Goal: Task Accomplishment & Management: Complete application form

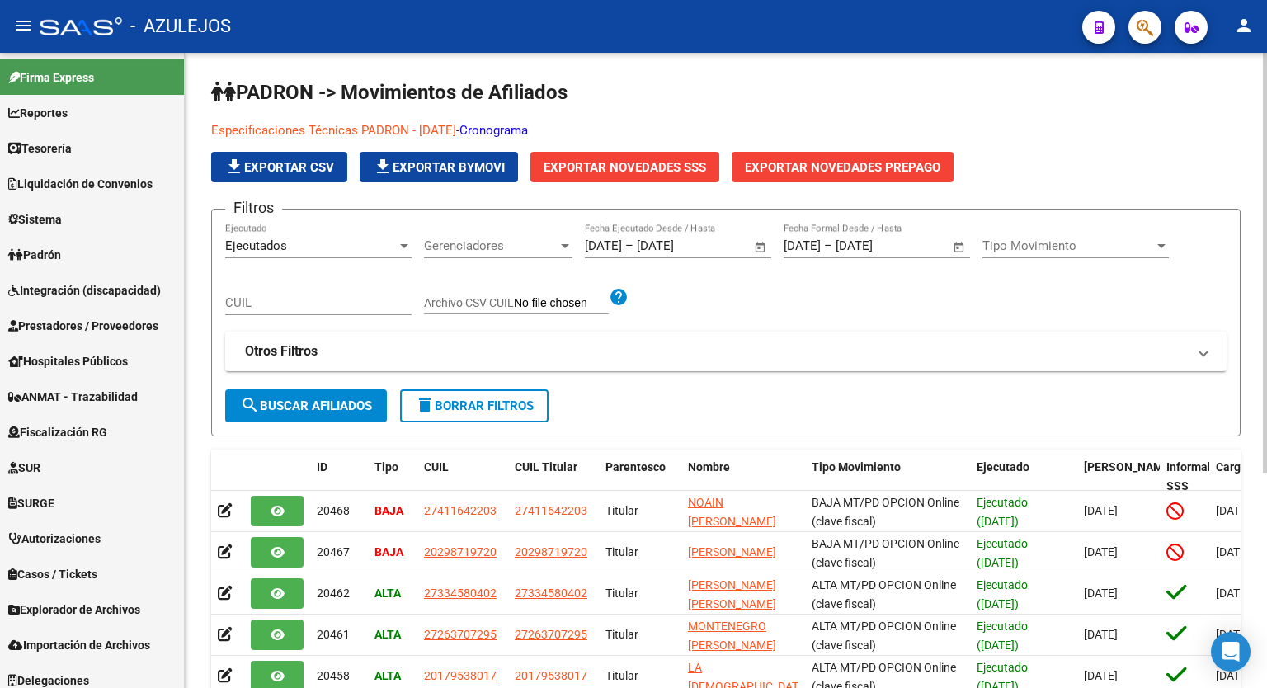
scroll to position [27, 0]
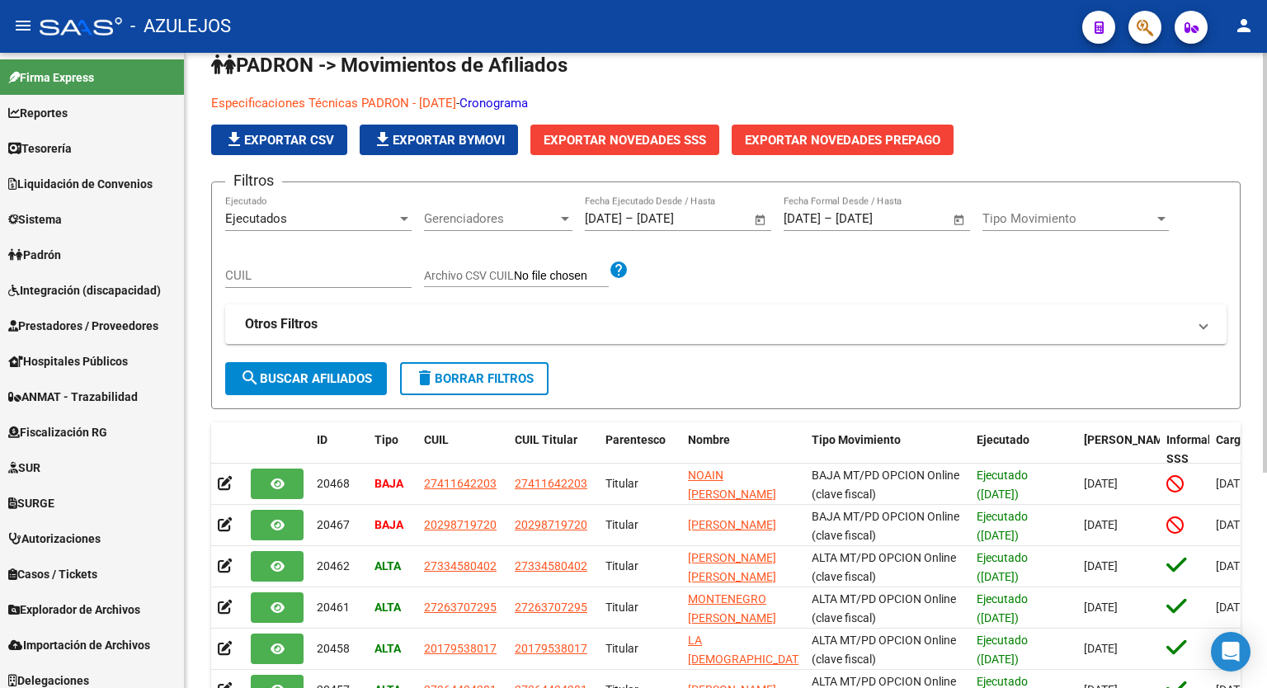
click at [1144, 149] on div "Especificaciones Técnicas PADRON - [DATE] - Cronograma file_download Exportar C…" at bounding box center [725, 124] width 1029 height 61
click at [1036, 101] on p "Especificaciones Técnicas PADRON - [DATE] - Cronograma" at bounding box center [725, 103] width 1029 height 18
click at [1053, 96] on p "Especificaciones Técnicas PADRON - [DATE] - Cronograma" at bounding box center [725, 103] width 1029 height 18
click at [722, 86] on app-list-header "PADRON -> Movimientos de Afiliados Especificaciones Técnicas PADRON - [DATE] - …" at bounding box center [725, 230] width 1029 height 357
click at [1132, 106] on p "Especificaciones Técnicas PADRON - [DATE] - Cronograma" at bounding box center [725, 103] width 1029 height 18
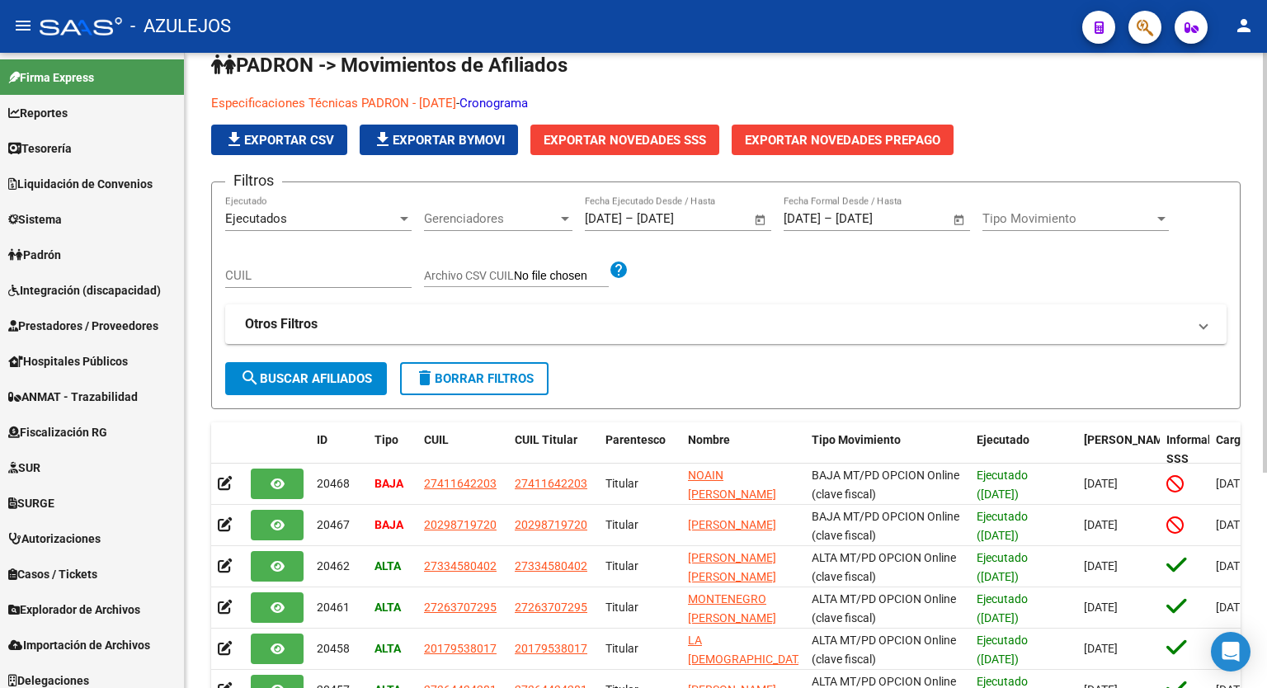
click at [927, 102] on p "Especificaciones Técnicas PADRON - [DATE] - Cronograma" at bounding box center [725, 103] width 1029 height 18
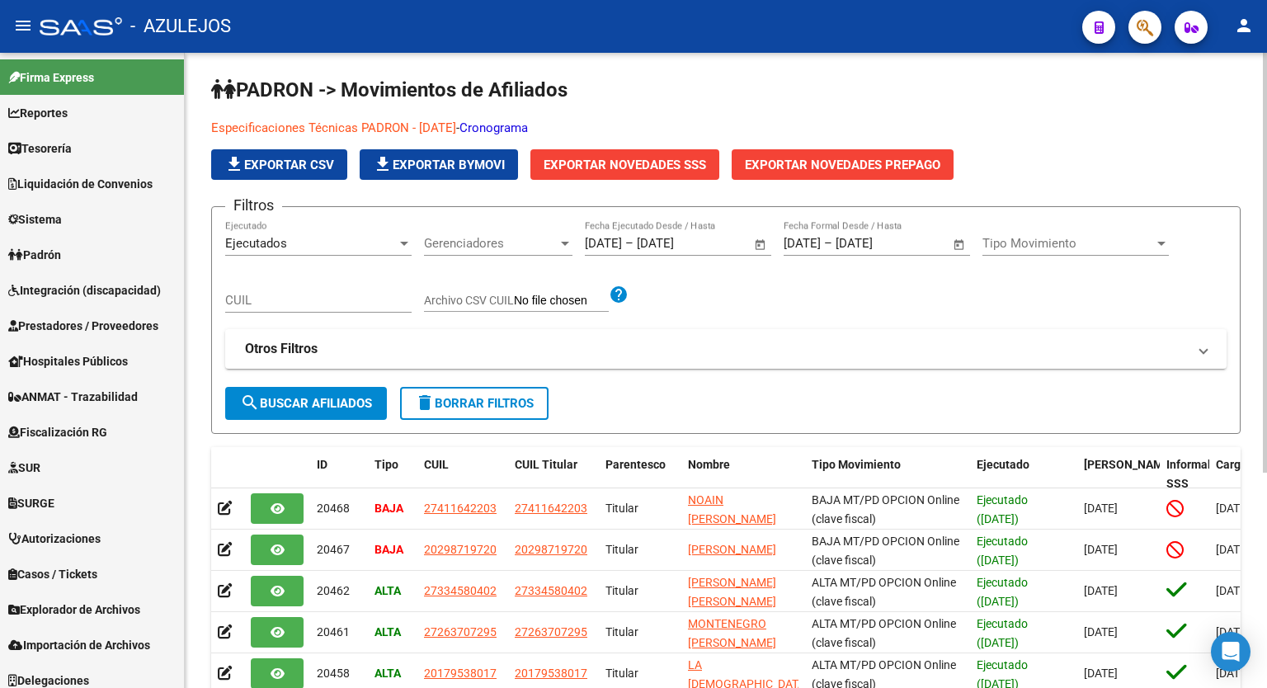
scroll to position [0, 0]
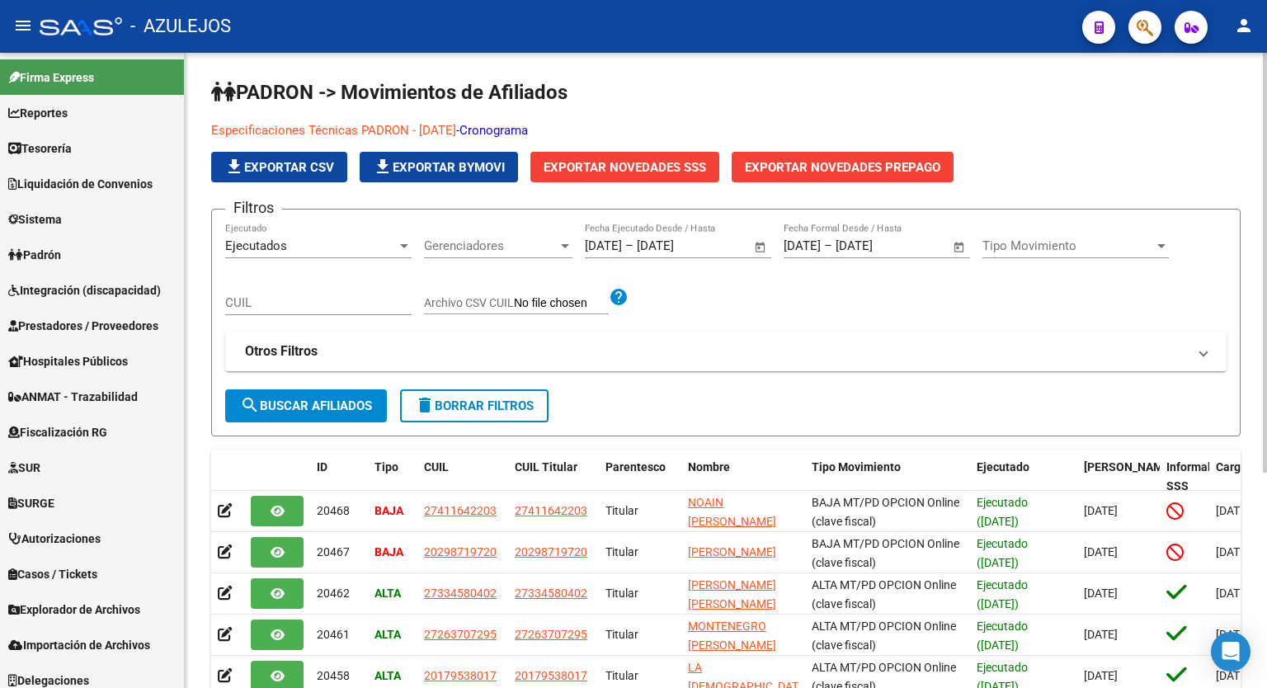
click at [1266, 156] on div at bounding box center [1265, 263] width 4 height 420
click at [740, 105] on h1 "PADRON -> Movimientos de Afiliados" at bounding box center [725, 93] width 1029 height 29
click at [829, 81] on h1 "PADRON -> Movimientos de Afiliados" at bounding box center [725, 93] width 1029 height 29
click at [647, 73] on div "PADRON -> Movimientos de Afiliados Especificaciones Técnicas PADRON - [DATE] - …" at bounding box center [726, 528] width 1082 height 950
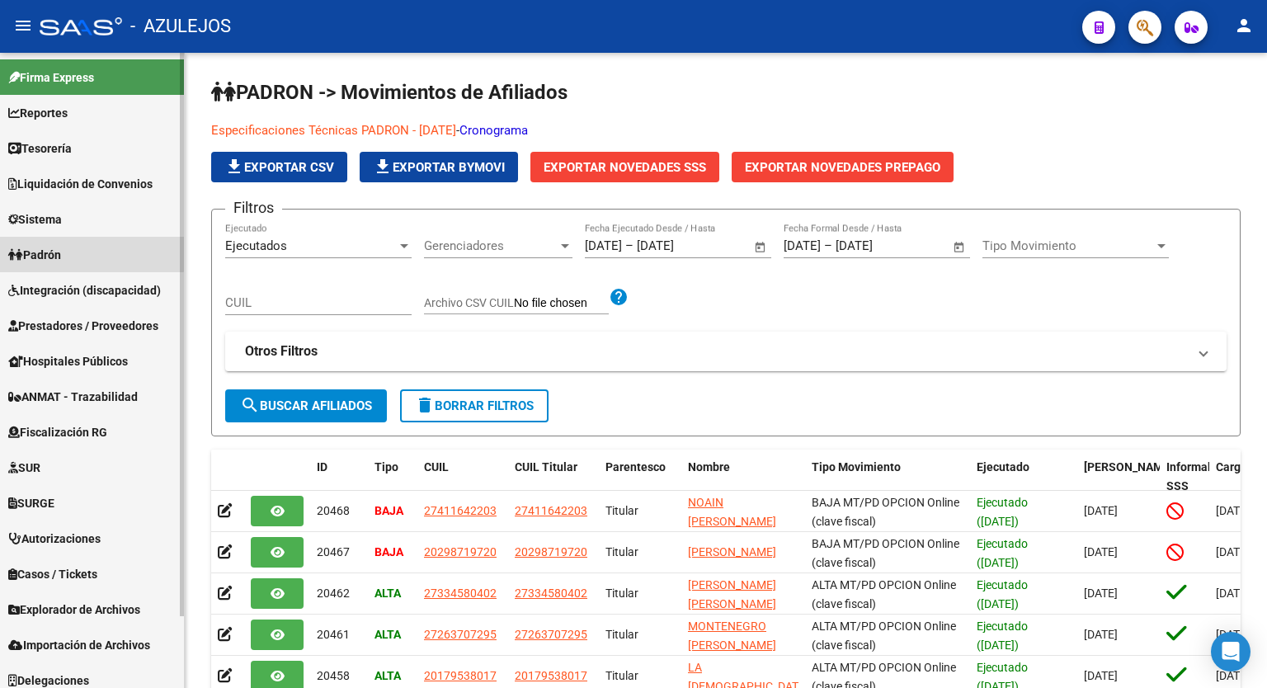
click at [71, 252] on link "Padrón" at bounding box center [92, 254] width 184 height 35
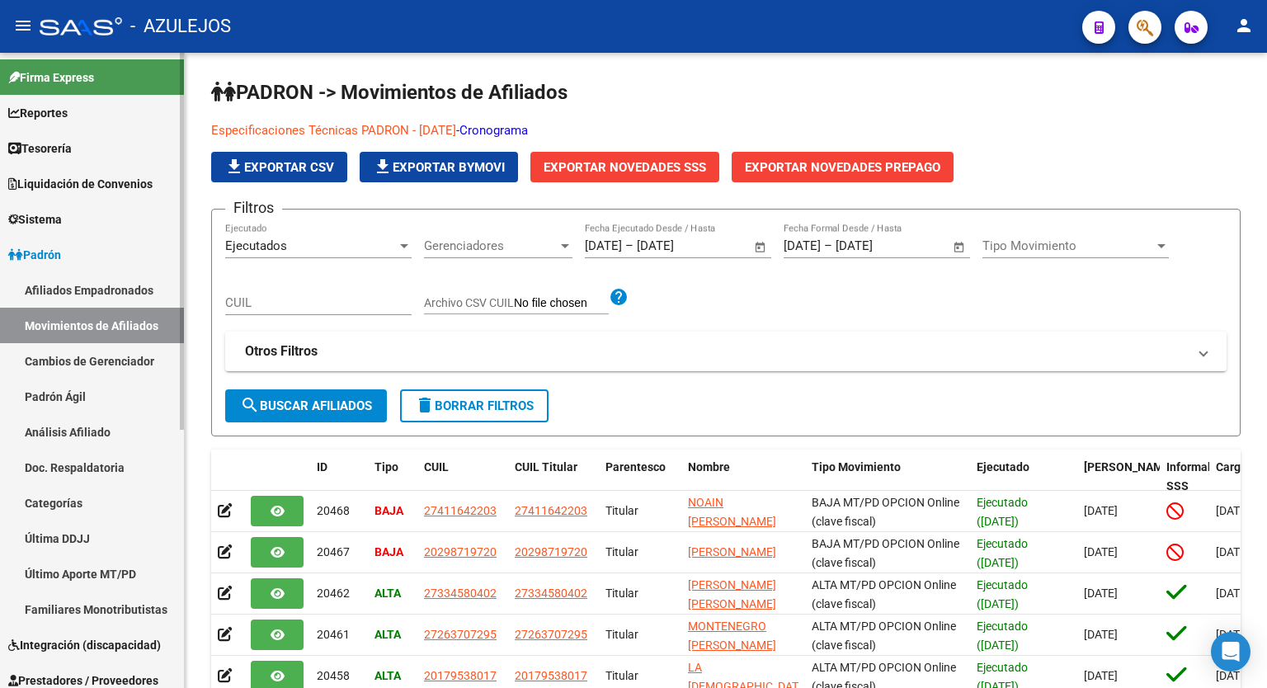
click at [79, 430] on link "Análisis Afiliado" at bounding box center [92, 431] width 184 height 35
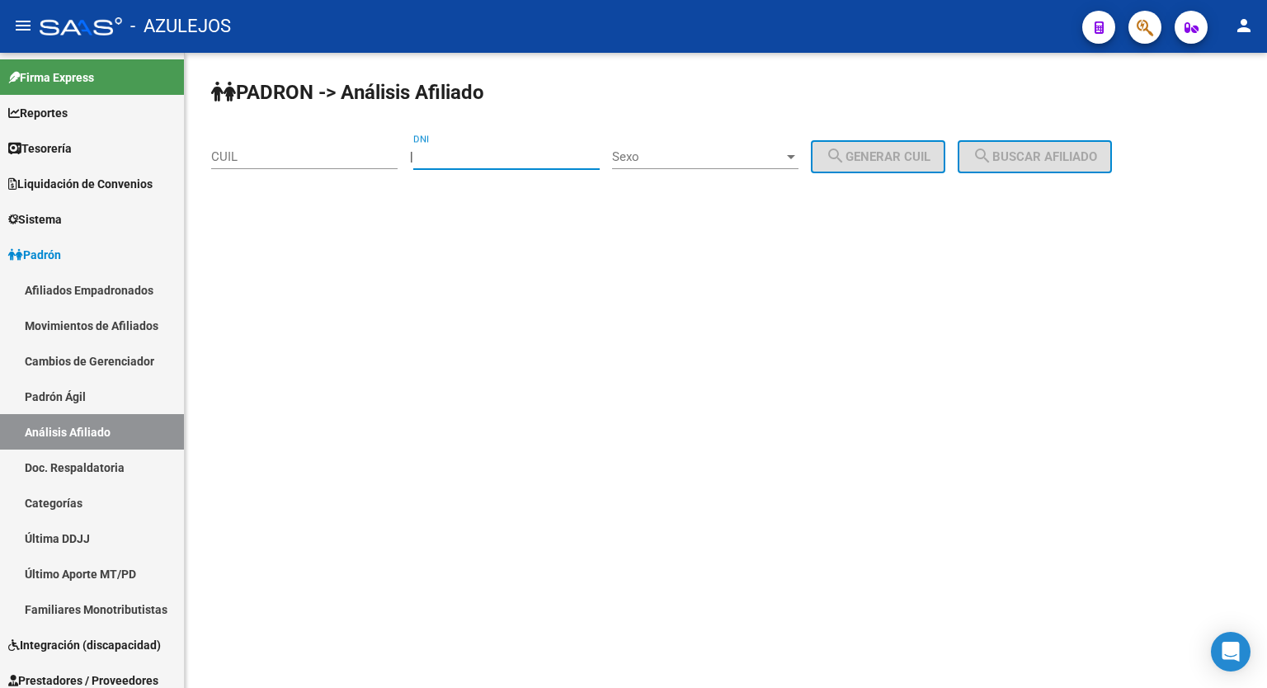
click at [485, 154] on input "DNI" at bounding box center [506, 156] width 186 height 15
click at [332, 162] on input "CUIL" at bounding box center [304, 156] width 186 height 15
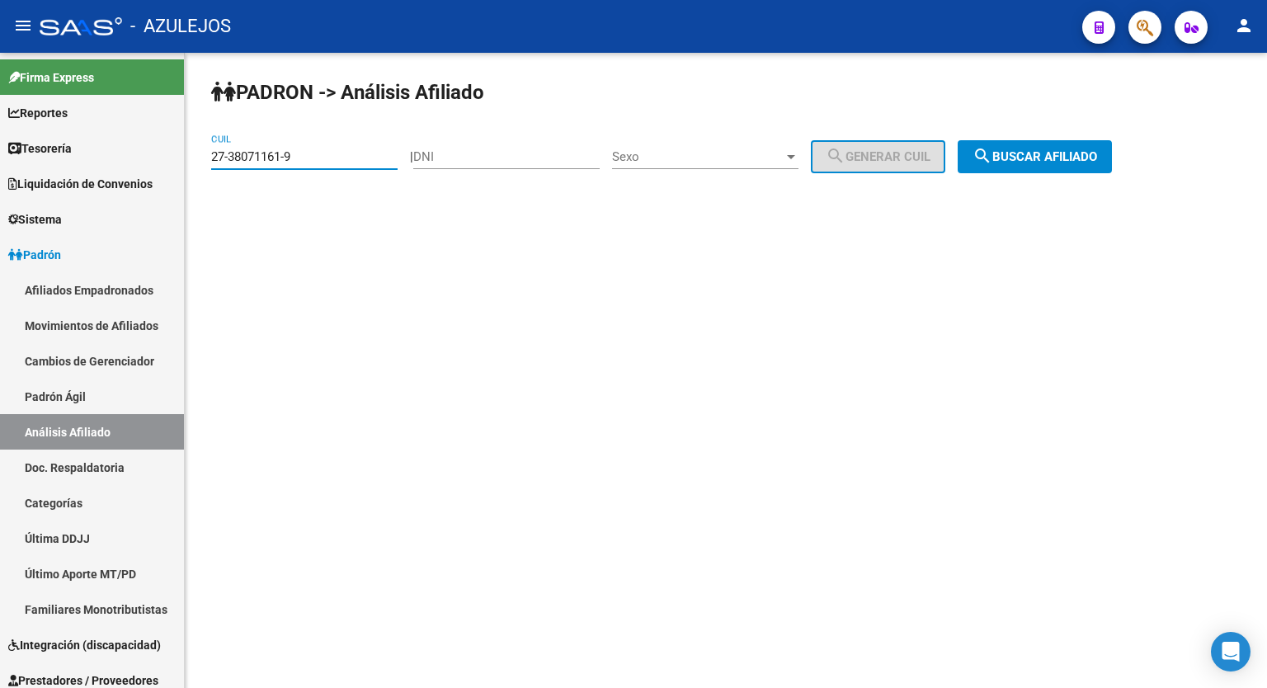
type input "27-38071161-9"
click at [1091, 158] on span "search Buscar afiliado" at bounding box center [1034, 156] width 125 height 15
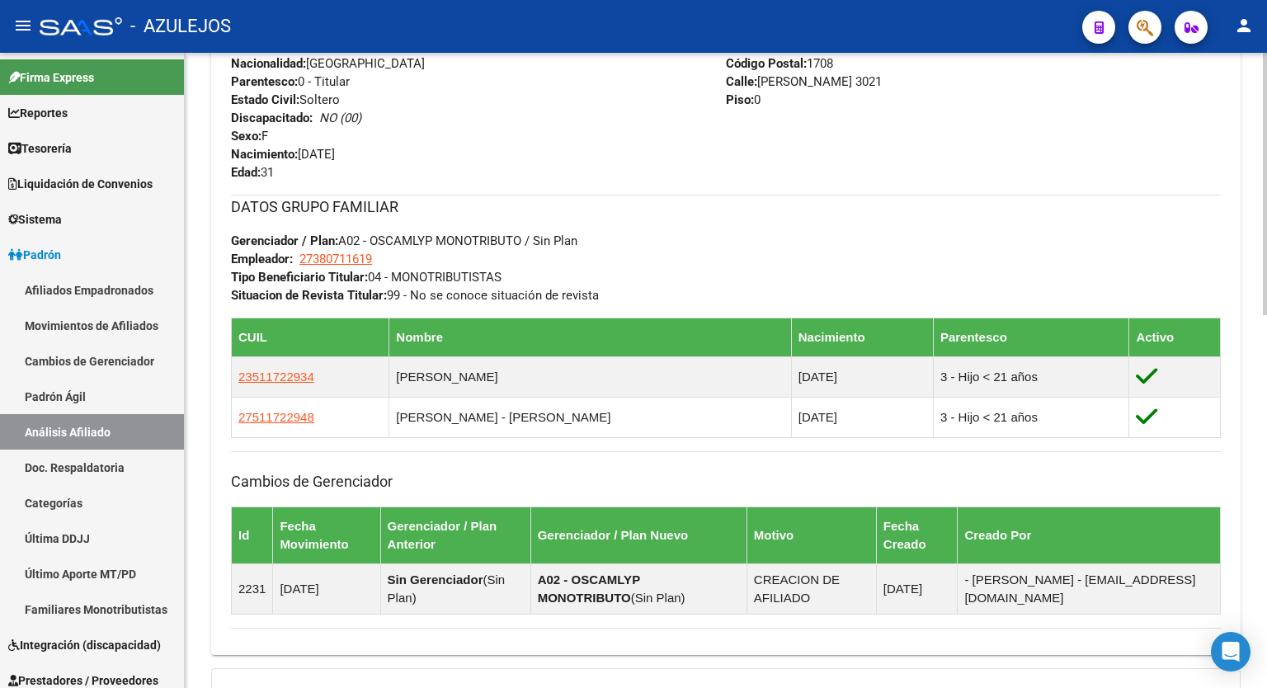
scroll to position [673, 0]
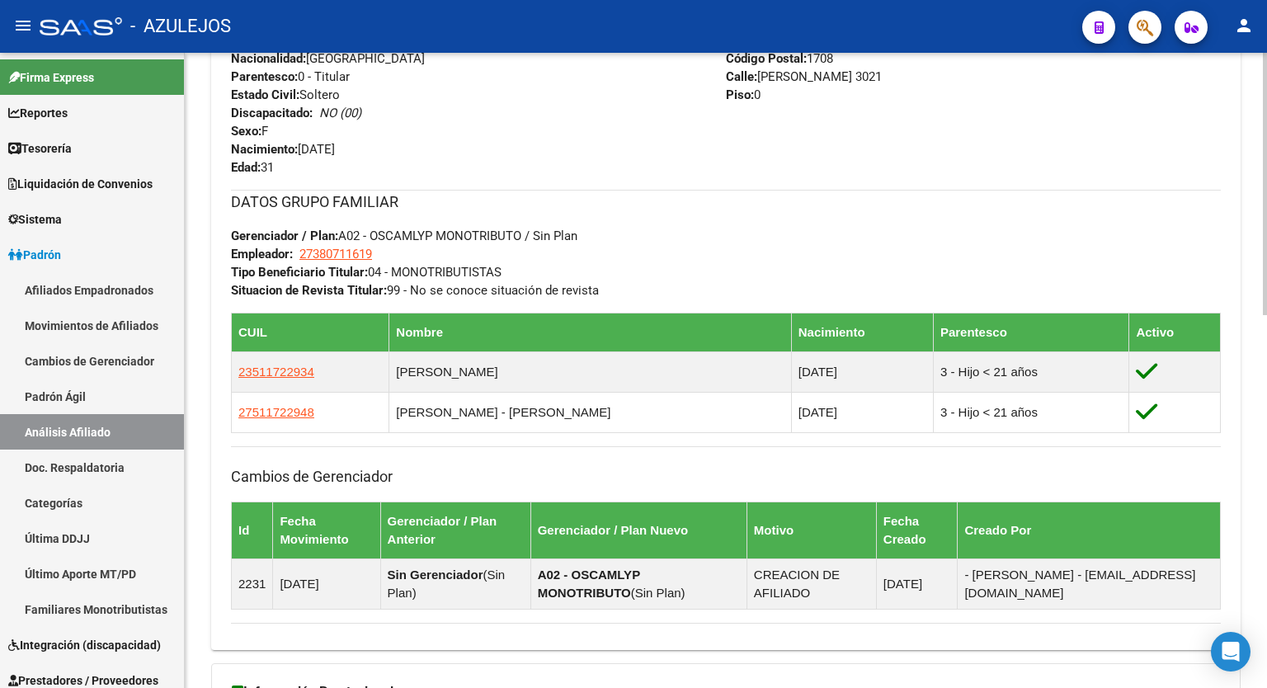
click at [1260, 576] on div "PADRON -> Análisis Afiliado Cambiar Afiliado 27-38071161-9 CUIL DATOS PADRÓN ÁG…" at bounding box center [728, 150] width 1086 height 1541
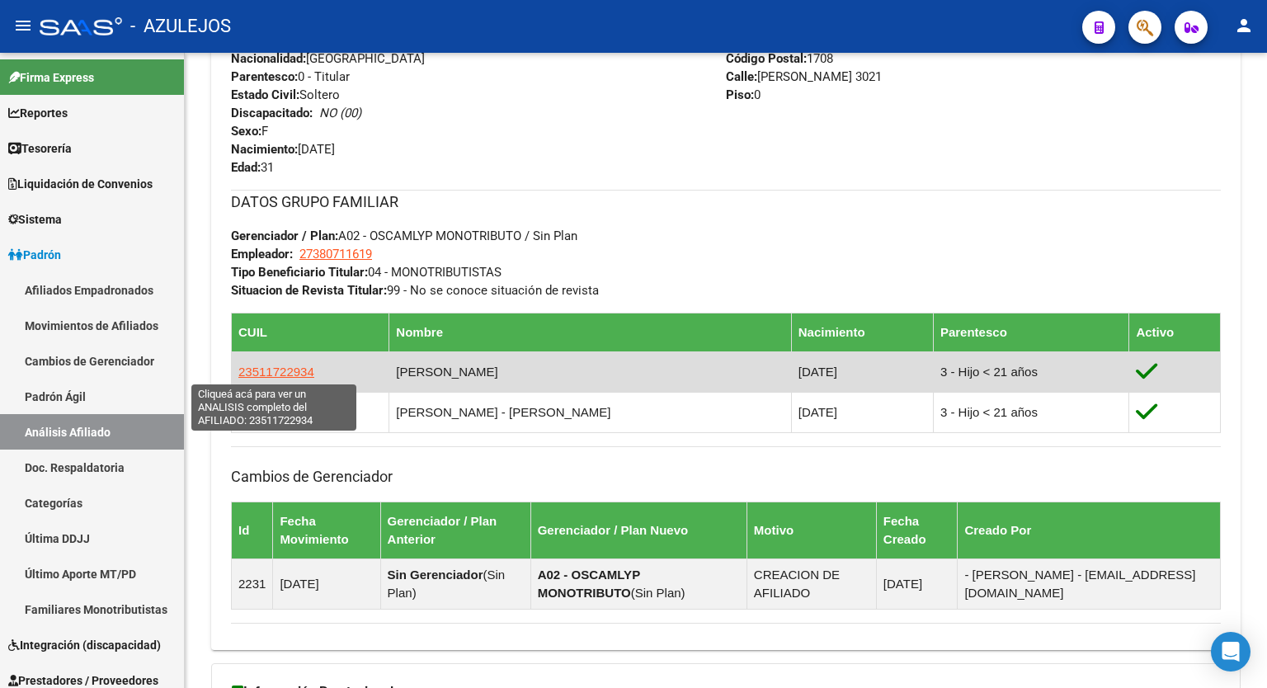
click at [264, 365] on span "23511722934" at bounding box center [276, 372] width 76 height 14
type textarea "23511722934"
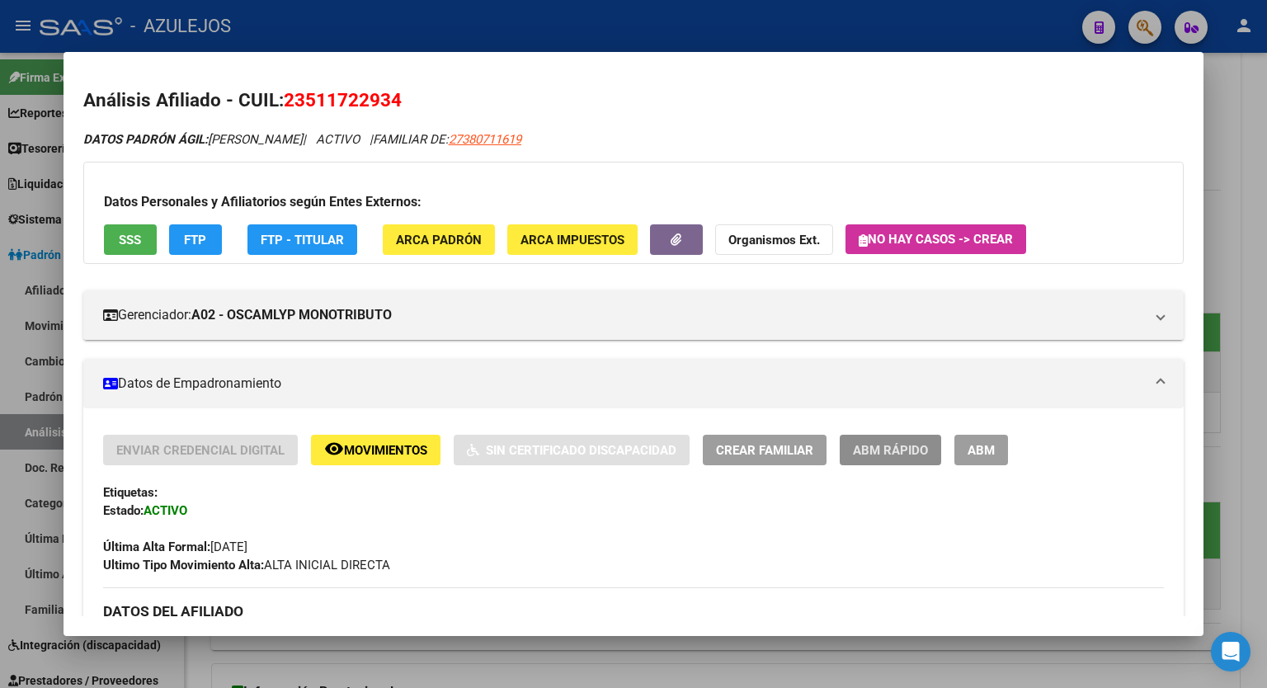
click at [882, 443] on span "ABM Rápido" at bounding box center [890, 450] width 75 height 15
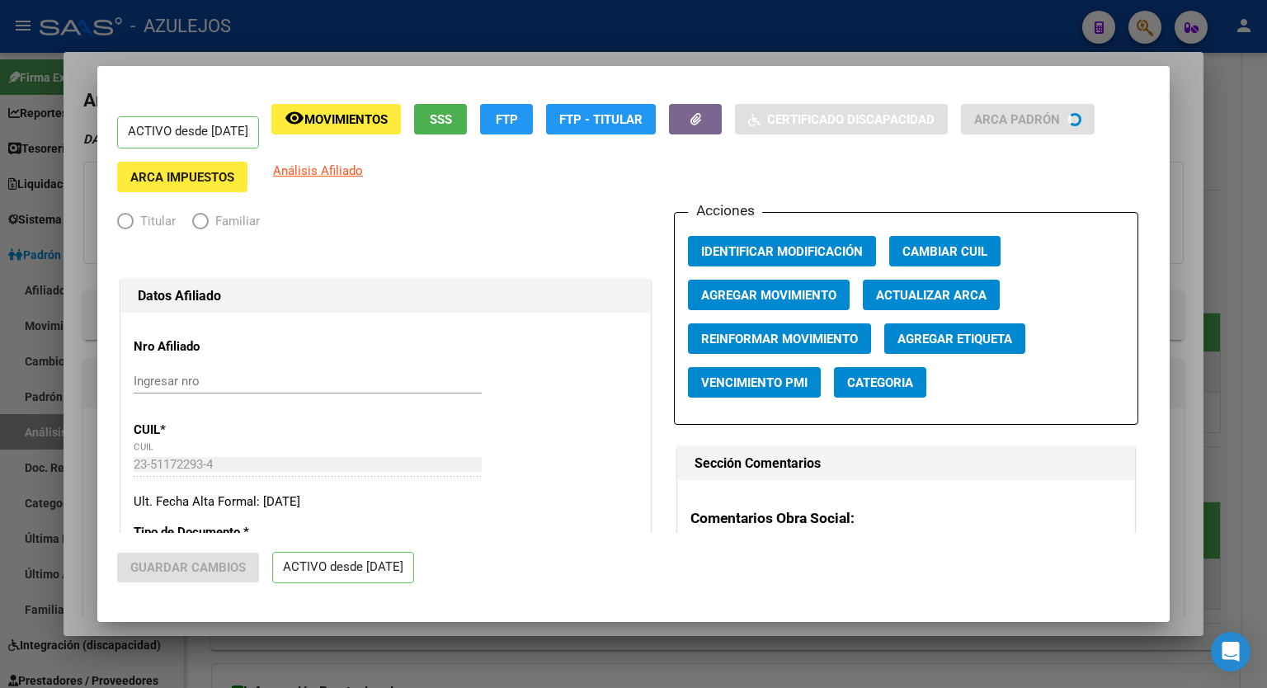
radio input "true"
type input "27-38071161-9"
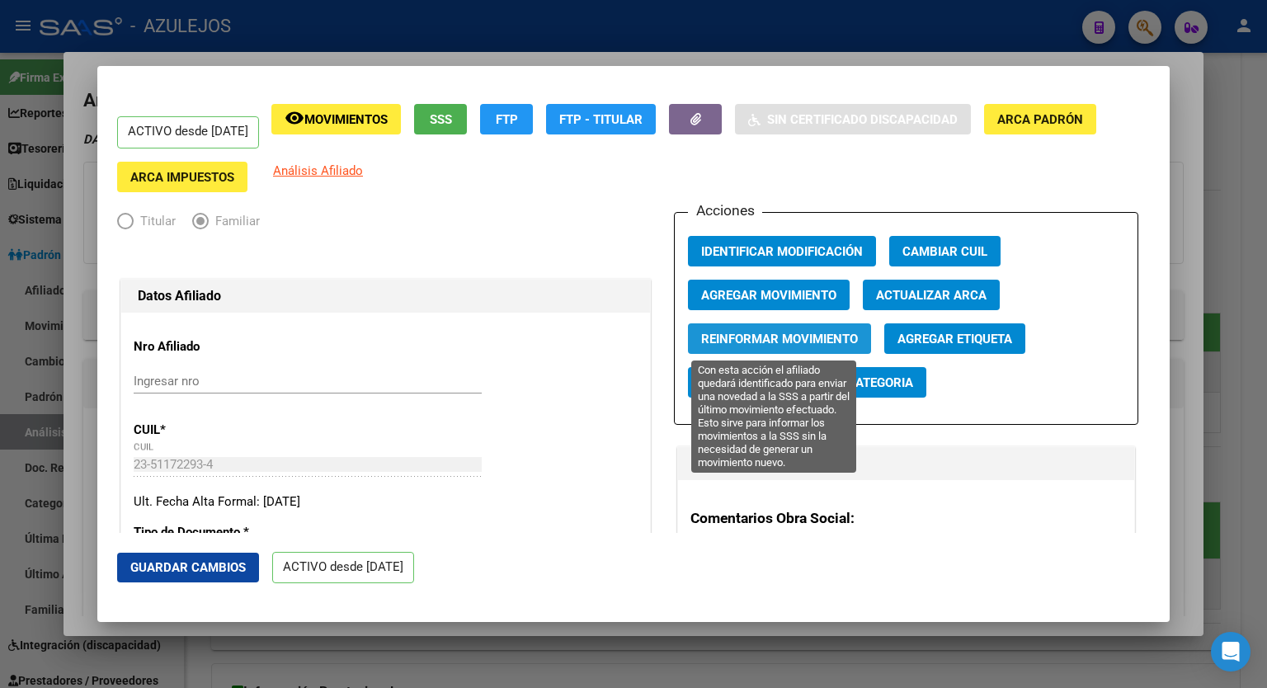
click at [769, 343] on span "Reinformar Movimiento" at bounding box center [779, 339] width 157 height 15
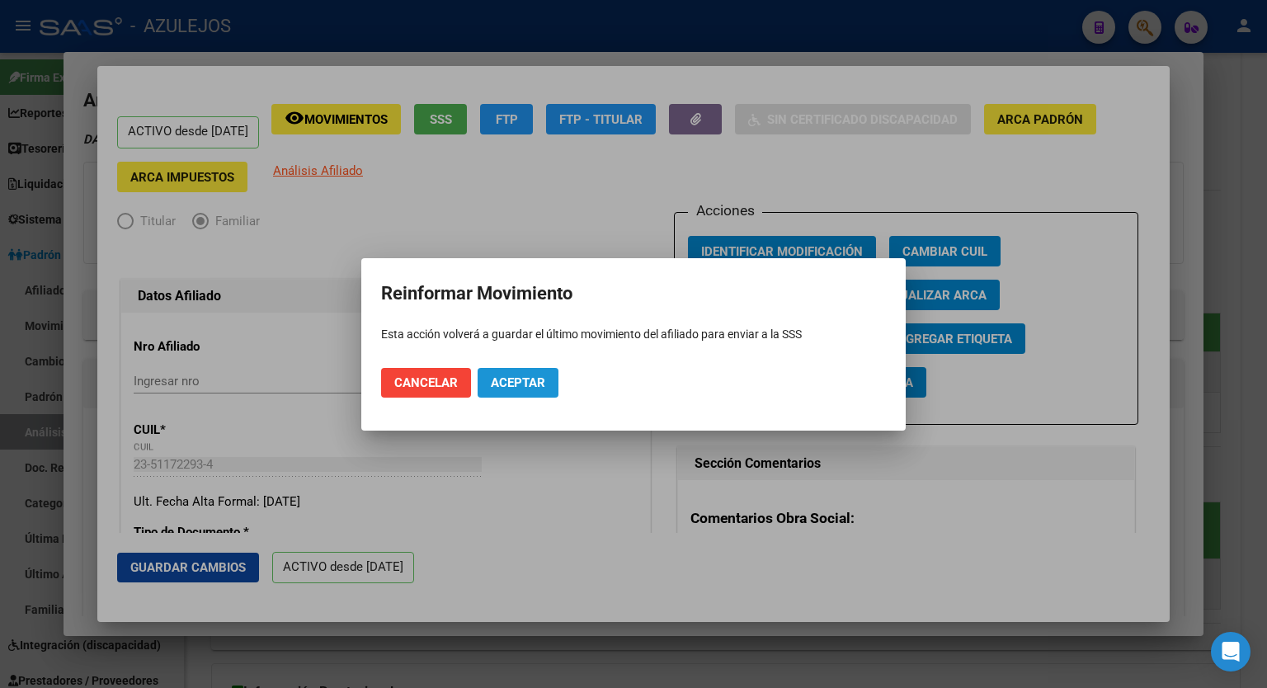
click at [511, 384] on span "Aceptar" at bounding box center [518, 382] width 54 height 15
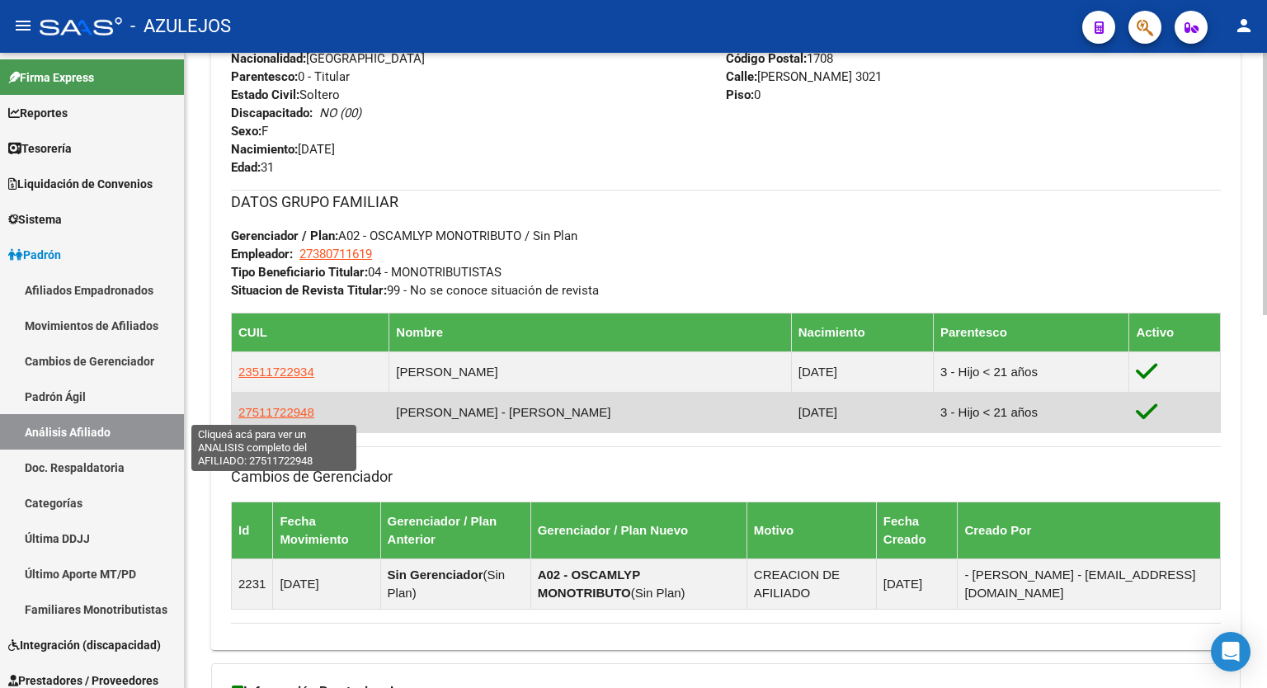
click at [269, 411] on span "27511722948" at bounding box center [276, 412] width 76 height 14
type textarea "27511722948"
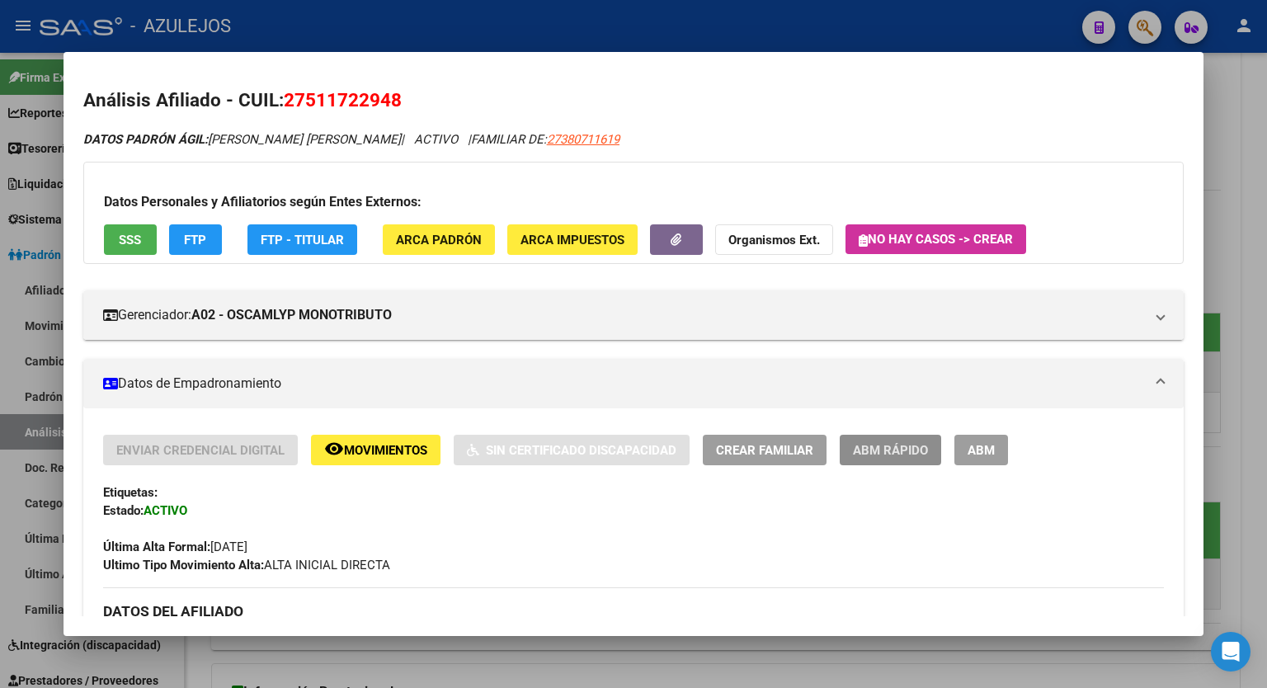
click at [878, 447] on span "ABM Rápido" at bounding box center [890, 450] width 75 height 15
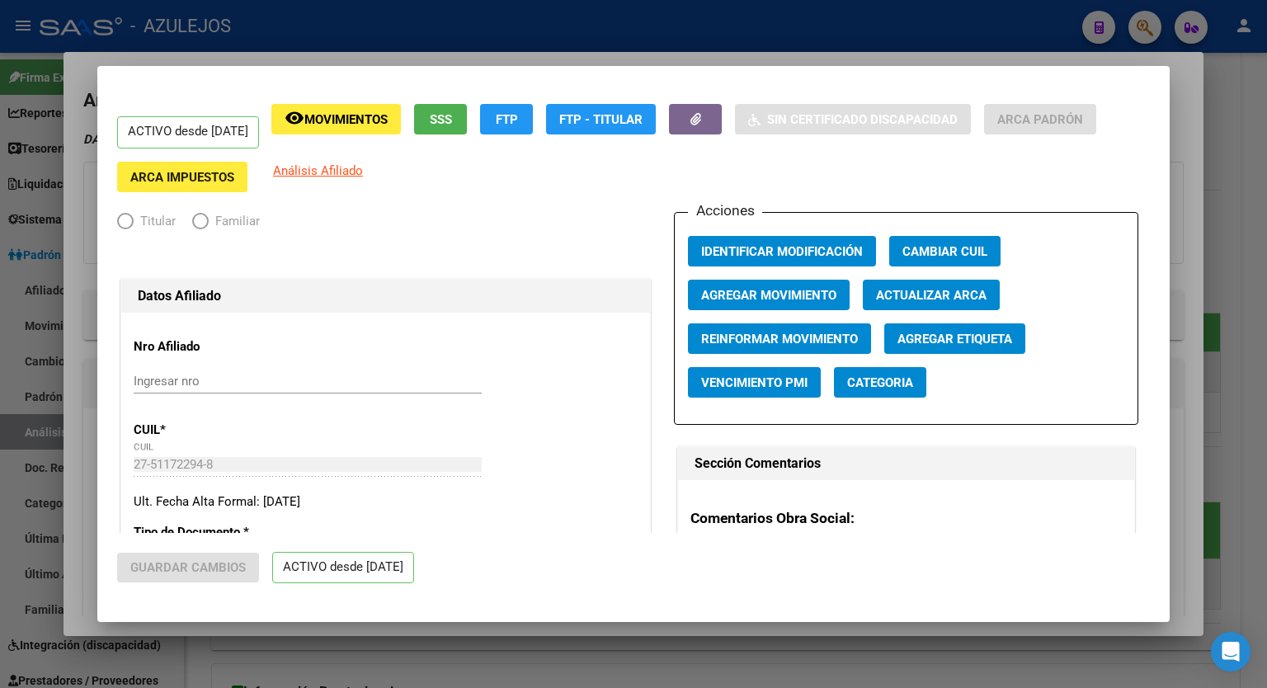
radio input "true"
type input "27-38071161-9"
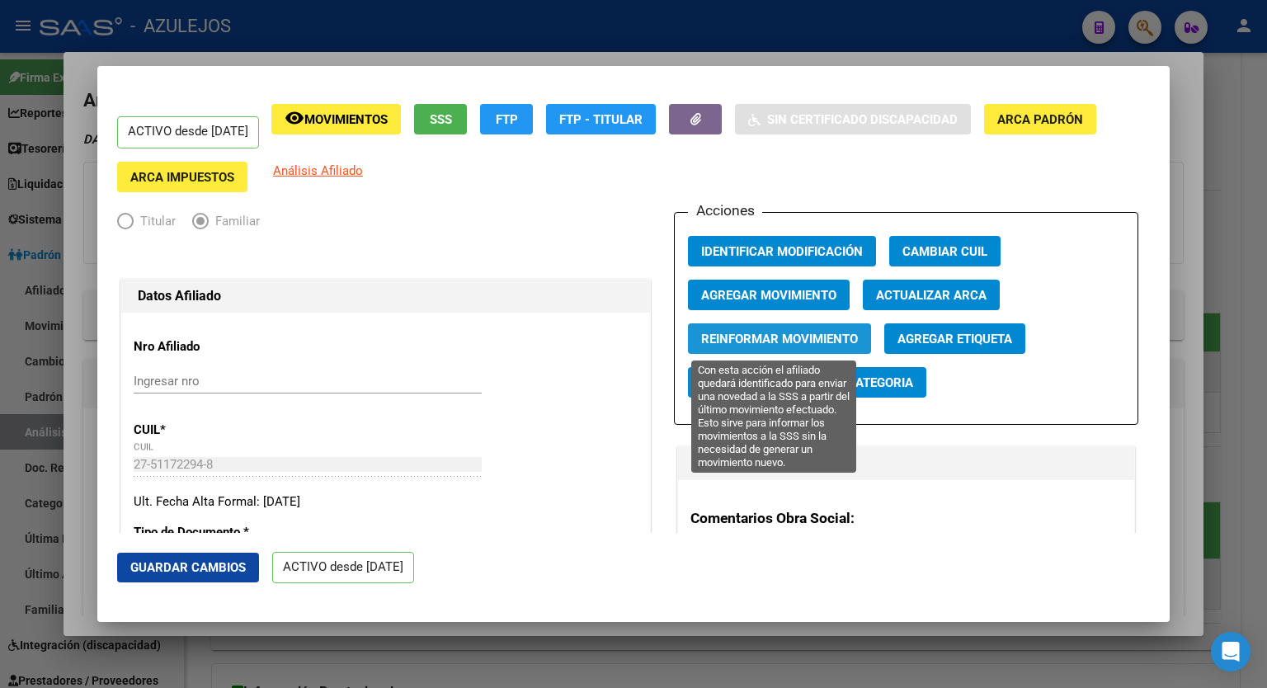
click at [761, 342] on span "Reinformar Movimiento" at bounding box center [779, 339] width 157 height 15
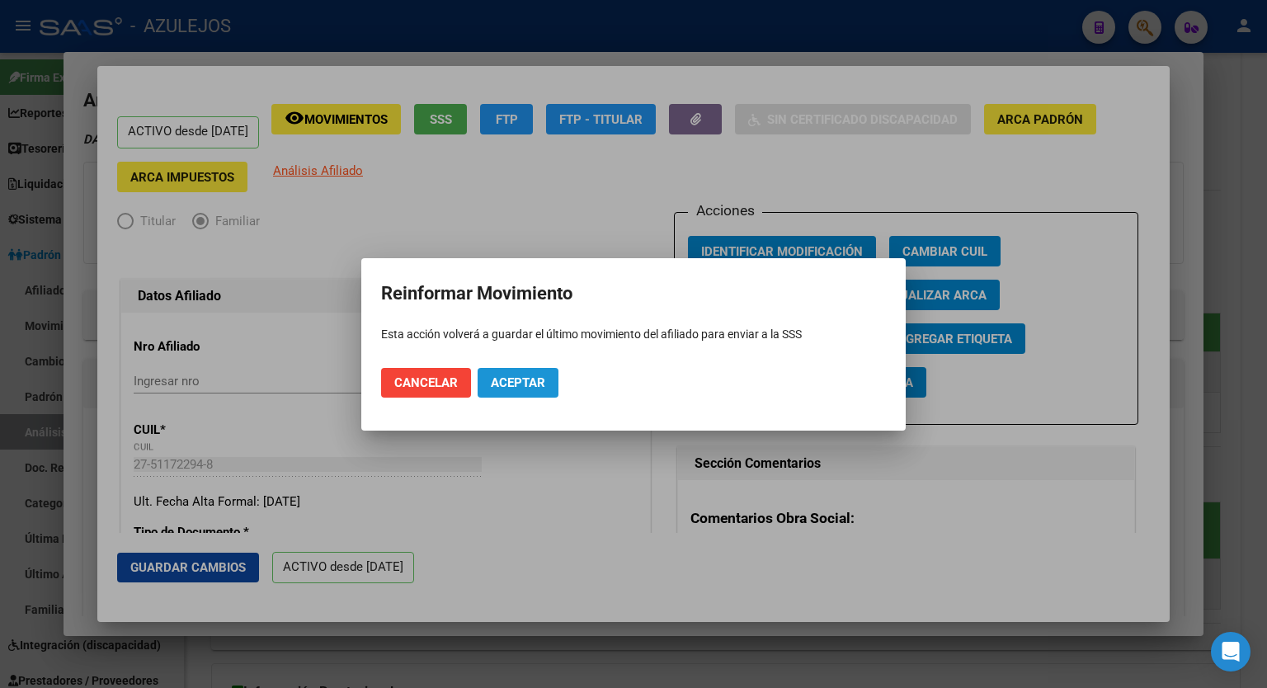
click at [530, 375] on span "Aceptar" at bounding box center [518, 382] width 54 height 15
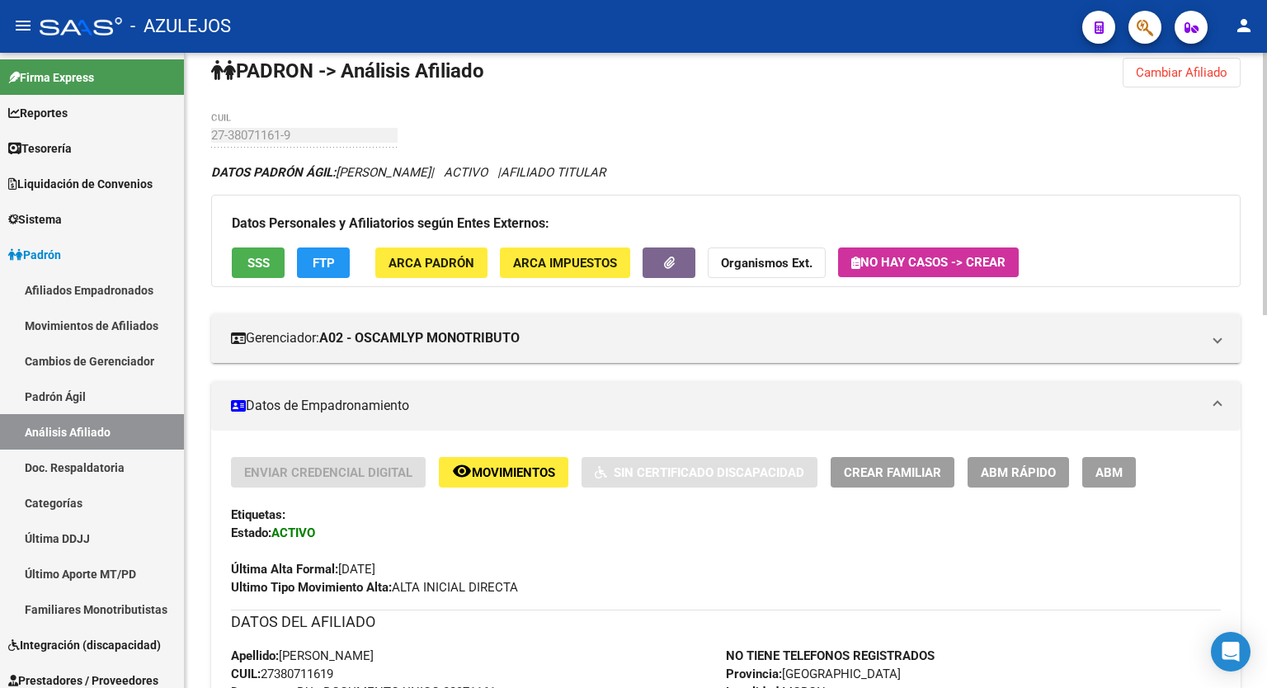
scroll to position [0, 0]
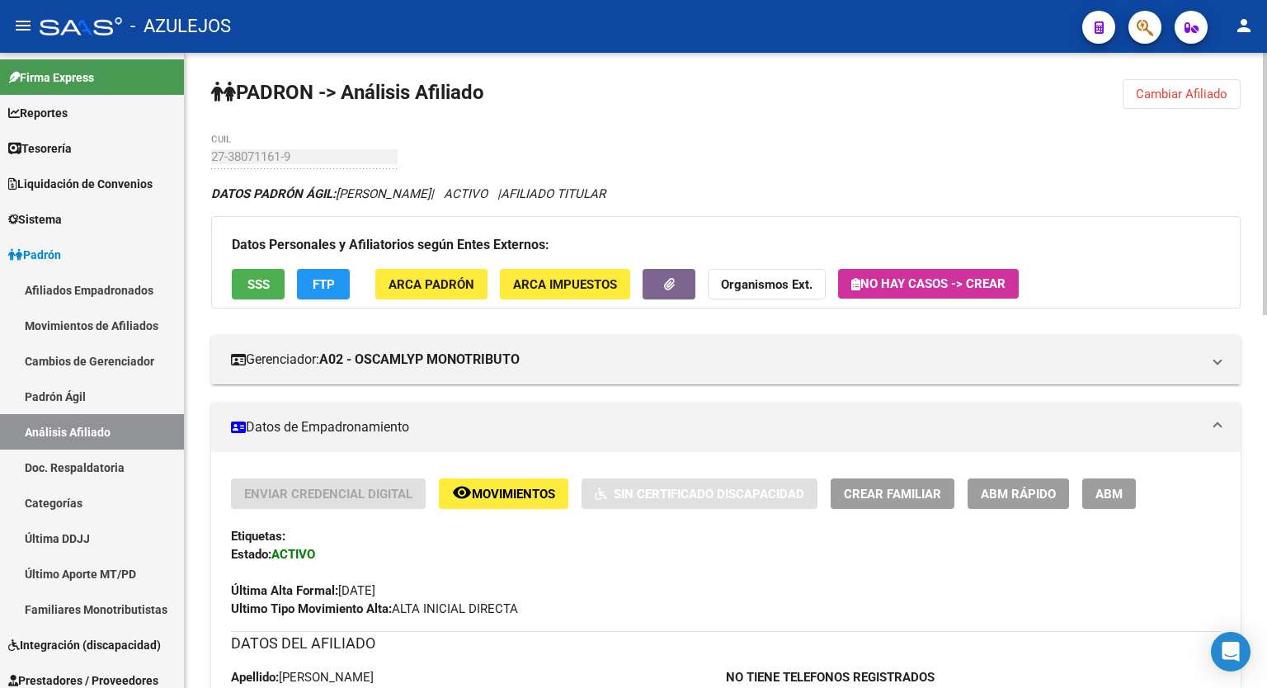
click at [1266, 51] on div "menu - AZULEJOS person Firma Express Reportes Tablero de Control Ingresos Perci…" at bounding box center [633, 344] width 1267 height 688
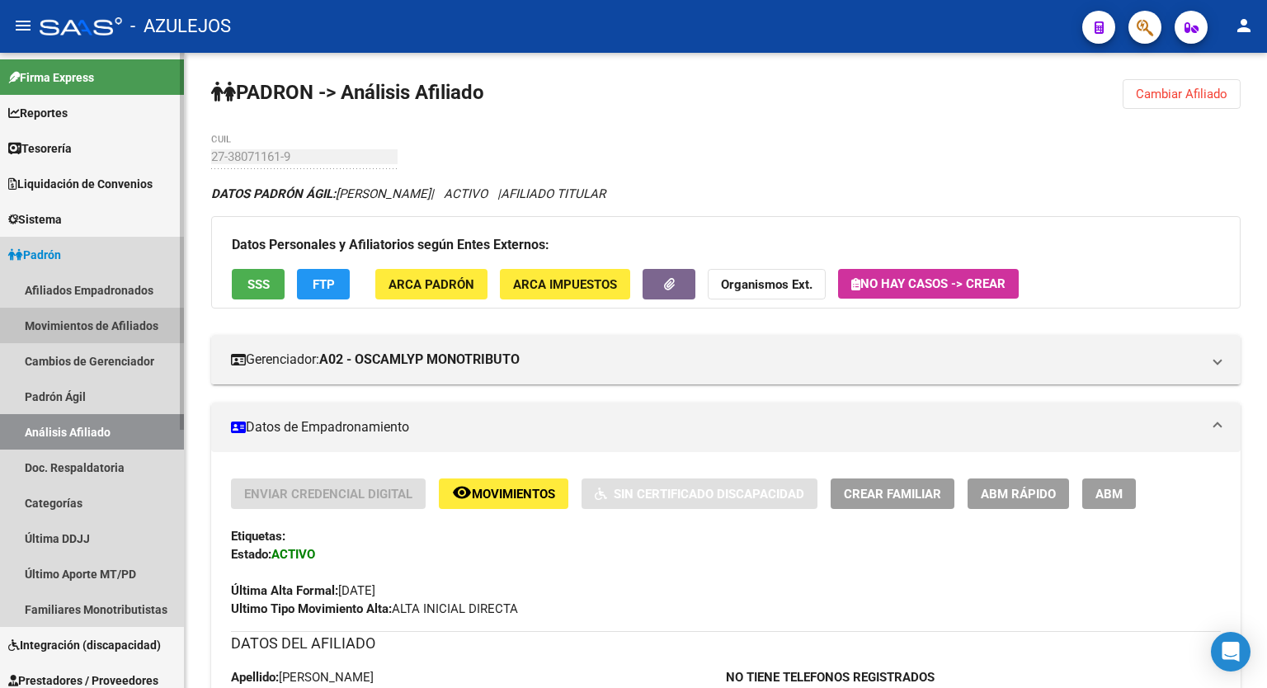
click at [89, 322] on link "Movimientos de Afiliados" at bounding box center [92, 325] width 184 height 35
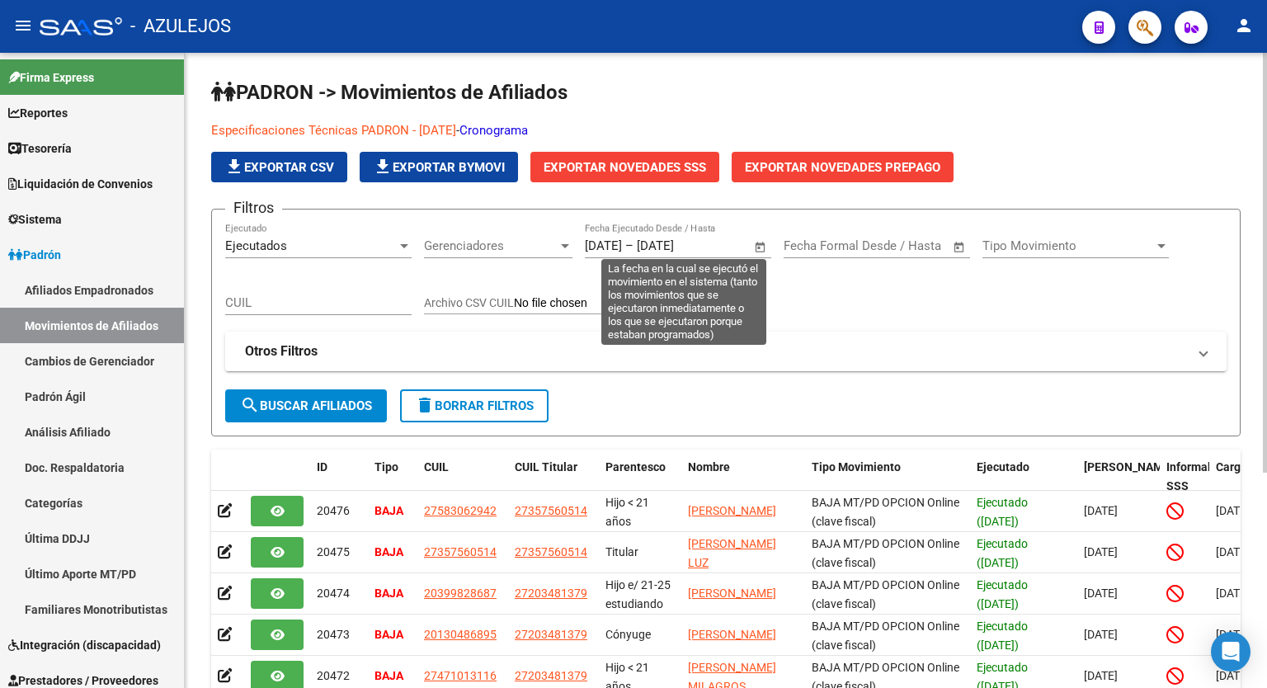
click at [760, 242] on span "Open calendar" at bounding box center [761, 247] width 40 height 40
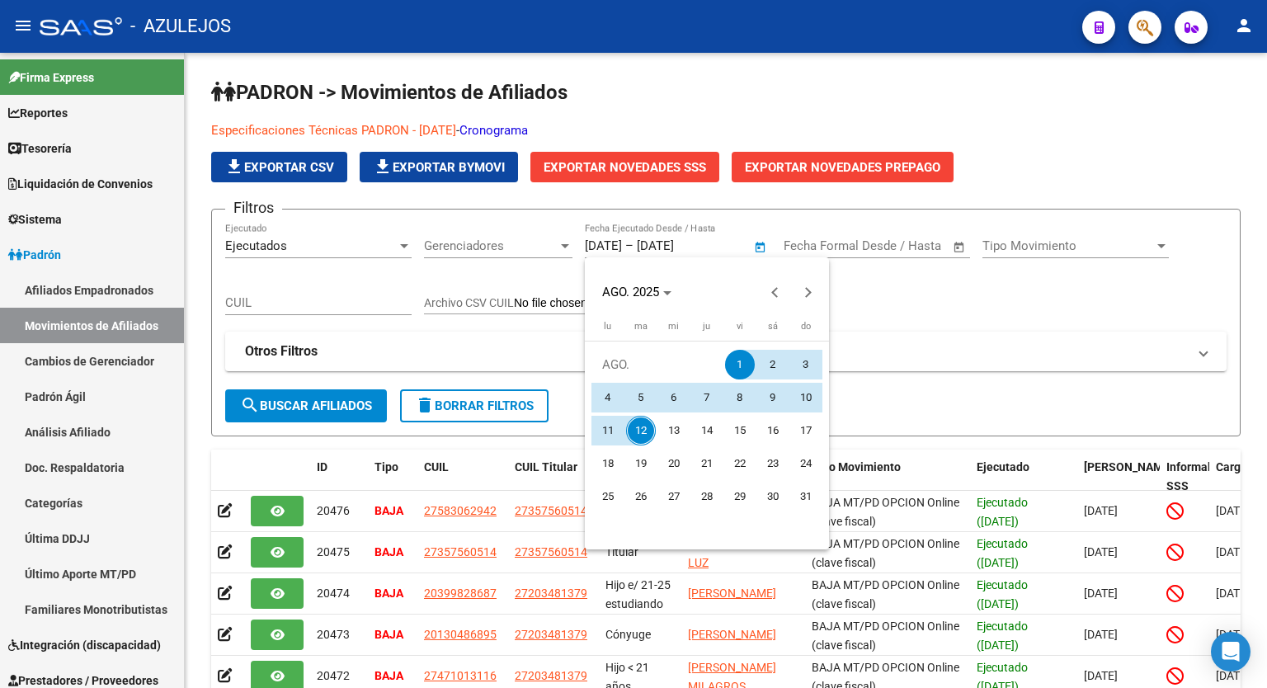
click at [646, 429] on span "12" at bounding box center [641, 431] width 30 height 30
type input "[DATE]"
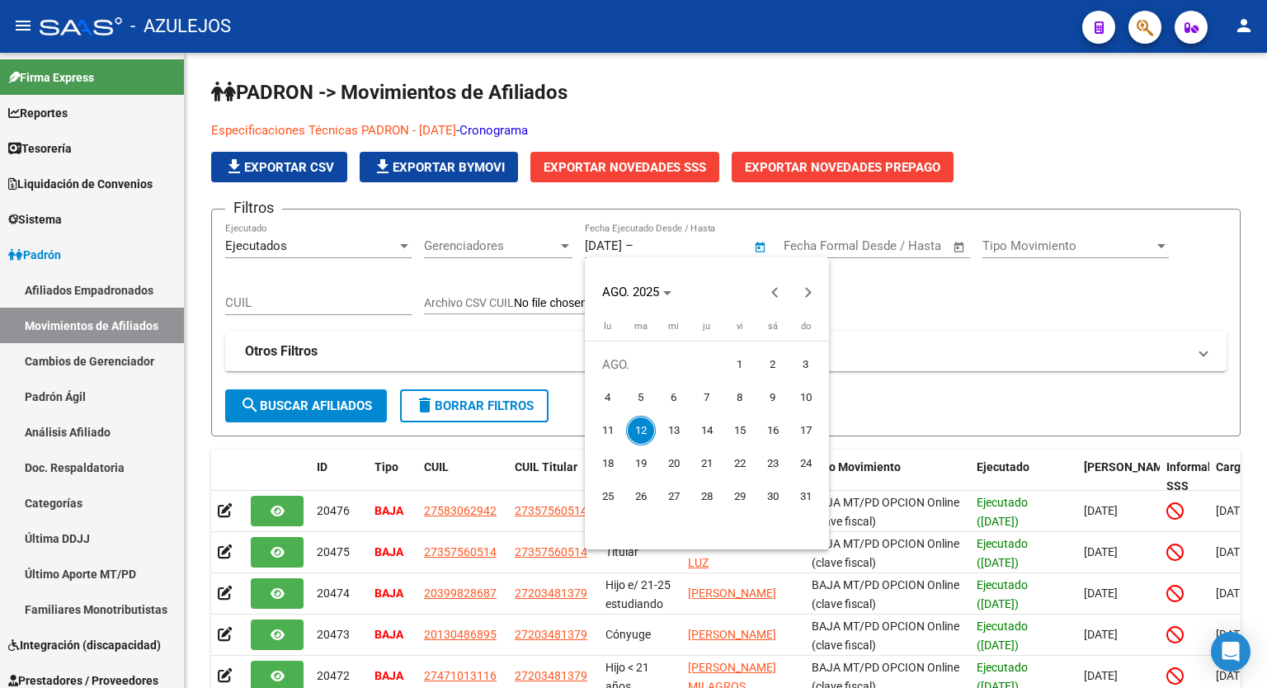
click at [957, 341] on div at bounding box center [633, 344] width 1267 height 688
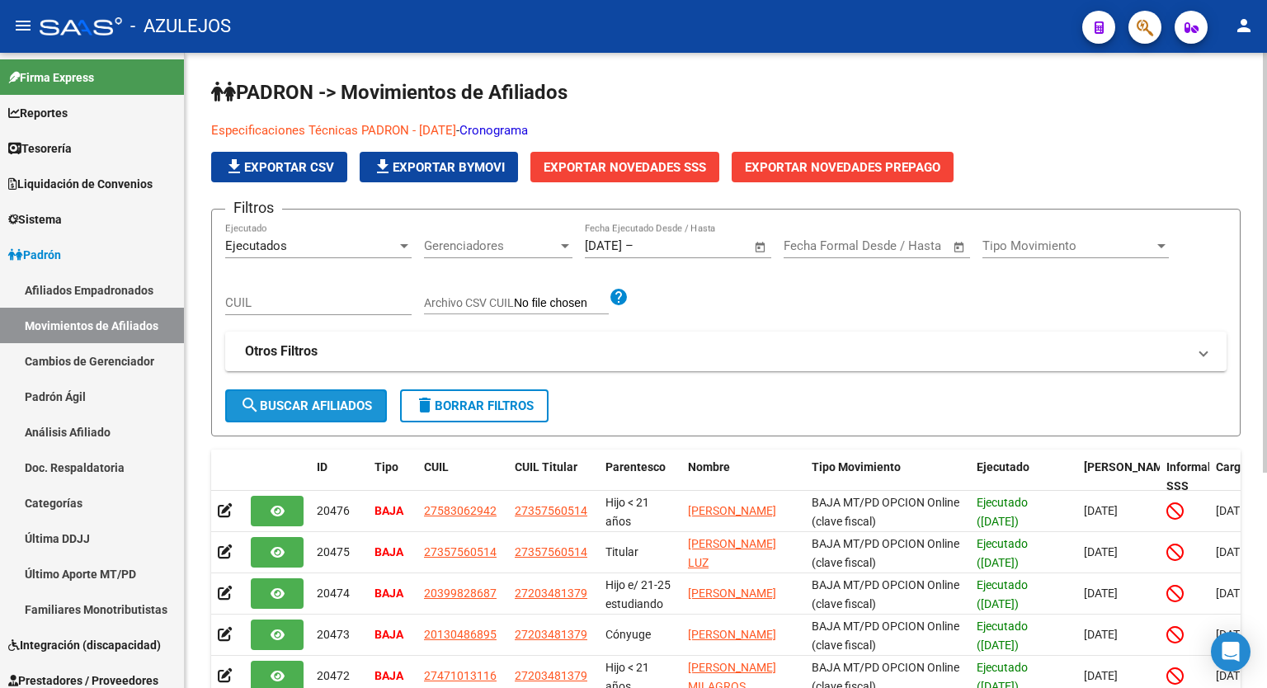
click at [345, 401] on span "search Buscar Afiliados" at bounding box center [306, 405] width 132 height 15
click at [1266, 150] on div at bounding box center [1265, 263] width 4 height 420
click at [1155, 247] on div at bounding box center [1161, 245] width 15 height 13
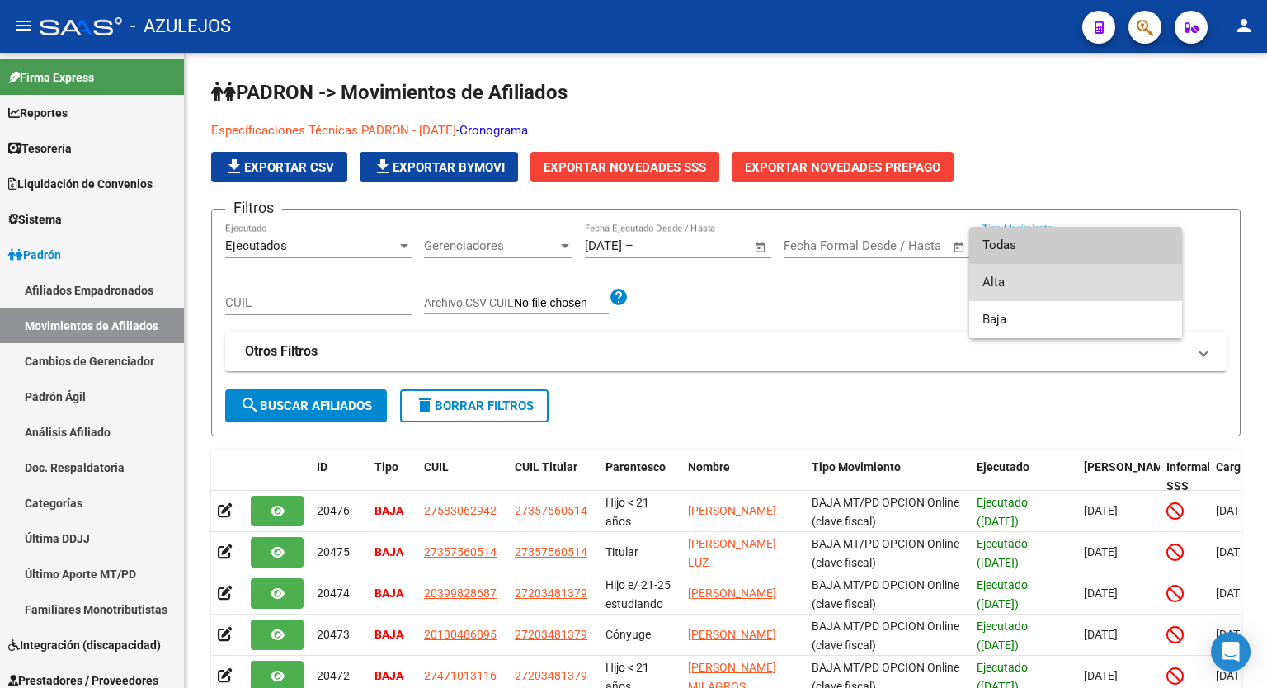
click at [1089, 280] on span "Alta" at bounding box center [1075, 282] width 186 height 37
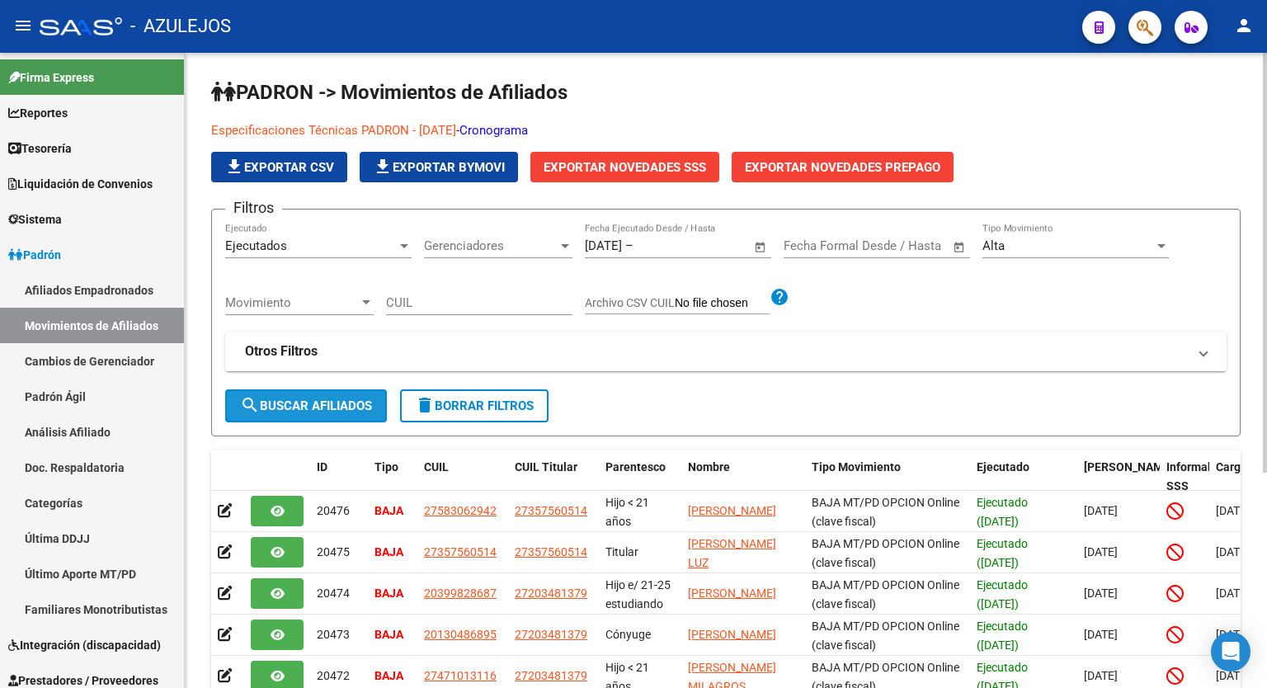
click at [358, 402] on span "search Buscar Afiliados" at bounding box center [306, 405] width 132 height 15
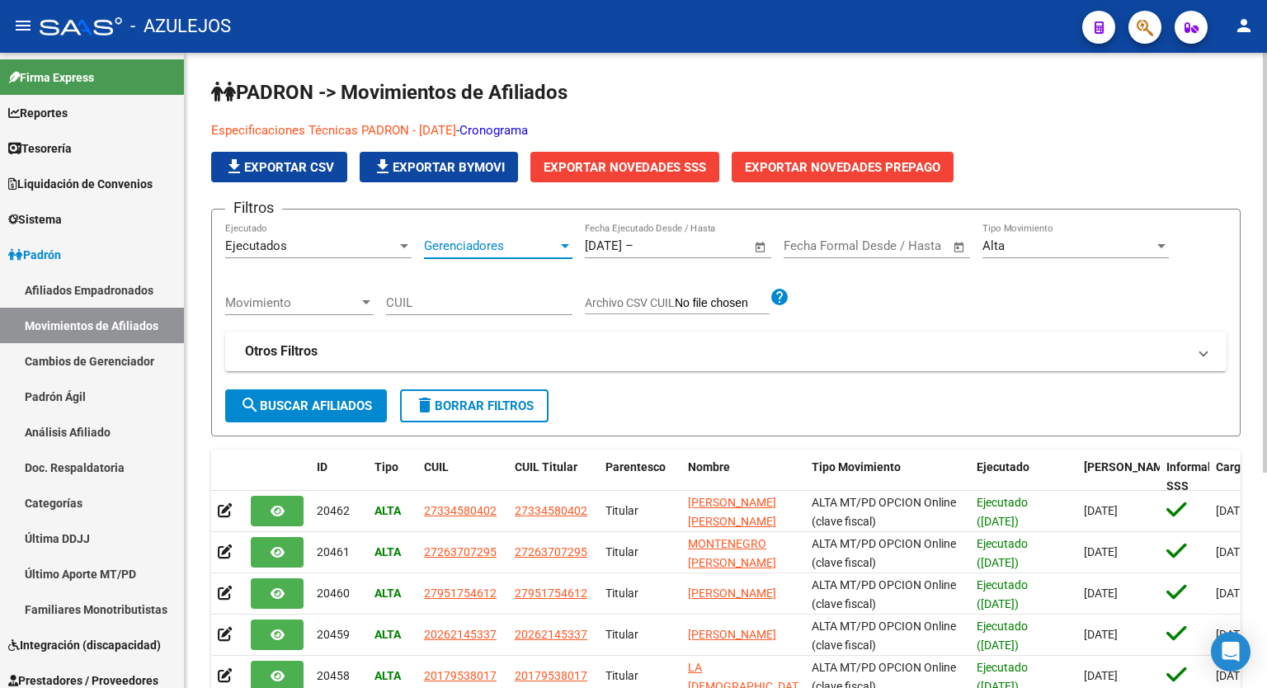
click at [560, 251] on div at bounding box center [565, 245] width 15 height 13
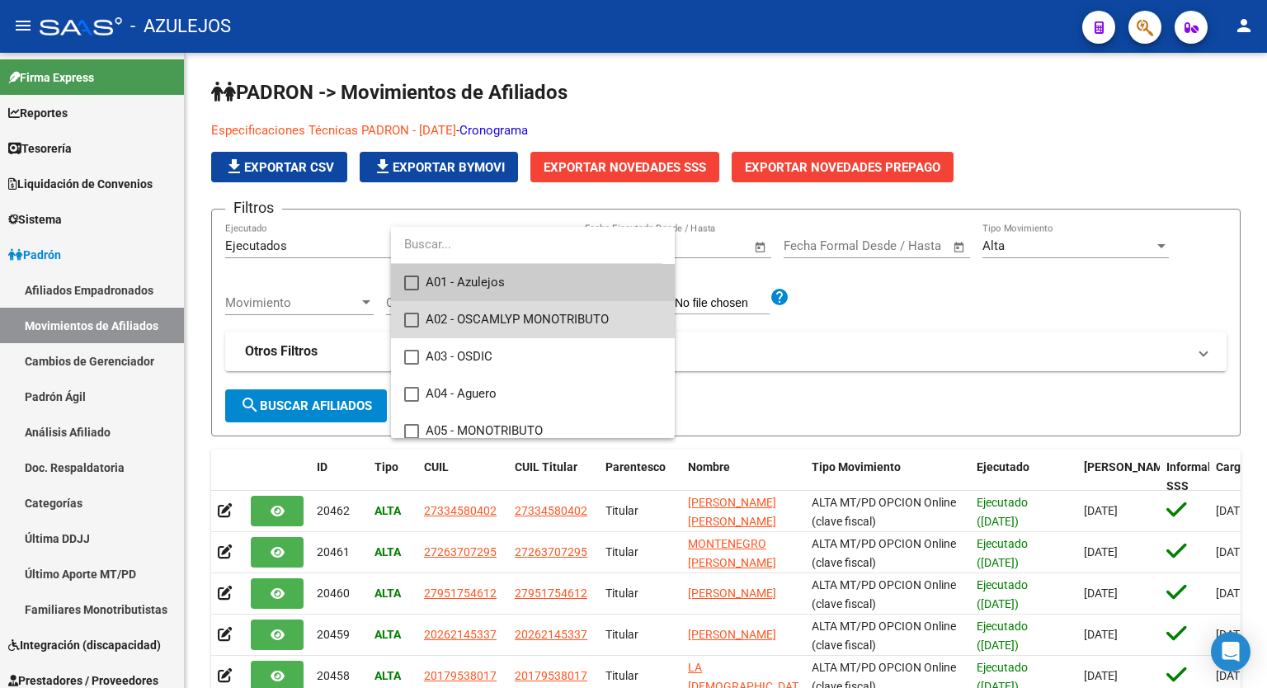
click at [564, 314] on span "A02 - OSCAMLYP MONOTRIBUTO" at bounding box center [544, 319] width 236 height 37
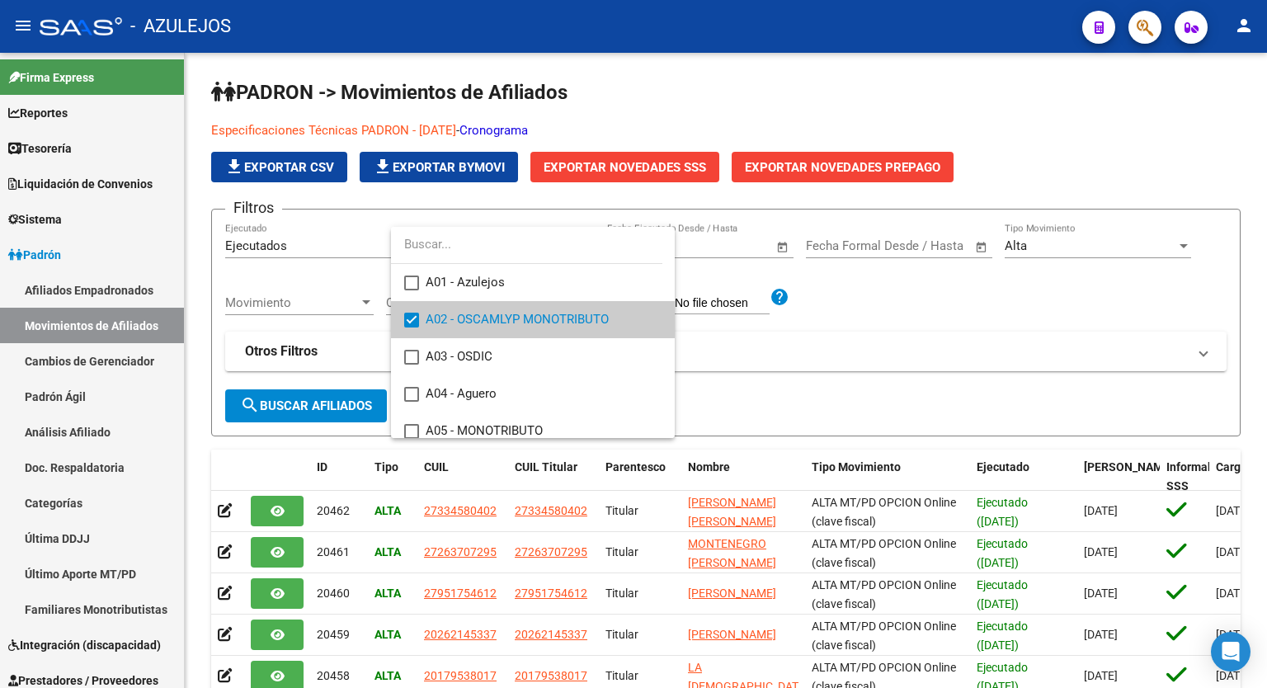
click at [343, 398] on div at bounding box center [633, 344] width 1267 height 688
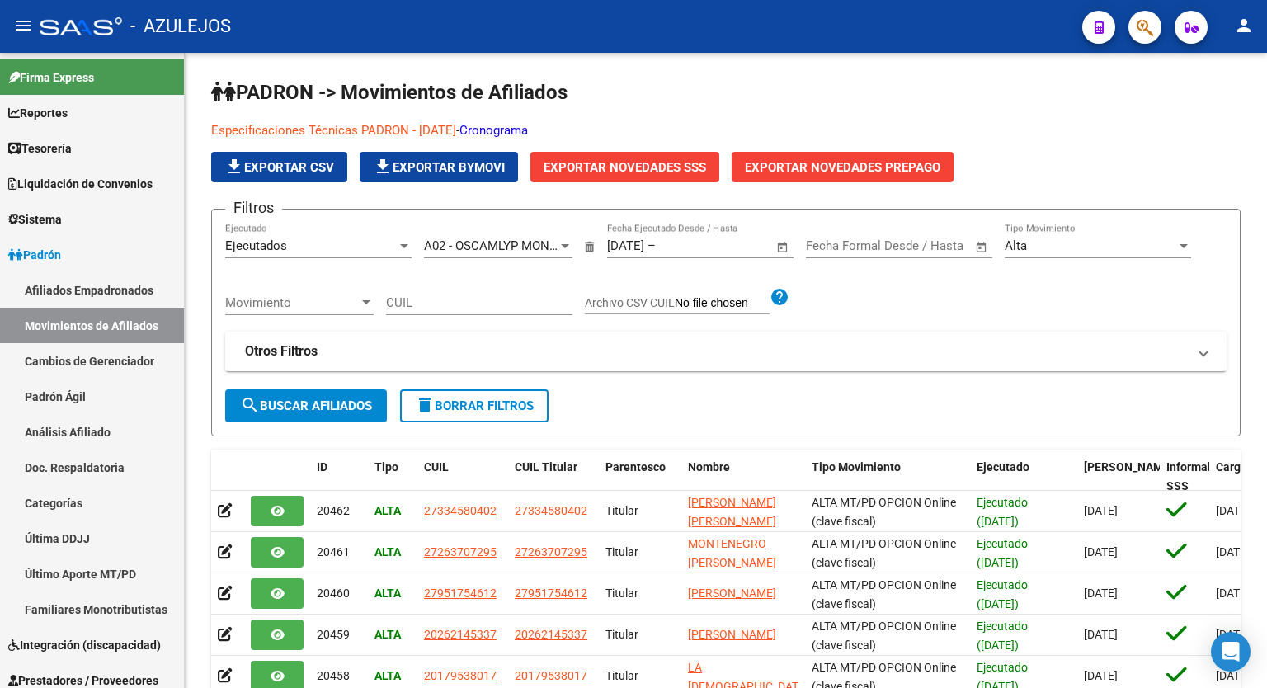
click at [343, 398] on span "search Buscar Afiliados" at bounding box center [306, 405] width 132 height 15
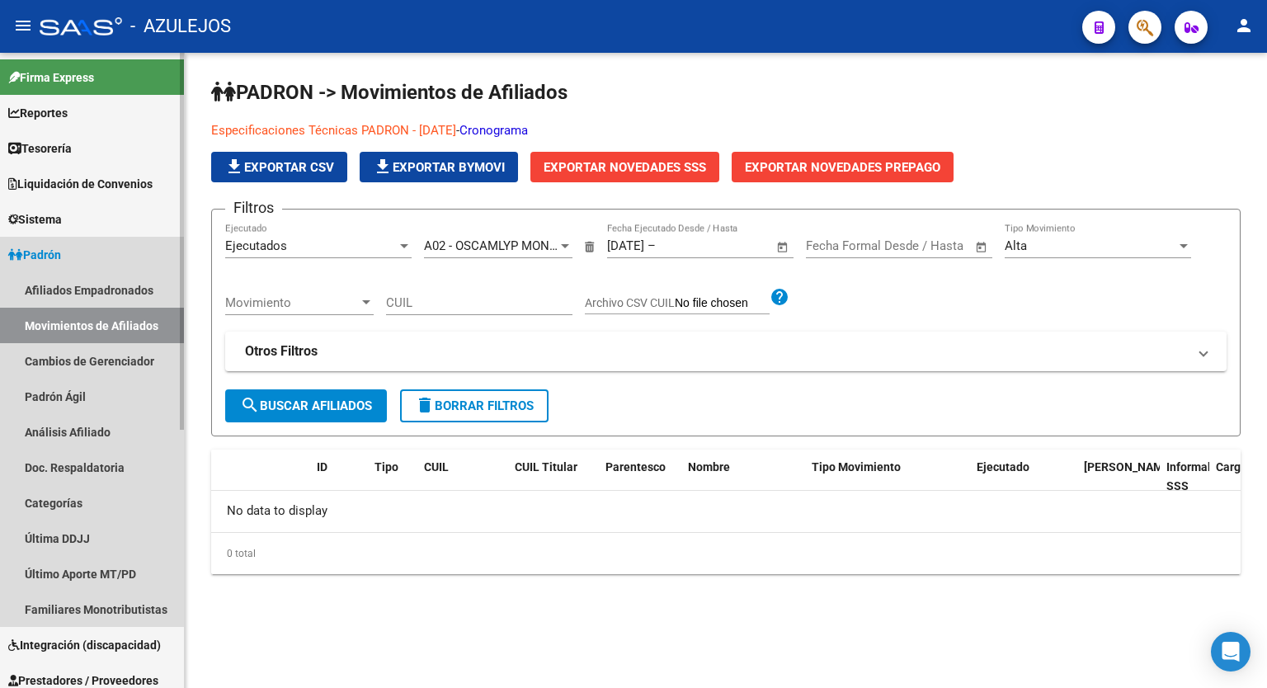
click at [83, 324] on link "Movimientos de Afiliados" at bounding box center [92, 325] width 184 height 35
click at [90, 360] on link "Cambios de Gerenciador" at bounding box center [92, 360] width 184 height 35
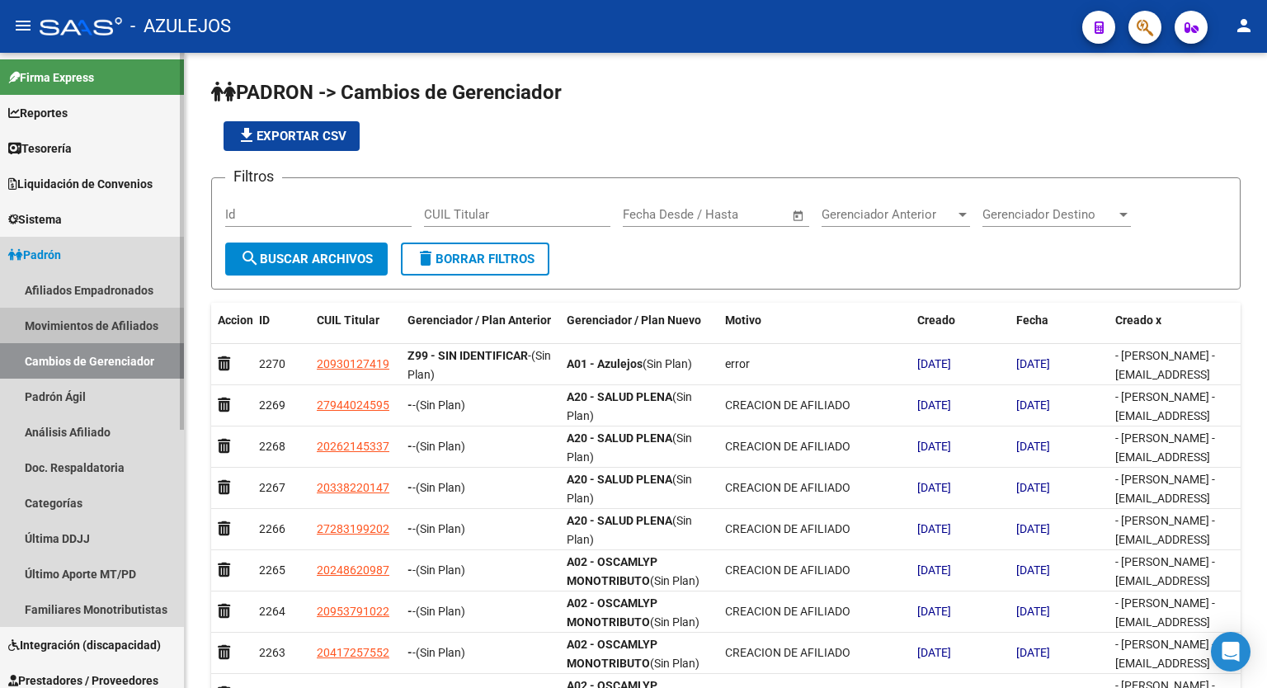
click at [70, 318] on link "Movimientos de Afiliados" at bounding box center [92, 325] width 184 height 35
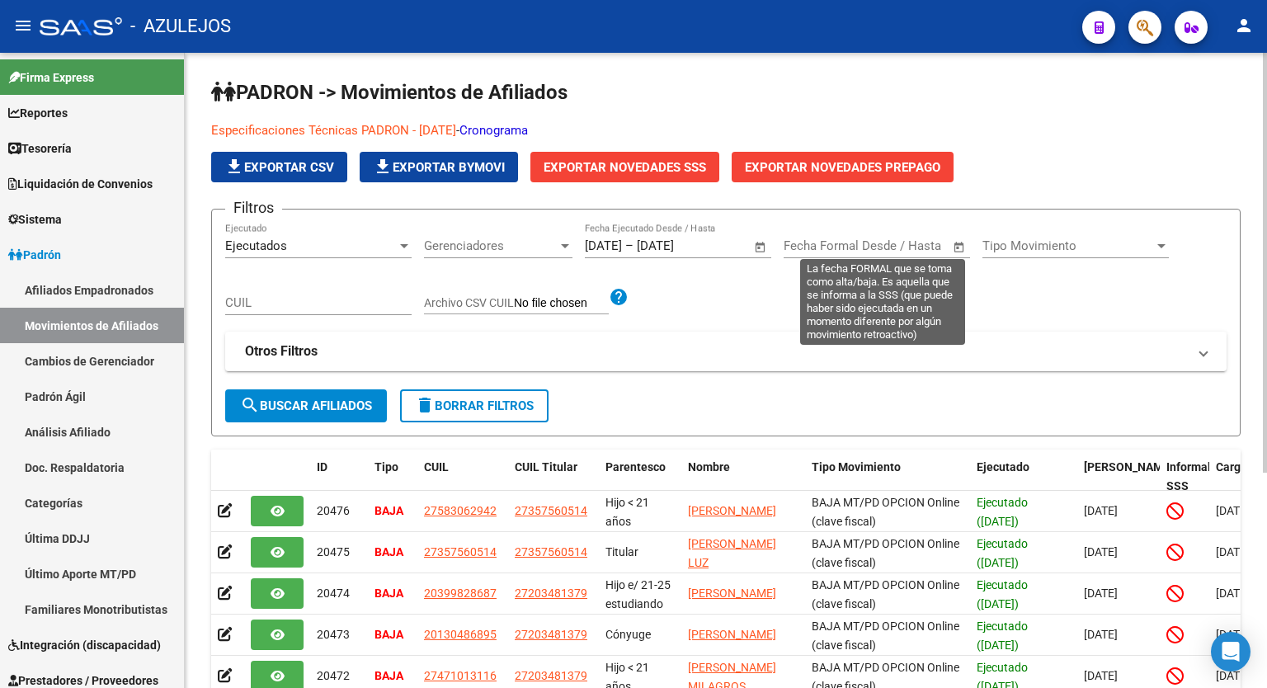
click at [957, 248] on span "Open calendar" at bounding box center [959, 247] width 40 height 40
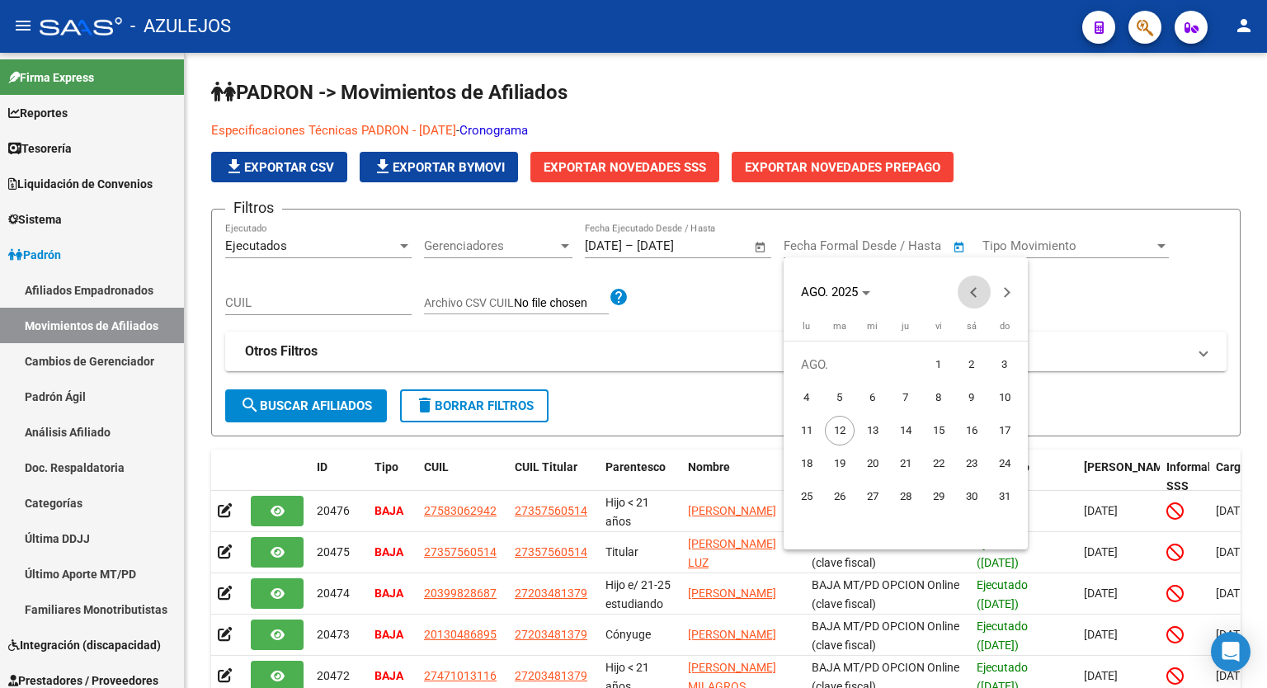
click at [972, 299] on span "Previous month" at bounding box center [974, 291] width 33 height 33
click at [835, 399] on span "1" at bounding box center [840, 398] width 30 height 30
type input "[DATE]"
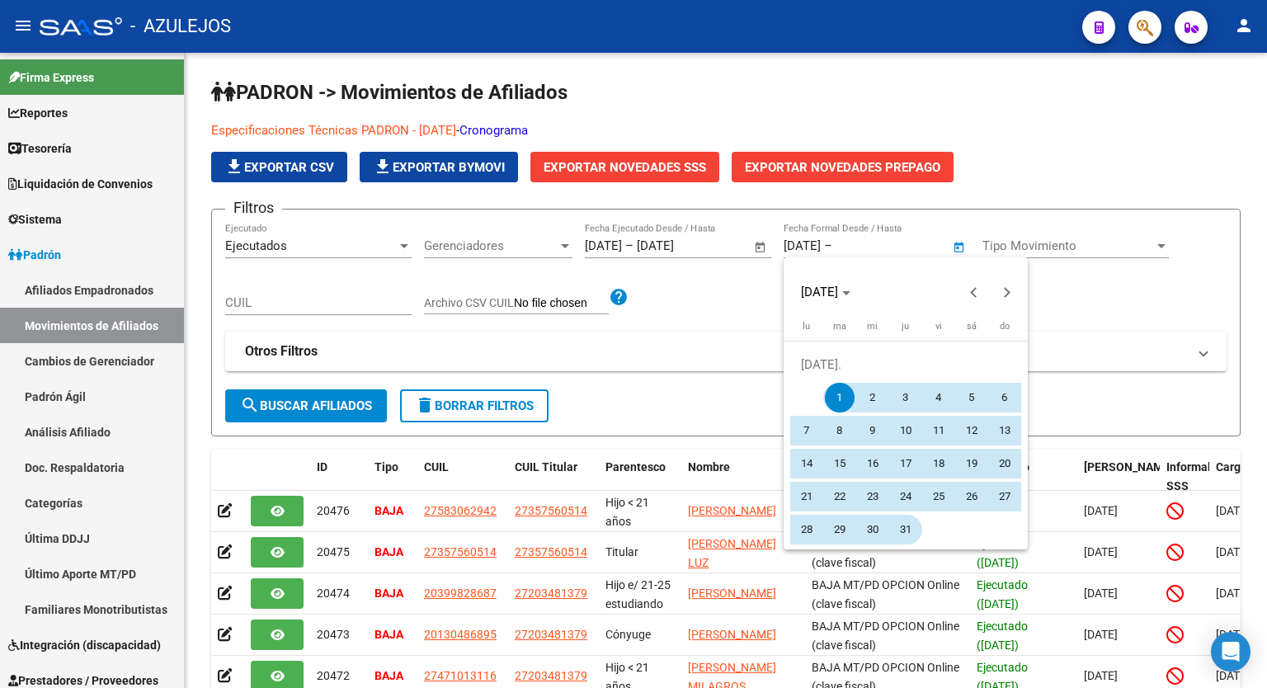
click at [906, 520] on span "31" at bounding box center [906, 530] width 30 height 30
type input "[DATE]"
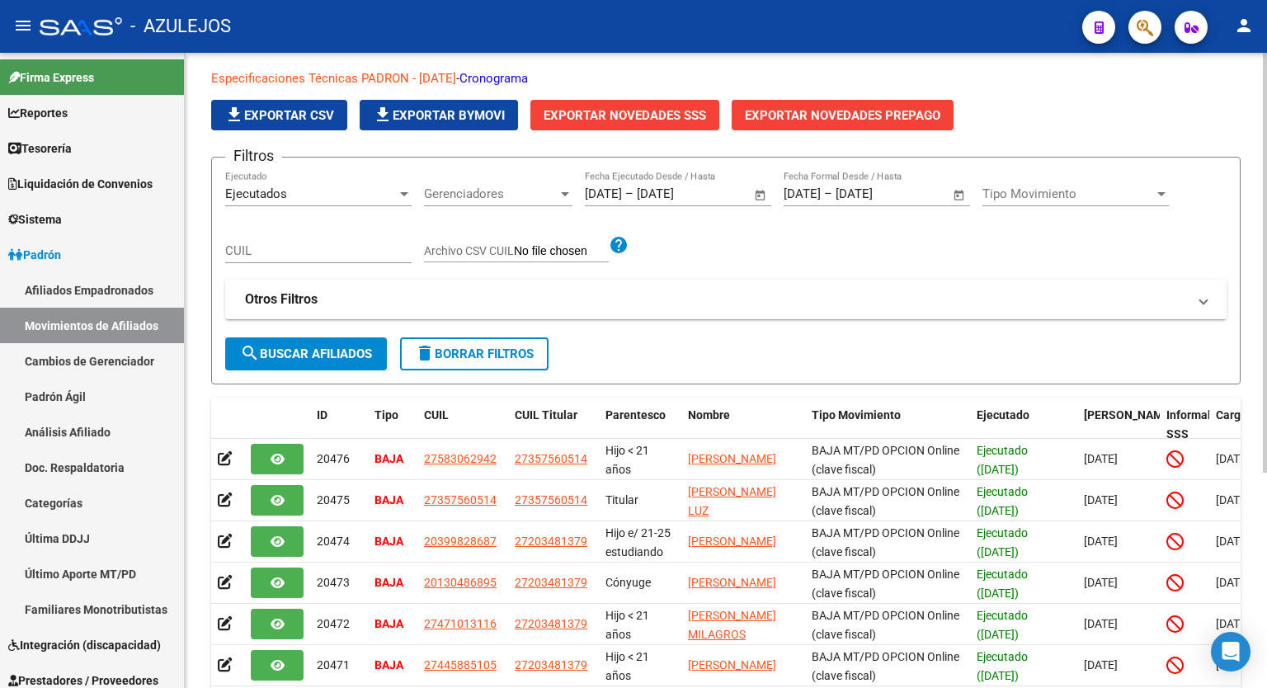
scroll to position [31, 0]
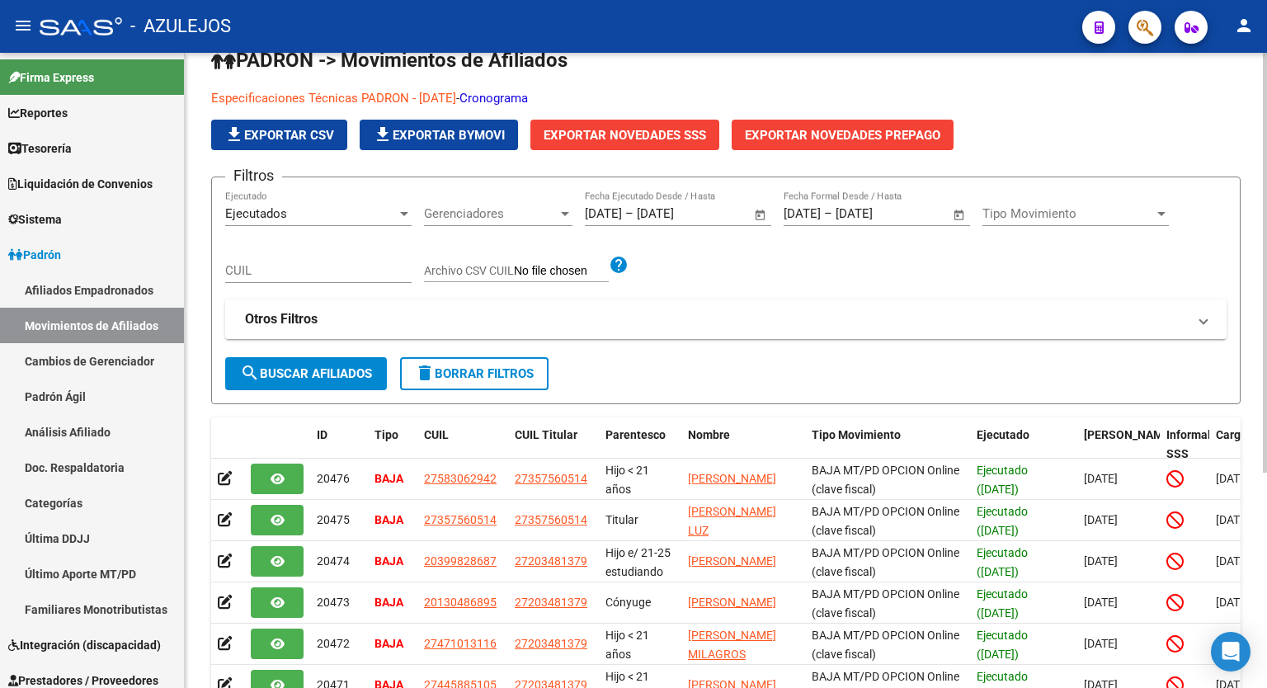
click at [1259, 323] on div "PADRON -> Movimientos de Afiliados Especificaciones Técnicas PADRON - [DATE] - …" at bounding box center [728, 496] width 1086 height 950
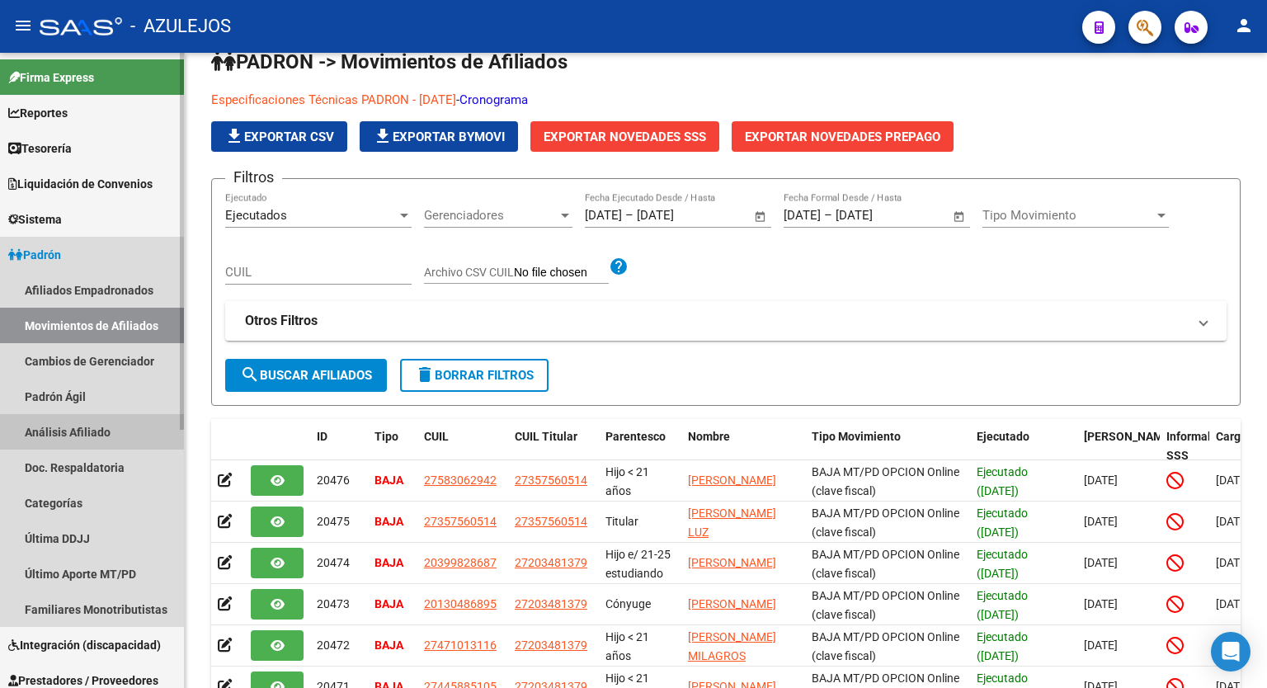
click at [92, 426] on link "Análisis Afiliado" at bounding box center [92, 431] width 184 height 35
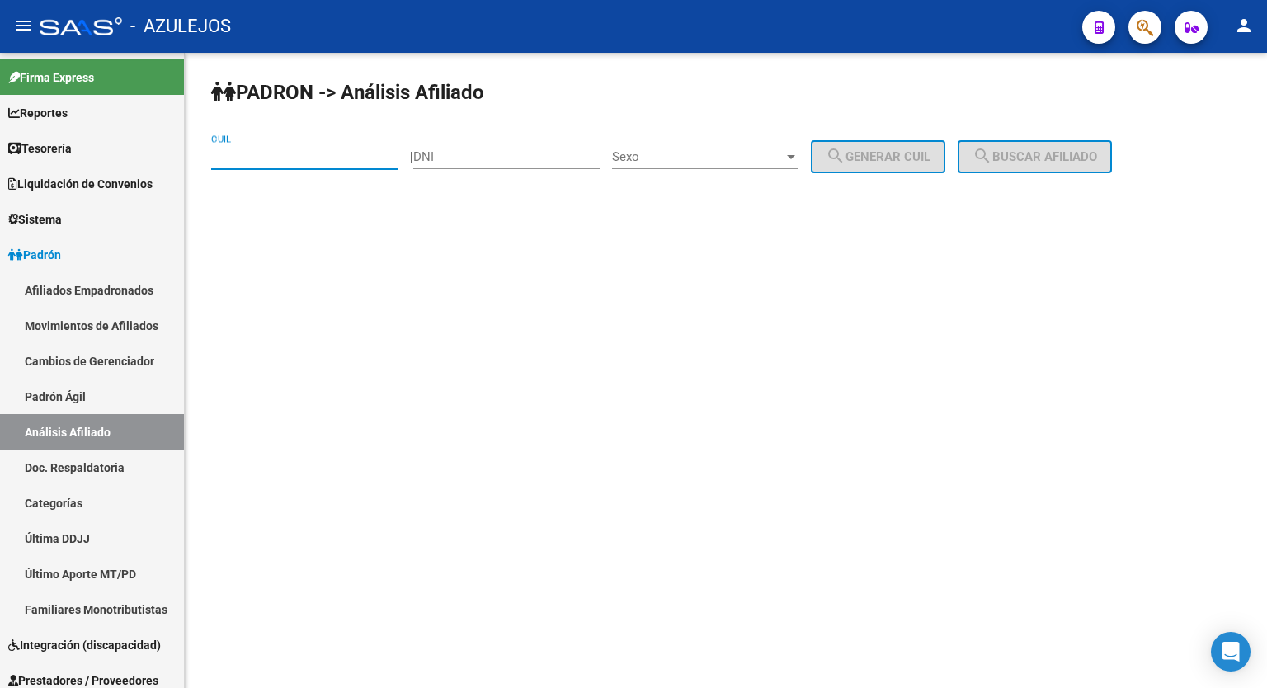
click at [274, 158] on input "CUIL" at bounding box center [304, 156] width 186 height 15
type input "27-35360621-8"
click at [1045, 142] on button "search Buscar afiliado" at bounding box center [1035, 156] width 154 height 33
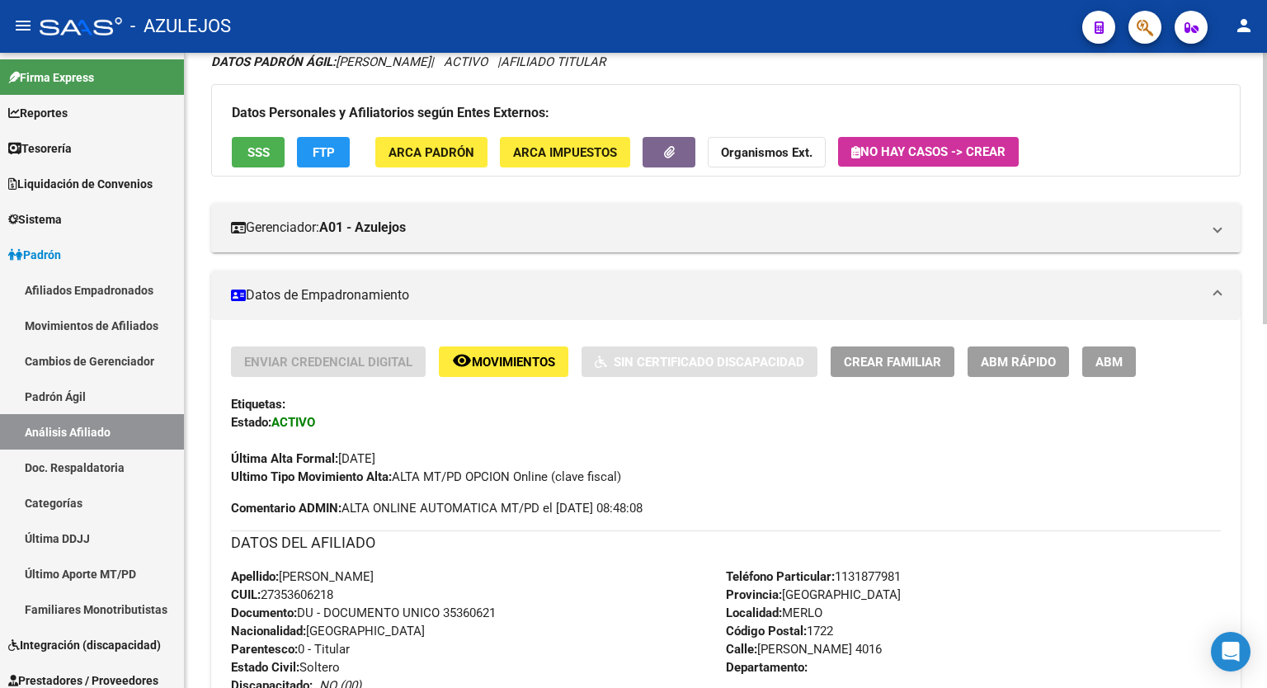
scroll to position [126, 0]
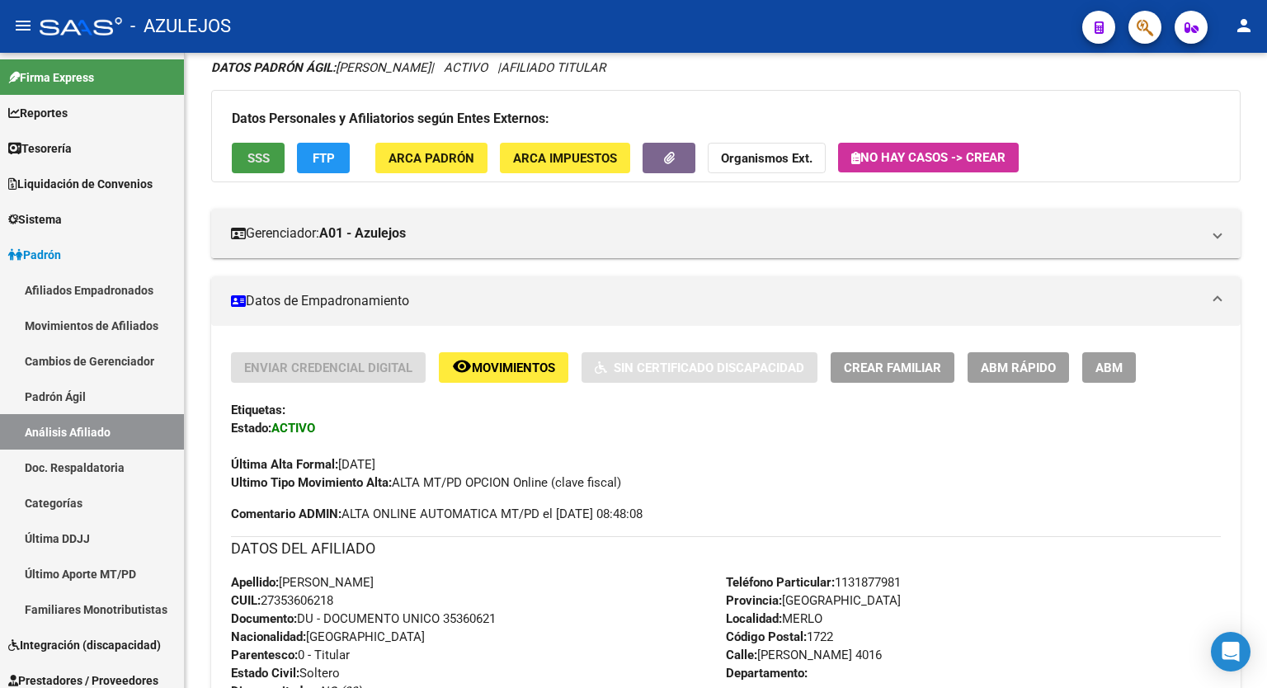
drag, startPoint x: 1257, startPoint y: 243, endPoint x: 258, endPoint y: 157, distance: 1002.5
click at [258, 157] on span "SSS" at bounding box center [258, 158] width 22 height 15
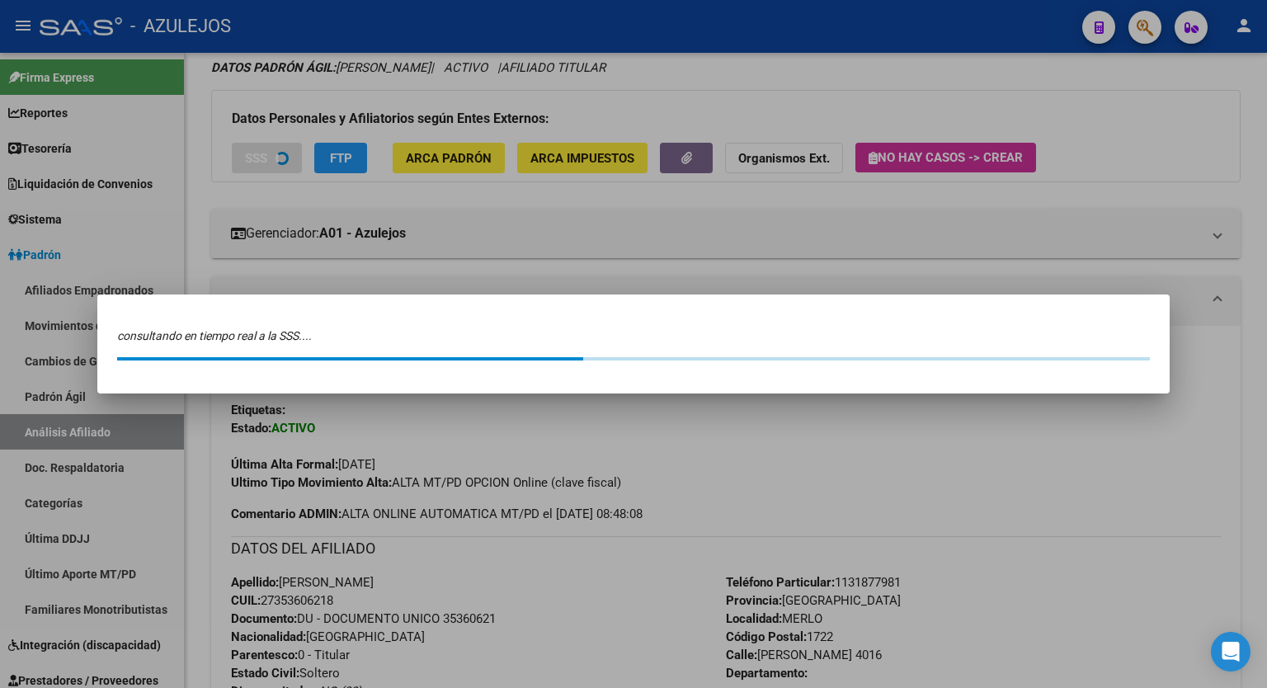
click at [258, 157] on div at bounding box center [633, 344] width 1267 height 688
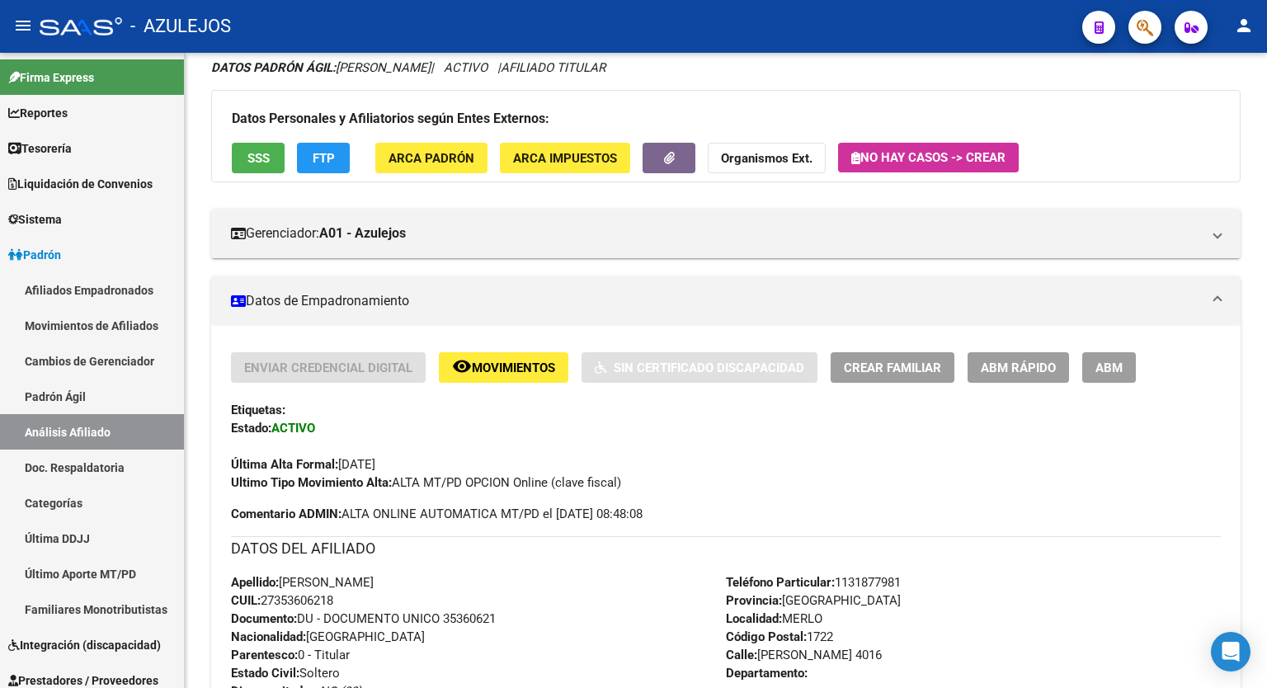
click at [258, 157] on span "SSS" at bounding box center [258, 158] width 22 height 15
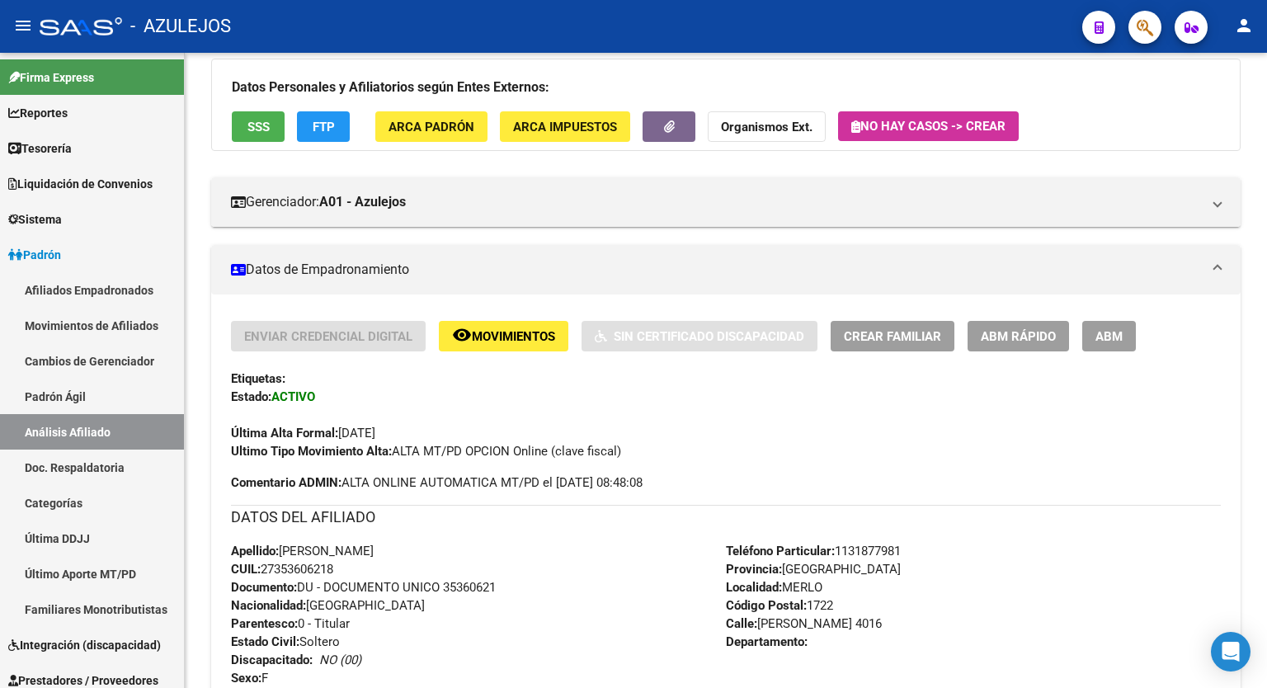
scroll to position [167, 0]
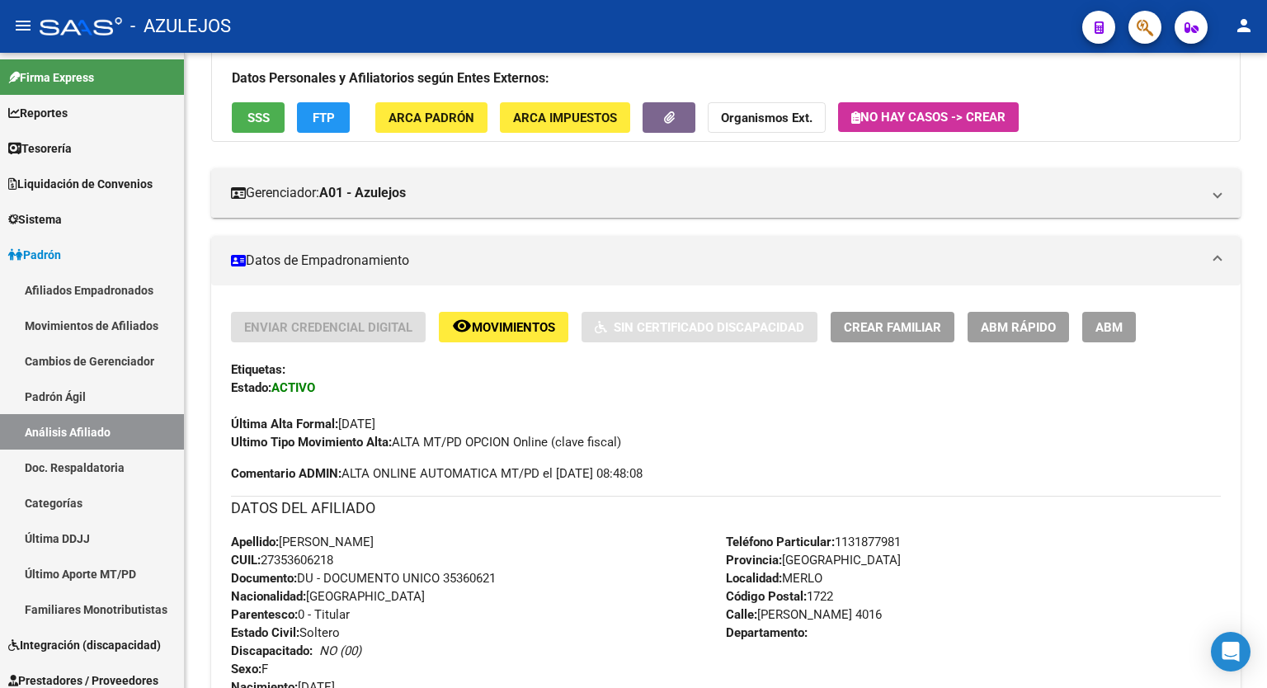
click at [1266, 275] on div at bounding box center [1265, 259] width 4 height 271
click at [1109, 323] on span "ABM" at bounding box center [1108, 327] width 27 height 15
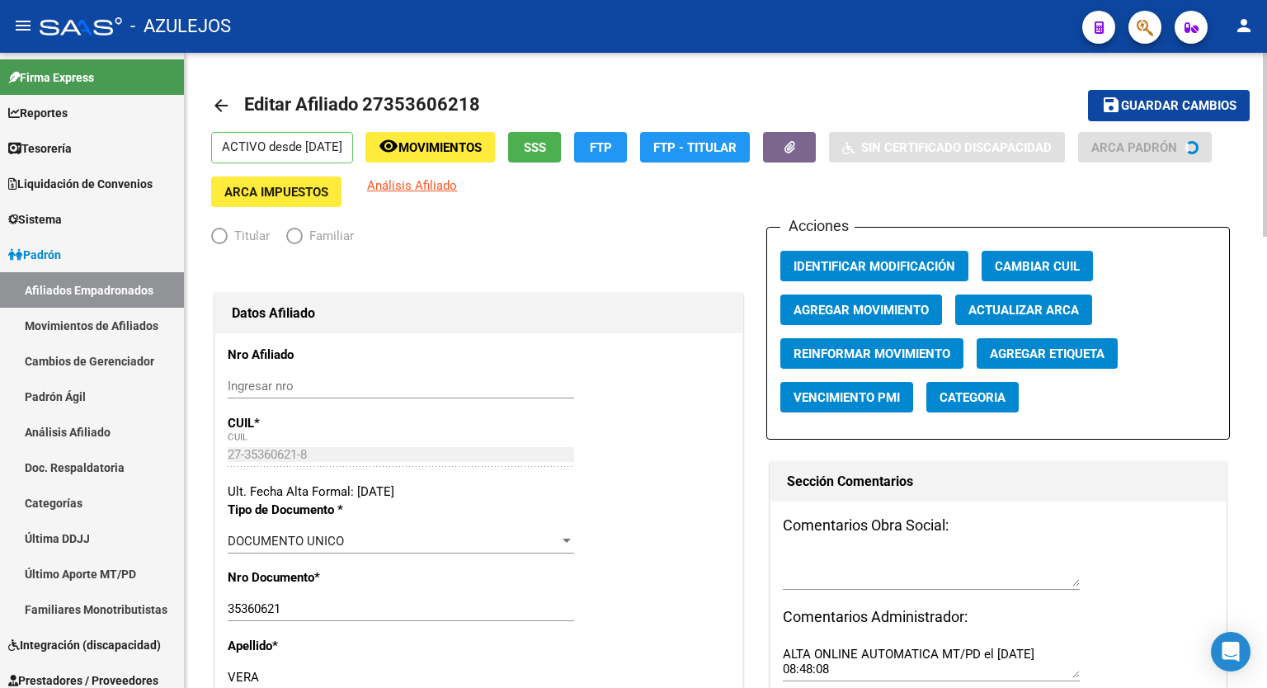
radio input "true"
type input "27-35360621-8"
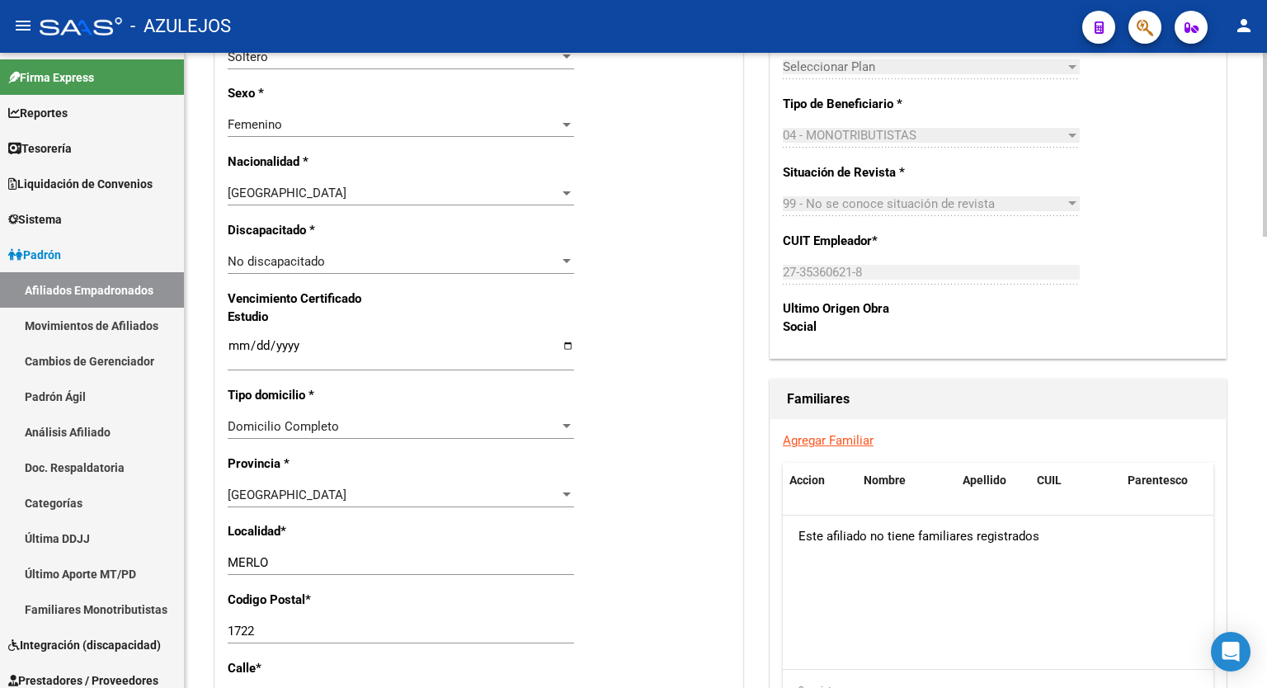
scroll to position [898, 0]
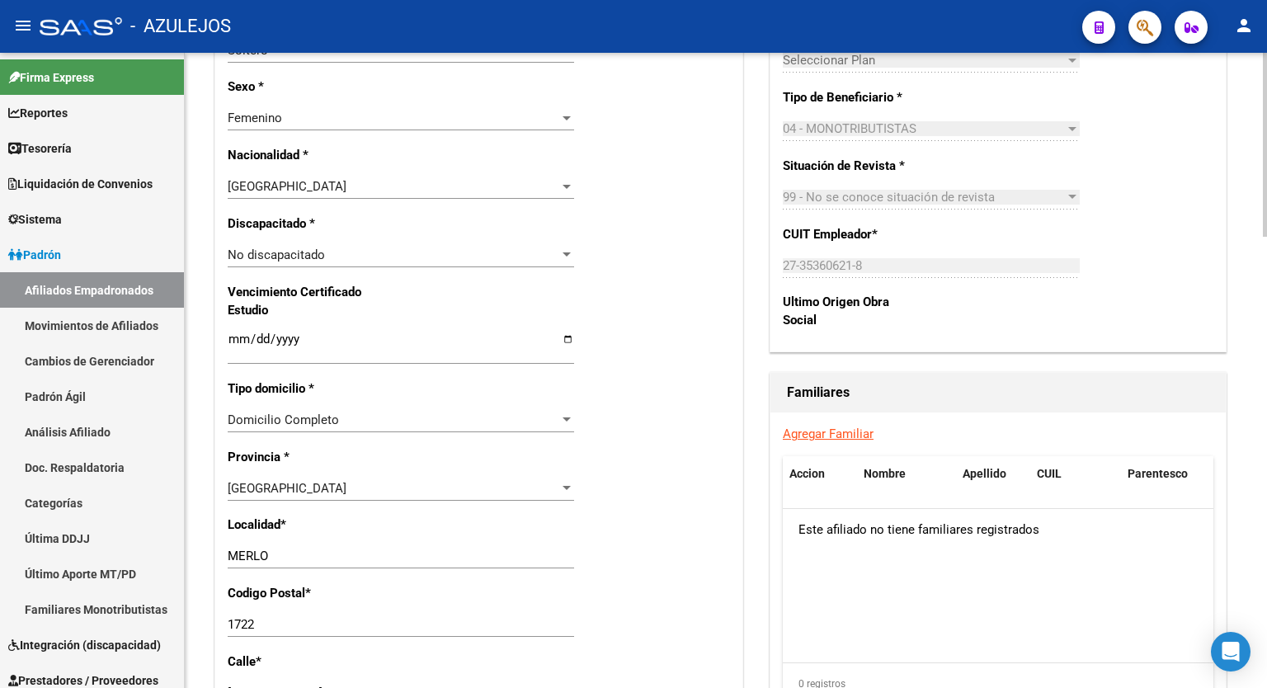
click at [1266, 454] on div at bounding box center [1265, 407] width 4 height 184
click at [835, 441] on link "Agregar Familiar" at bounding box center [828, 433] width 91 height 15
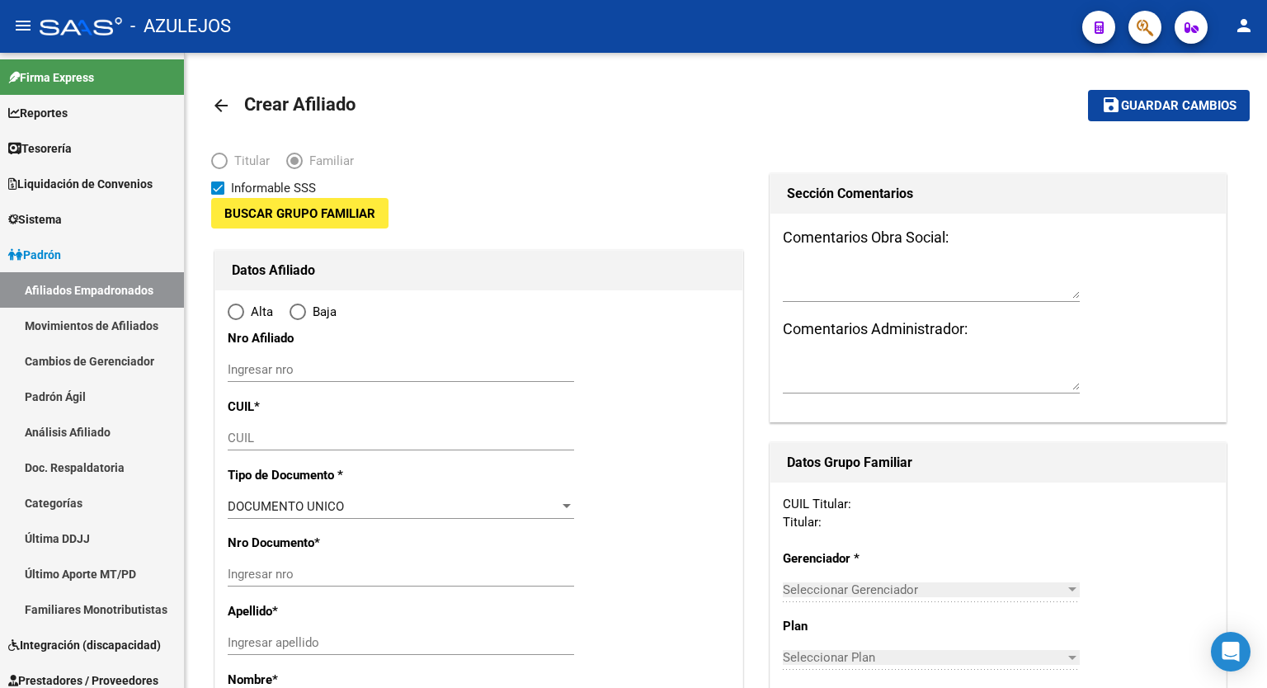
type input "27-35360621-8"
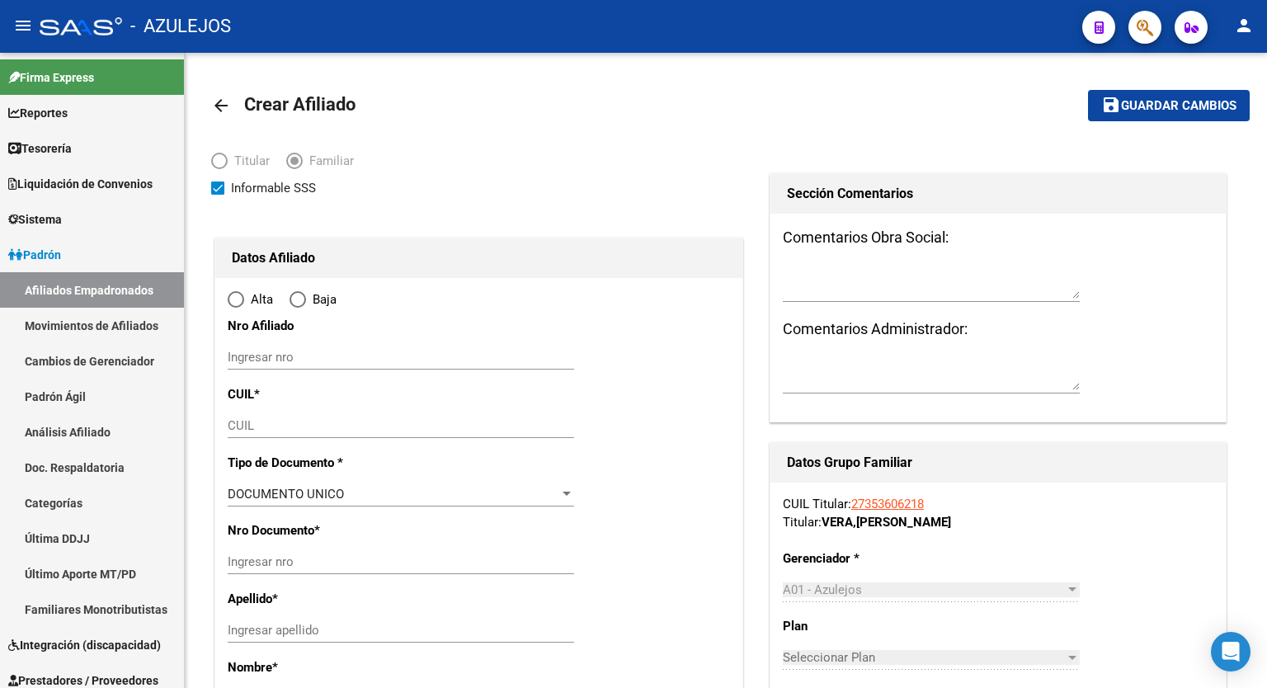
type input "MERLO"
type input "1722"
type input "[PERSON_NAME]"
type input "4016"
radio input "true"
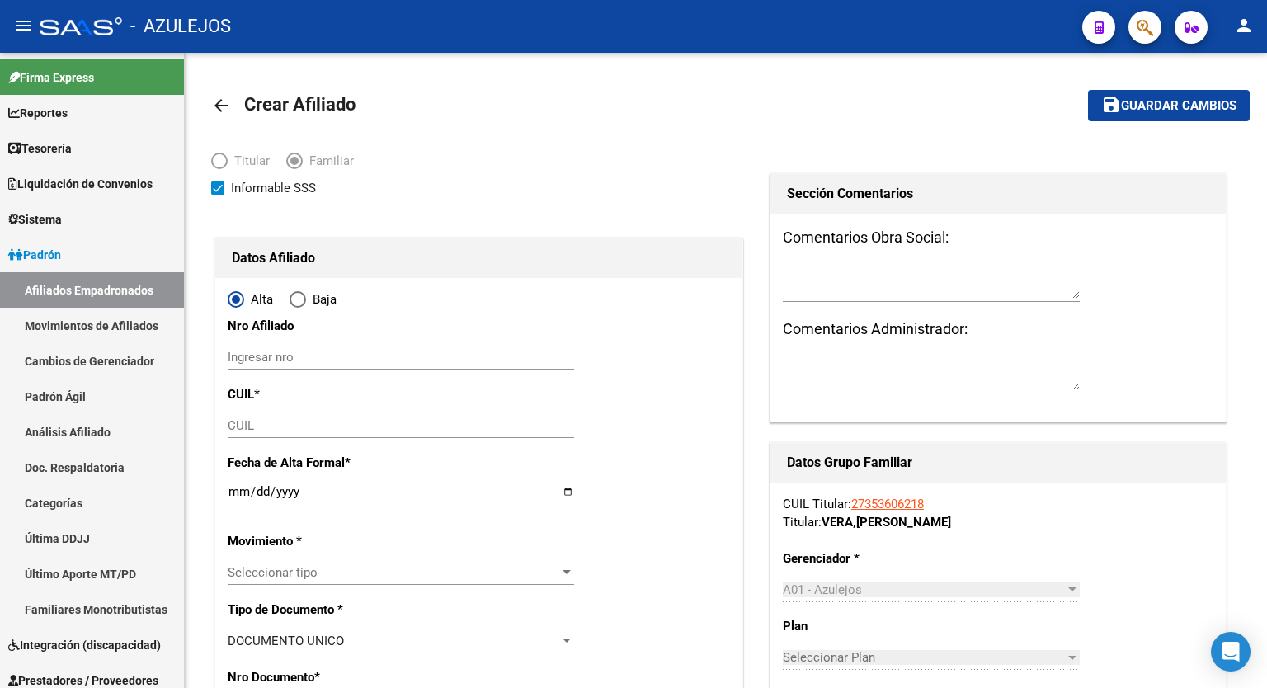
type input "27-35360621-8"
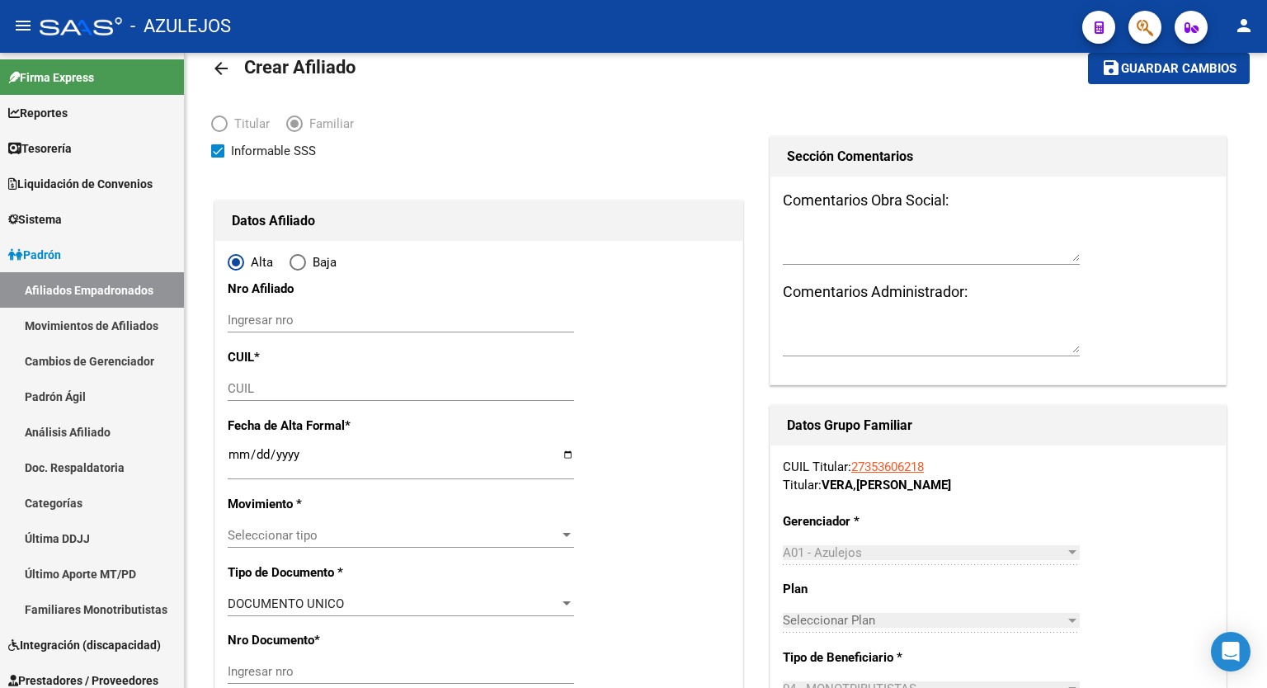
click at [1266, 222] on div at bounding box center [1265, 153] width 4 height 179
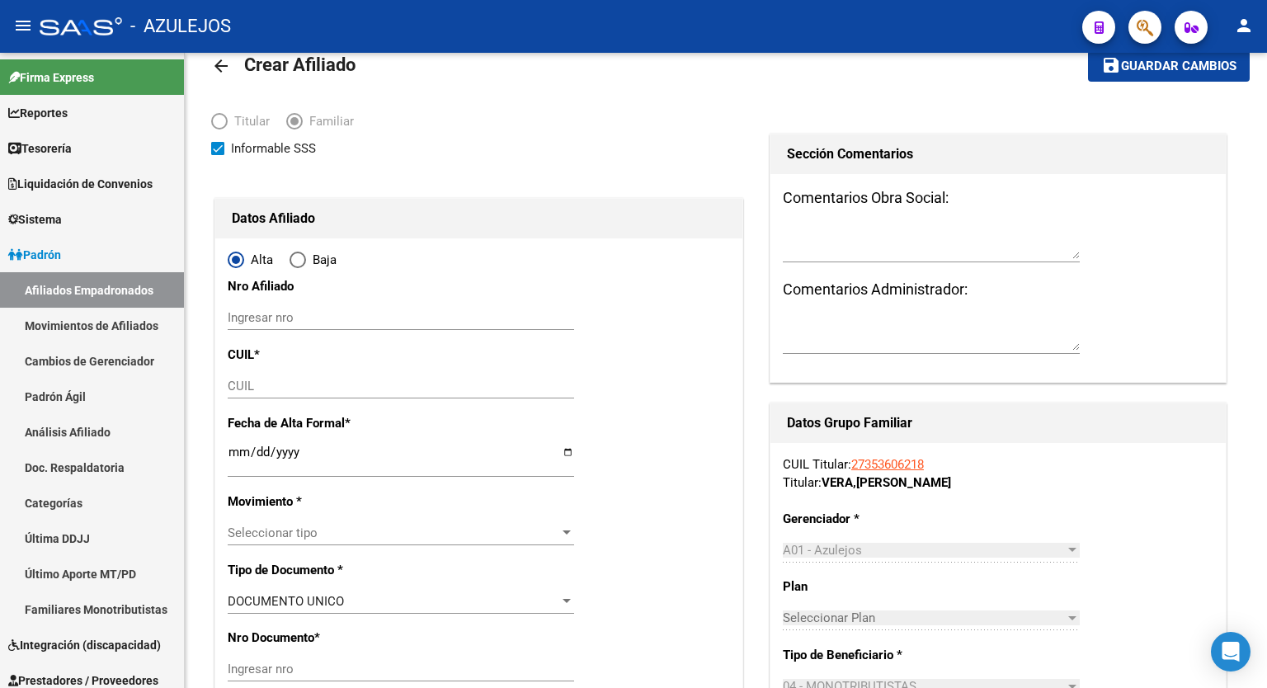
click at [265, 384] on input "CUIL" at bounding box center [401, 386] width 346 height 15
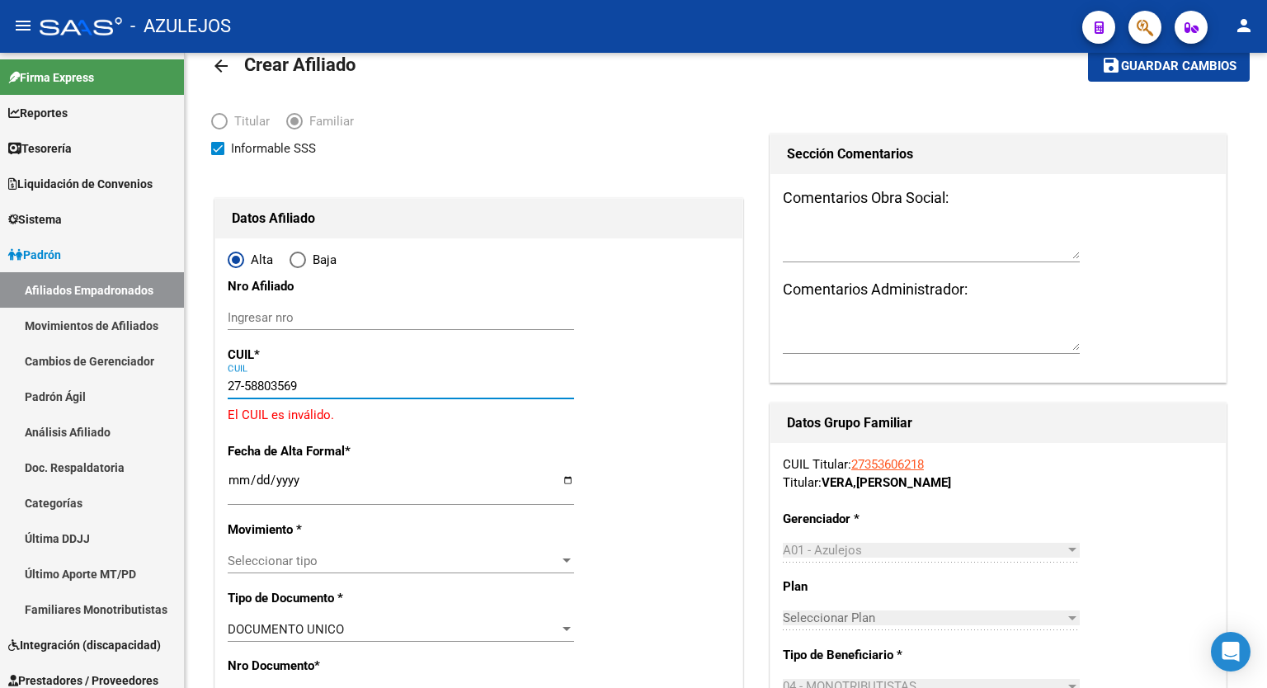
type input "27-58803569-2"
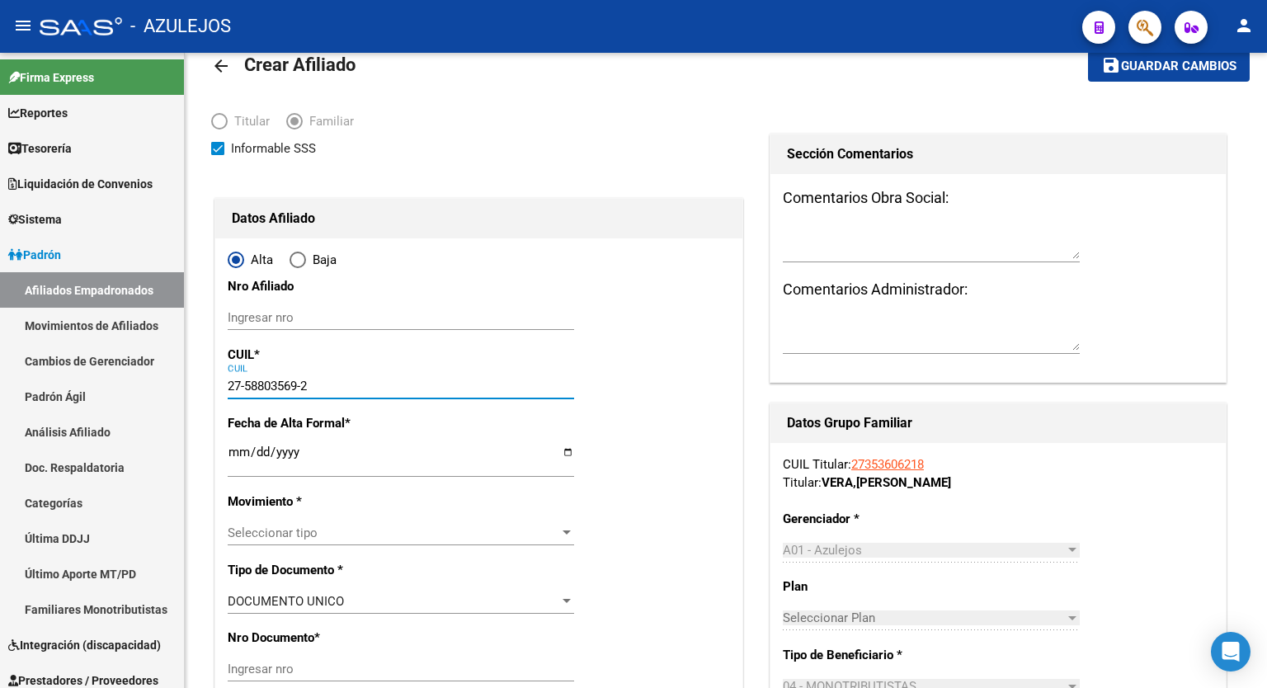
type input "58803569"
type input "[PERSON_NAME]"
type input "[DATE]"
type input "MERLO"
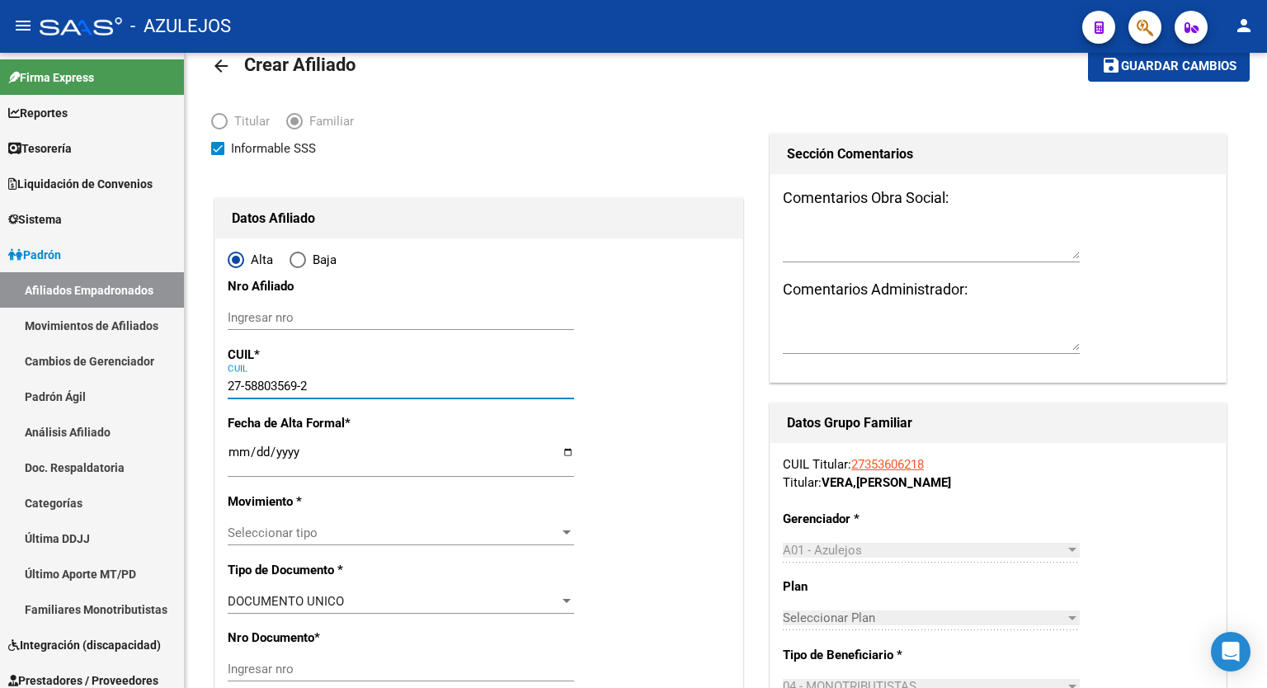
type input "[PERSON_NAME]"
type input "698"
type input "27-58803569-2"
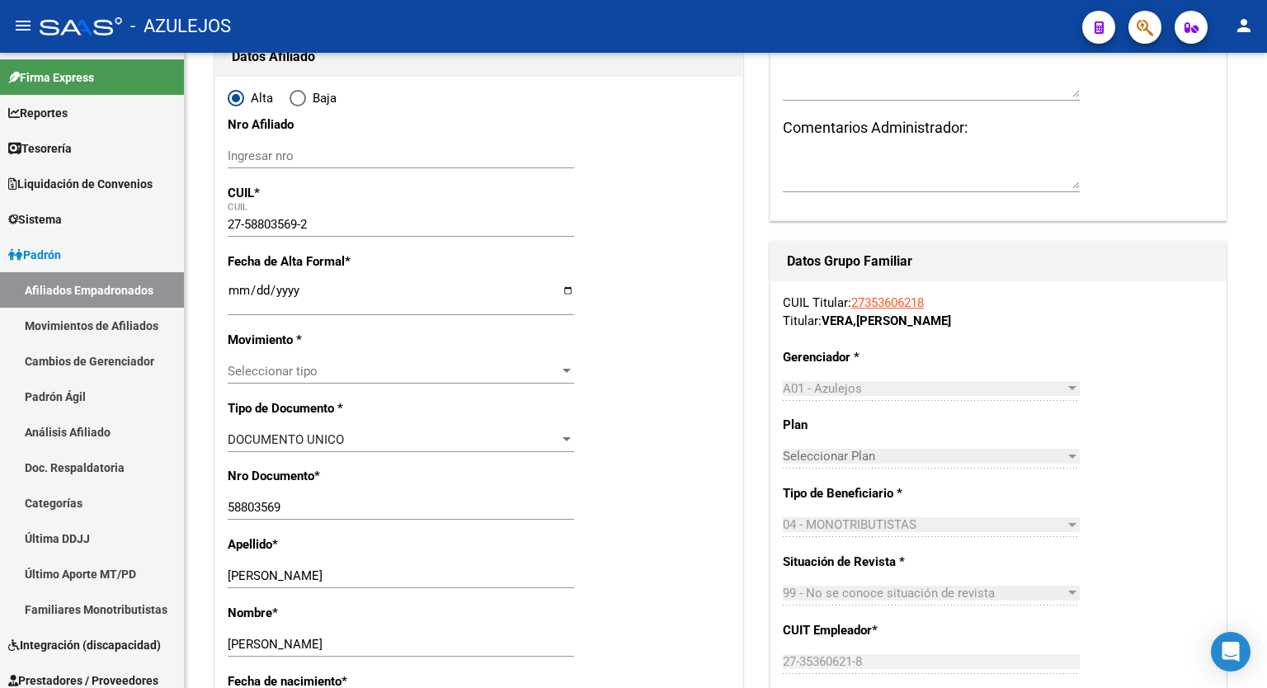
scroll to position [205, 0]
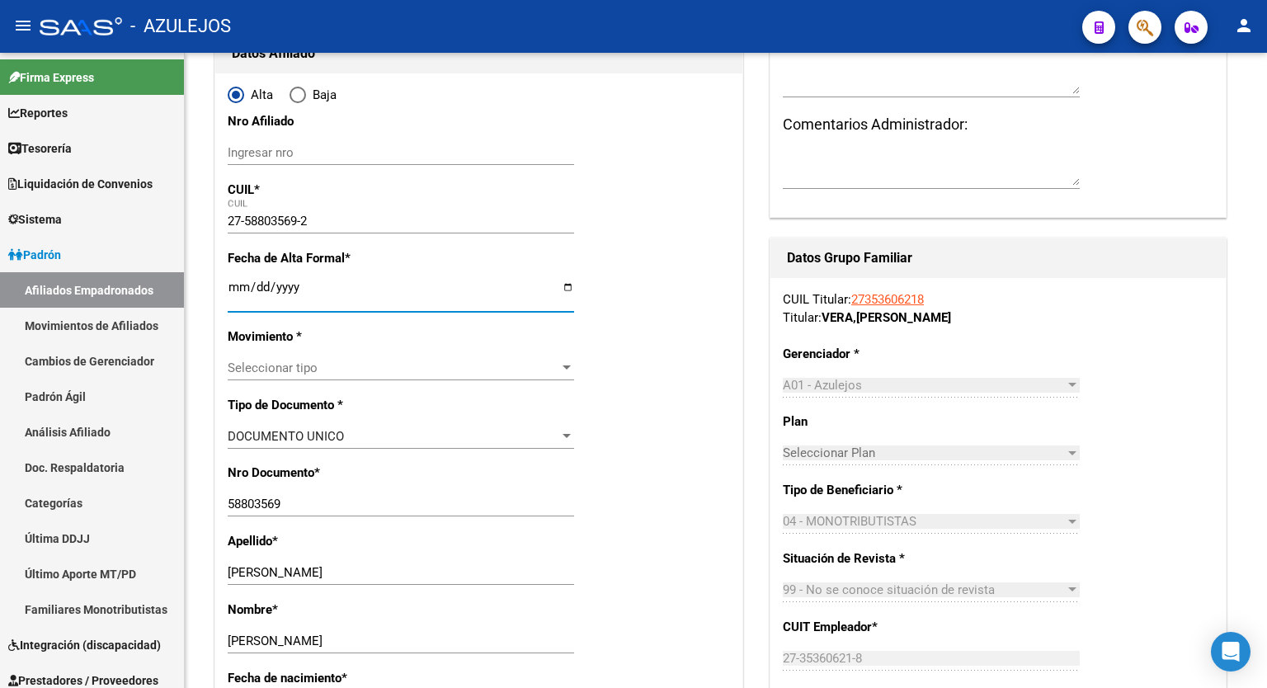
click at [568, 286] on input "Ingresar fecha" at bounding box center [401, 293] width 346 height 26
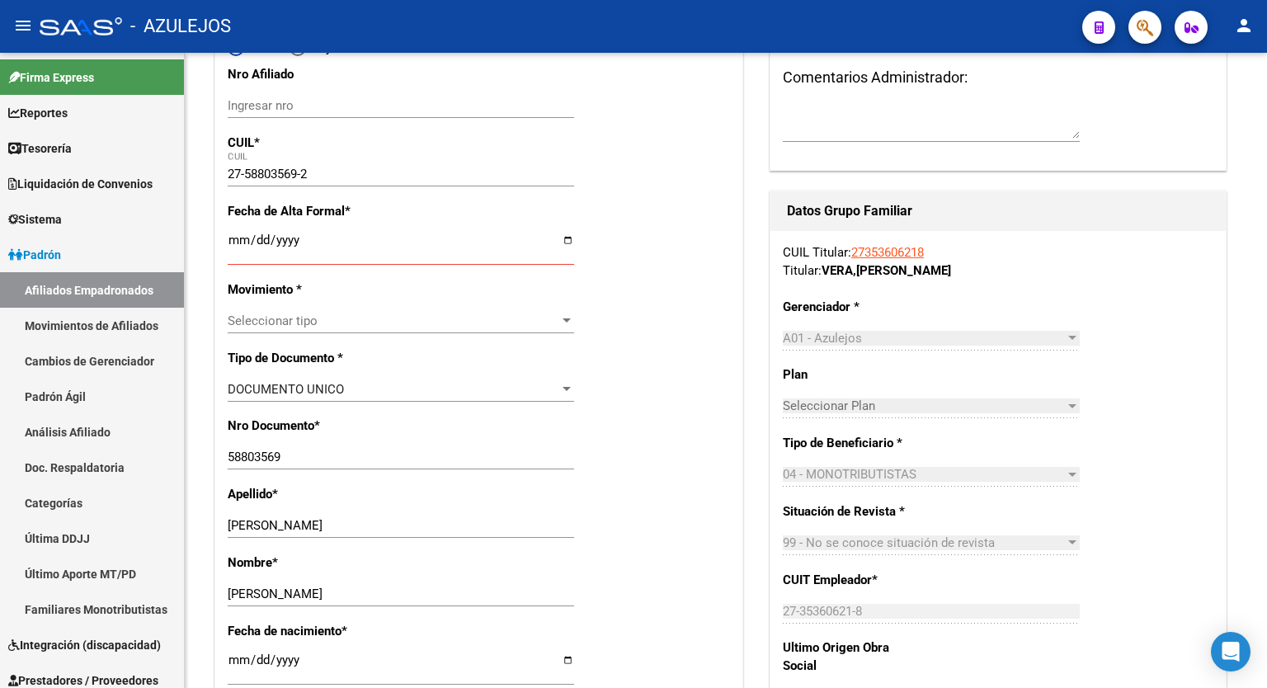
scroll to position [238, 0]
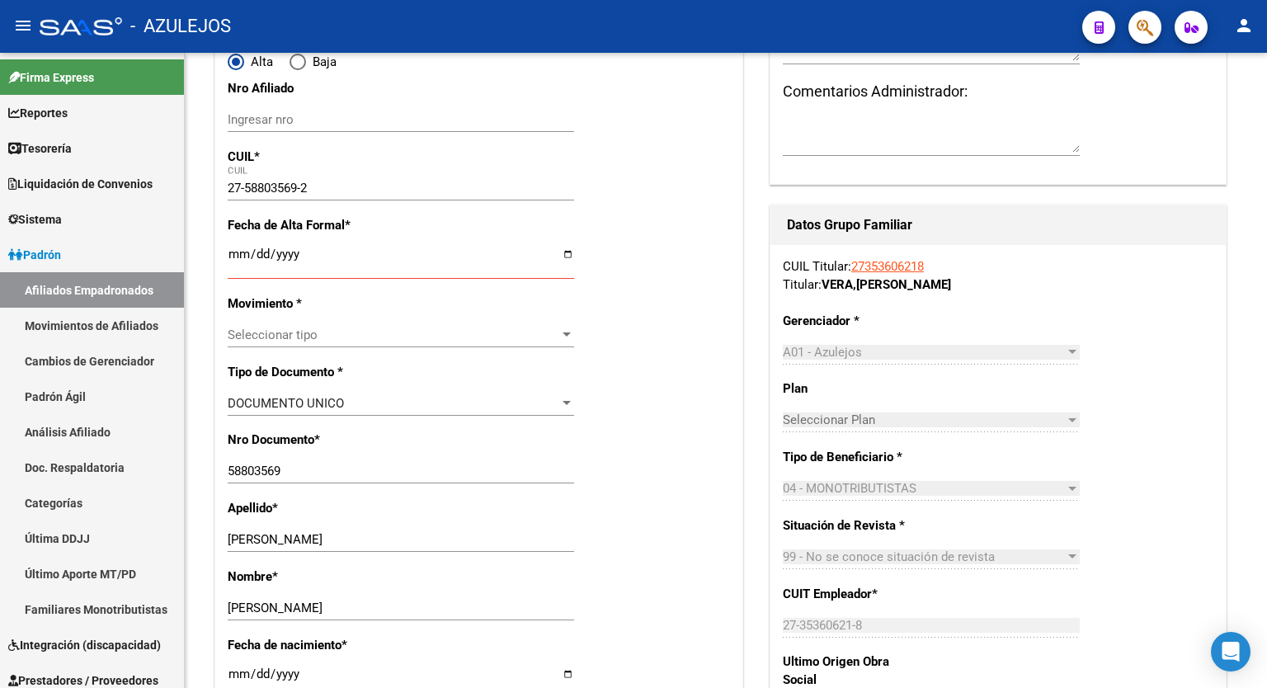
click at [567, 253] on input "Ingresar fecha" at bounding box center [401, 260] width 346 height 26
type input "[DATE]"
click at [566, 333] on div at bounding box center [566, 334] width 8 height 4
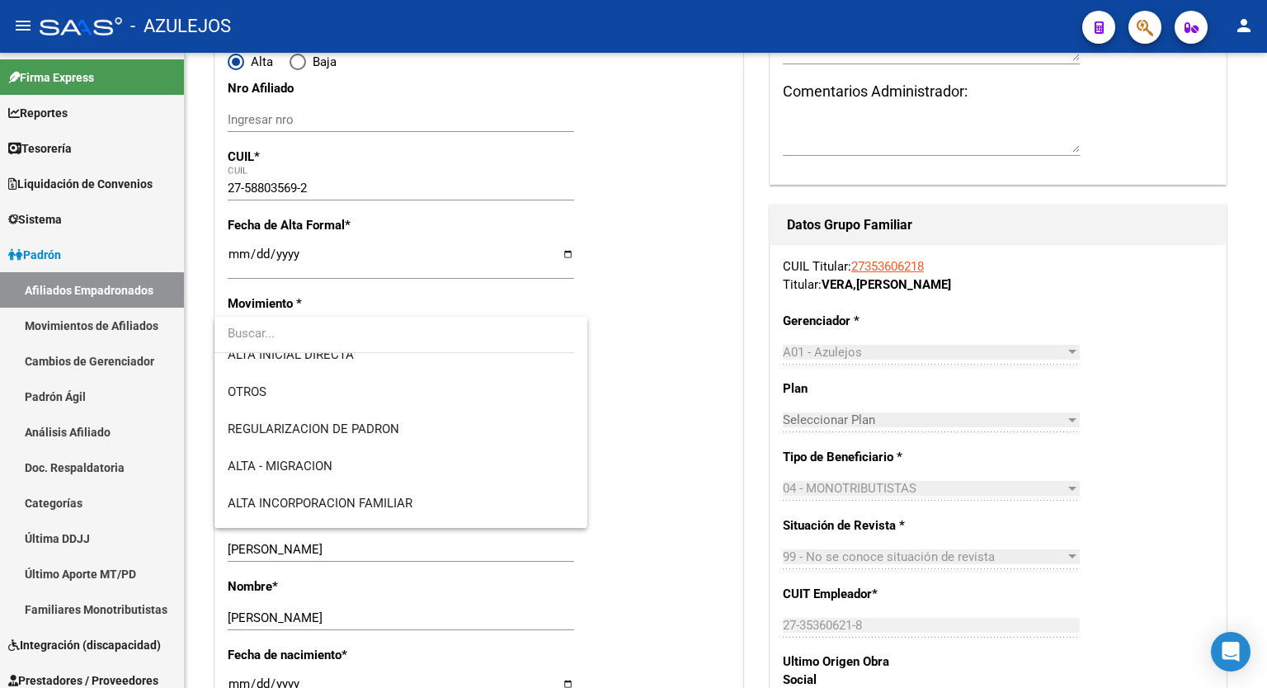
scroll to position [132, 0]
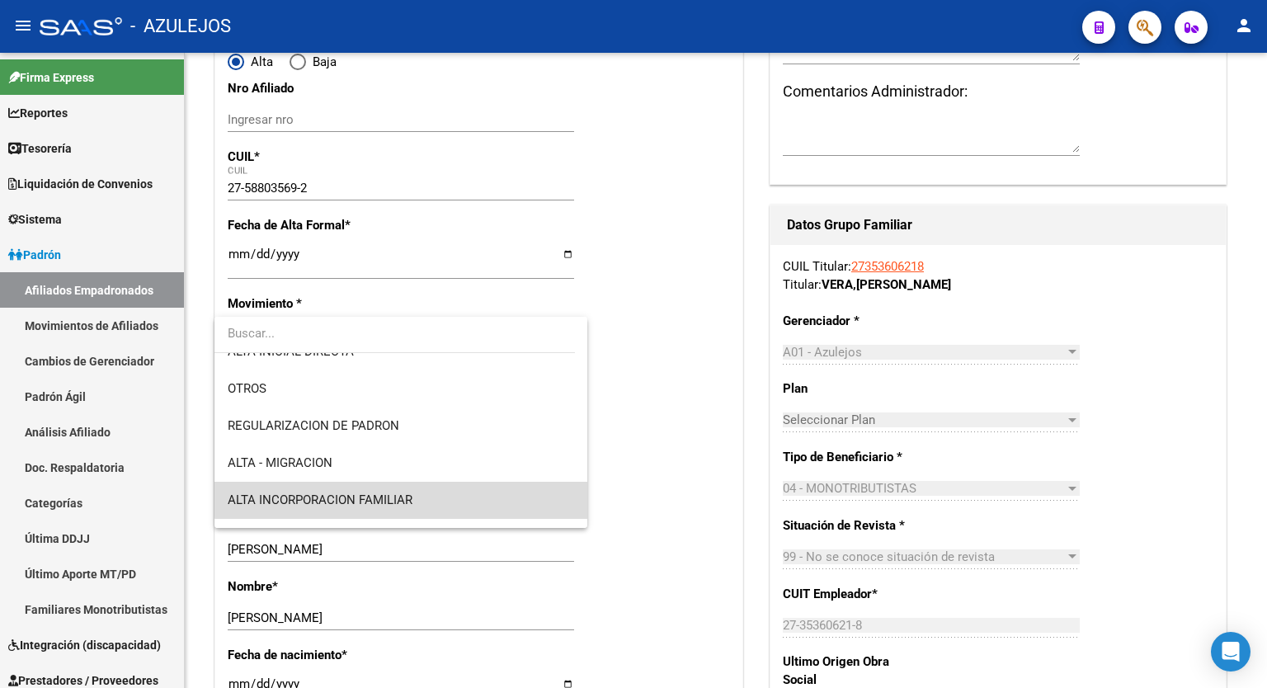
click at [420, 497] on span "ALTA INCORPORACION FAMILIAR" at bounding box center [401, 500] width 346 height 37
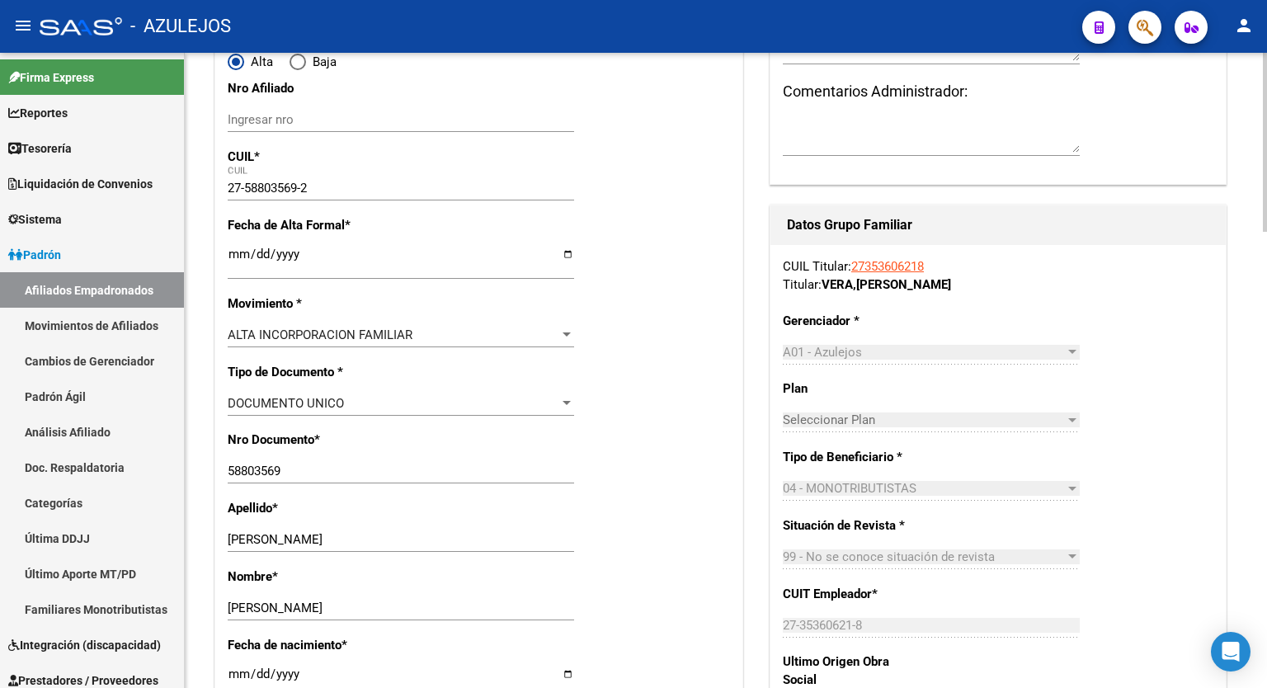
click at [704, 469] on div "Nro Documento * 58803569 Ingresar nro" at bounding box center [479, 465] width 502 height 68
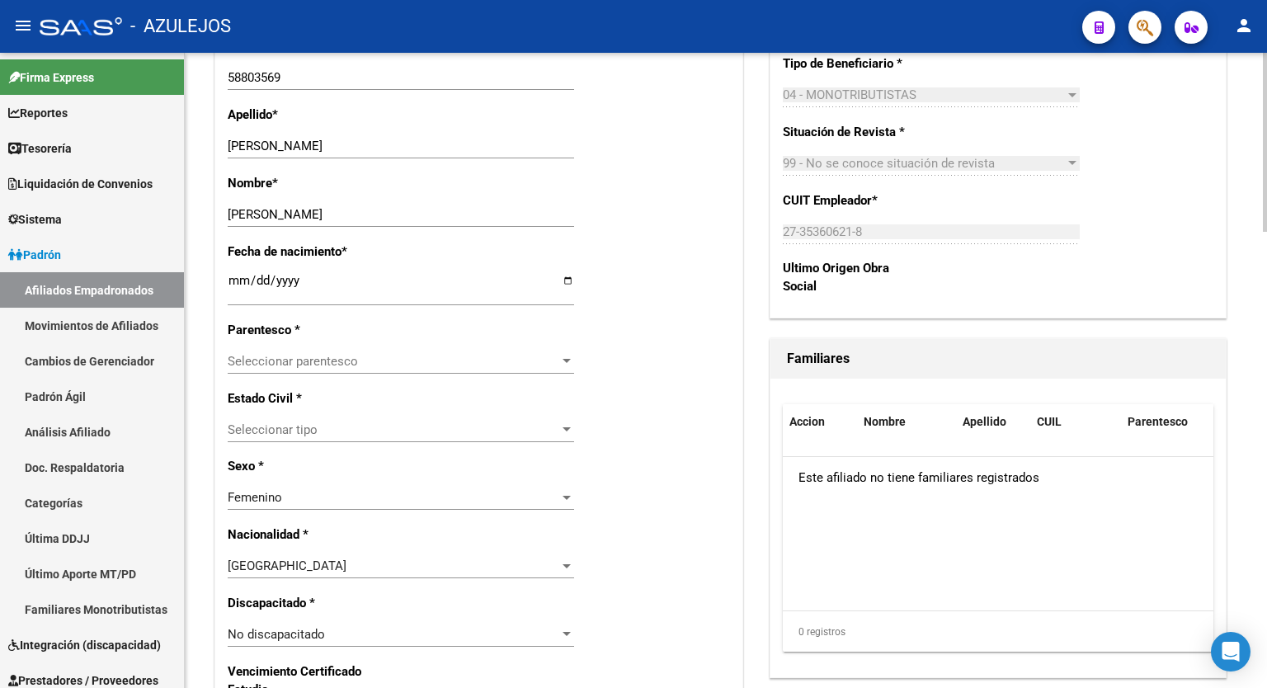
scroll to position [633, 0]
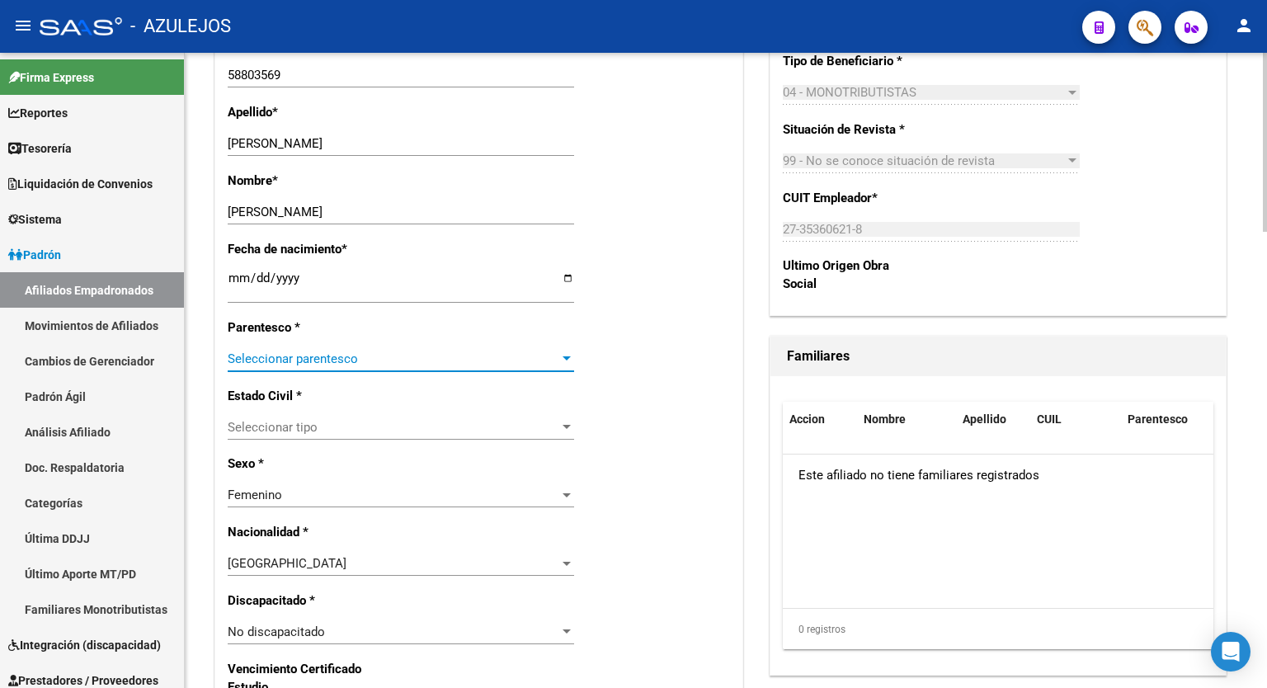
click at [564, 357] on div at bounding box center [566, 358] width 8 height 4
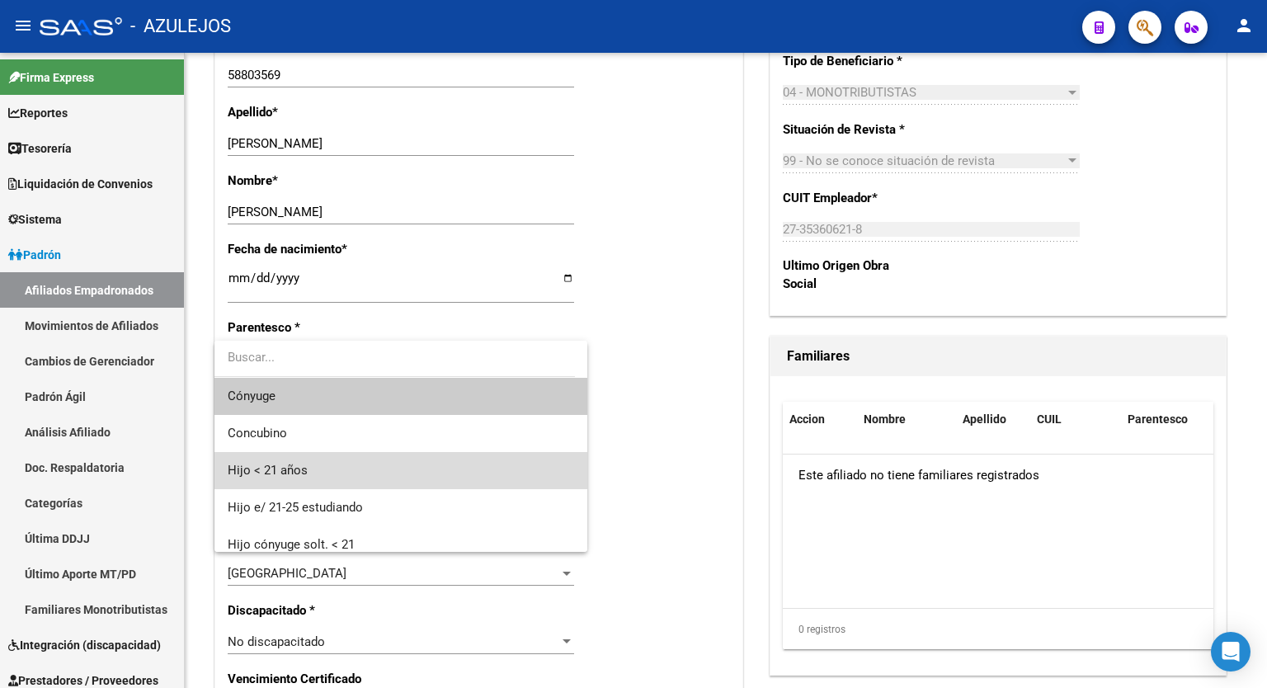
click at [418, 452] on span "Hijo < 21 años" at bounding box center [401, 470] width 346 height 37
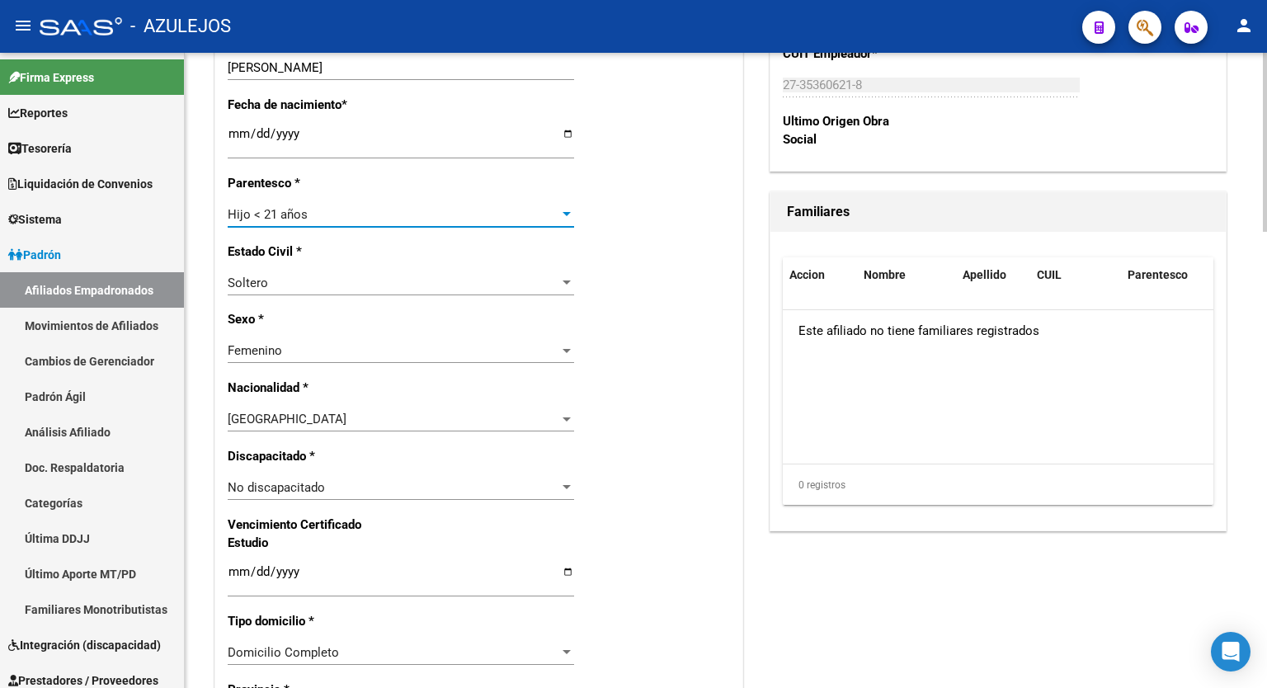
scroll to position [0, 0]
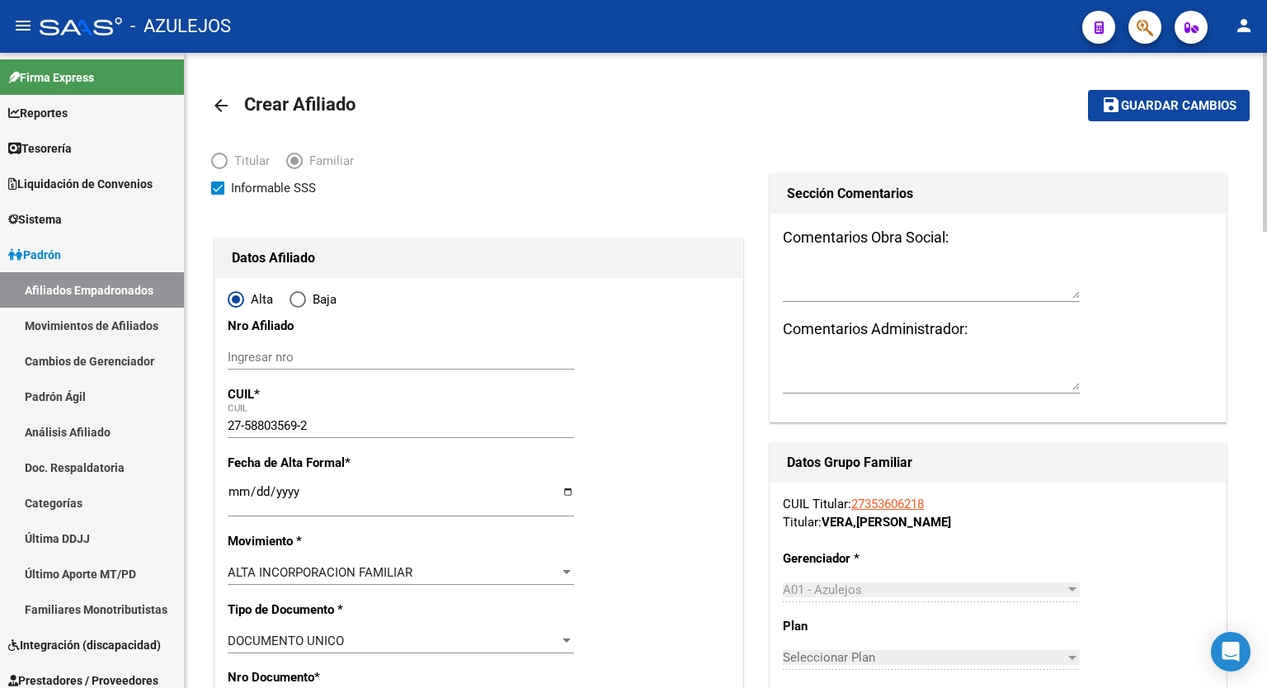
click at [1262, 0] on html "menu - AZULEJOS person Firma Express Reportes Tablero de Control Ingresos Perci…" at bounding box center [633, 344] width 1267 height 688
click at [1181, 113] on span "Guardar cambios" at bounding box center [1178, 106] width 115 height 15
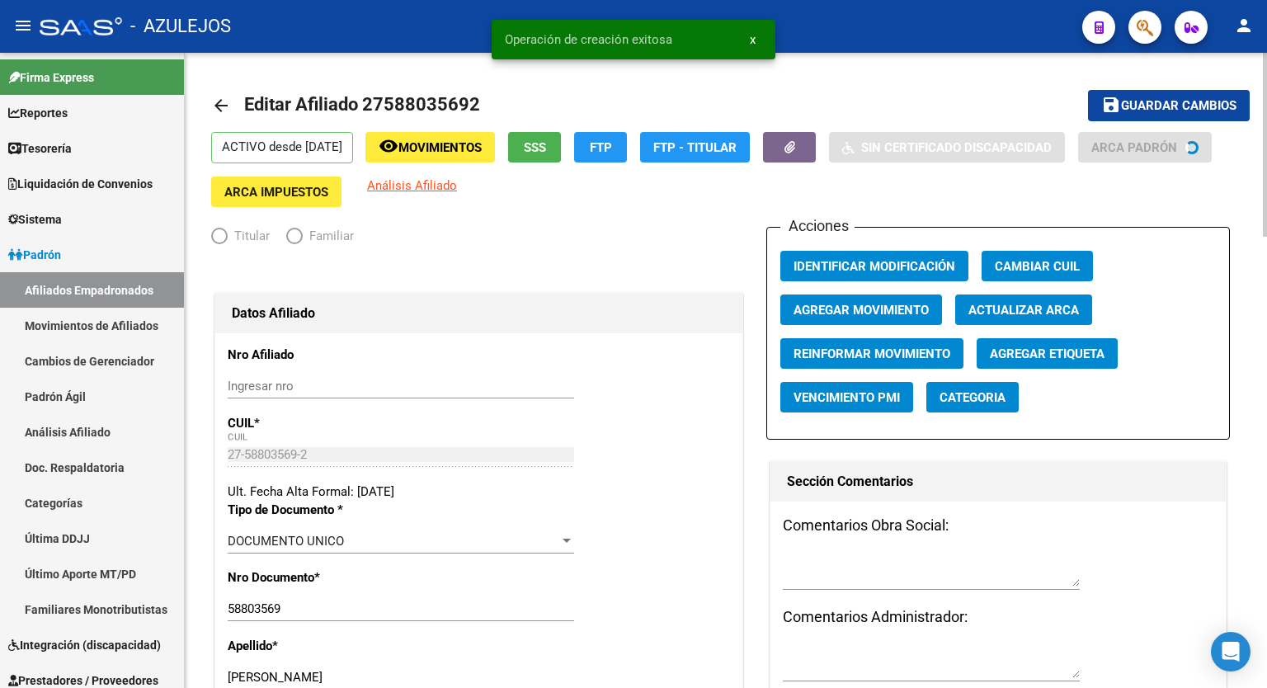
radio input "true"
type input "27-35360621-8"
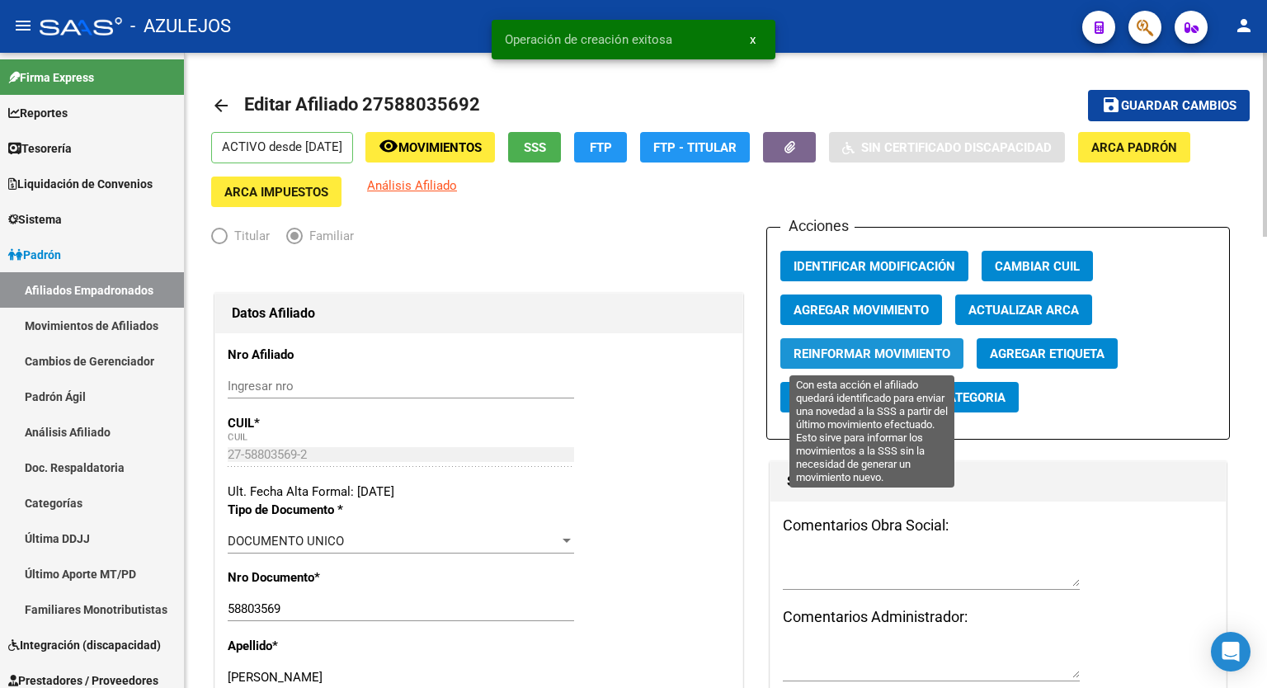
click at [884, 357] on span "Reinformar Movimiento" at bounding box center [871, 353] width 157 height 15
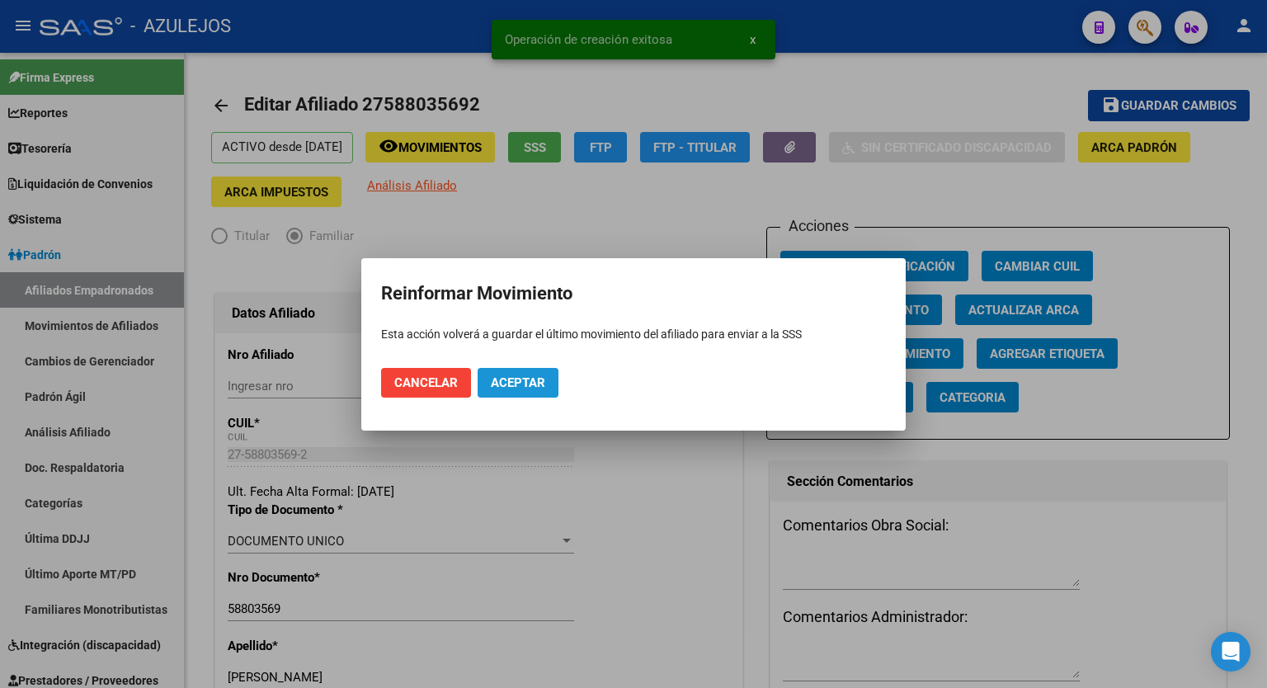
click at [553, 384] on button "Aceptar" at bounding box center [518, 383] width 81 height 30
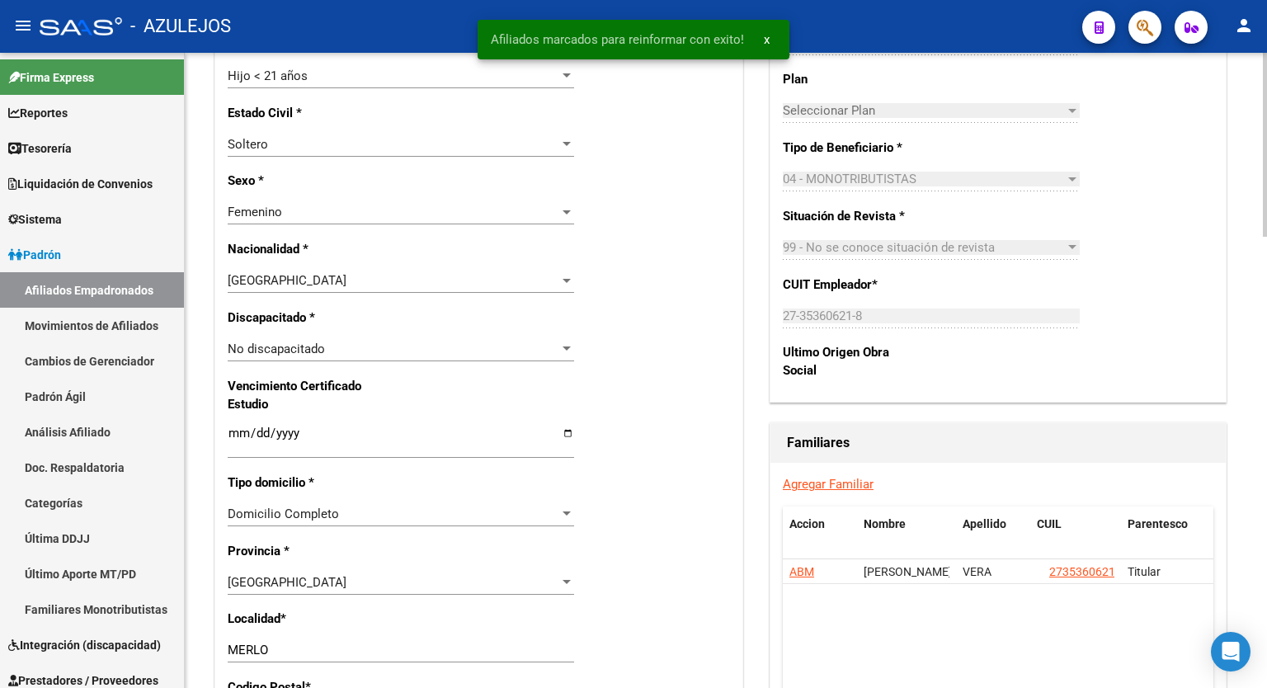
click at [1264, 473] on div at bounding box center [1265, 381] width 4 height 184
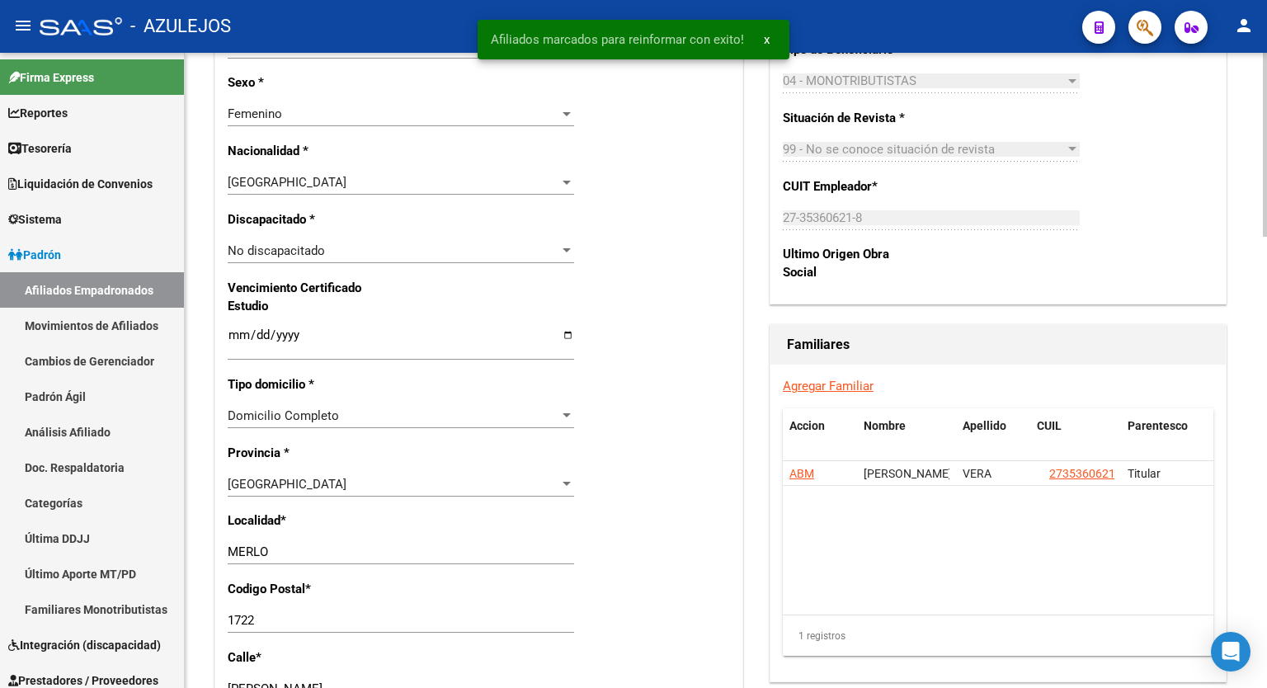
click at [840, 384] on link "Agregar Familiar" at bounding box center [828, 386] width 91 height 15
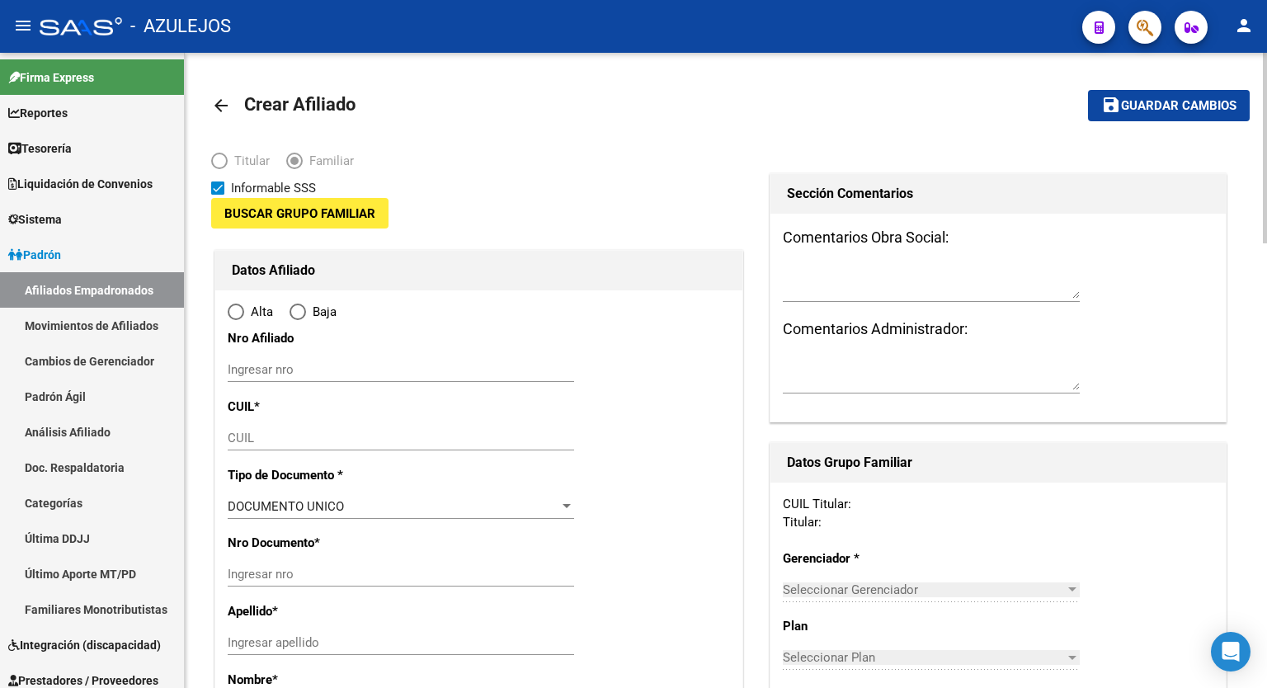
type input "27-35360621-8"
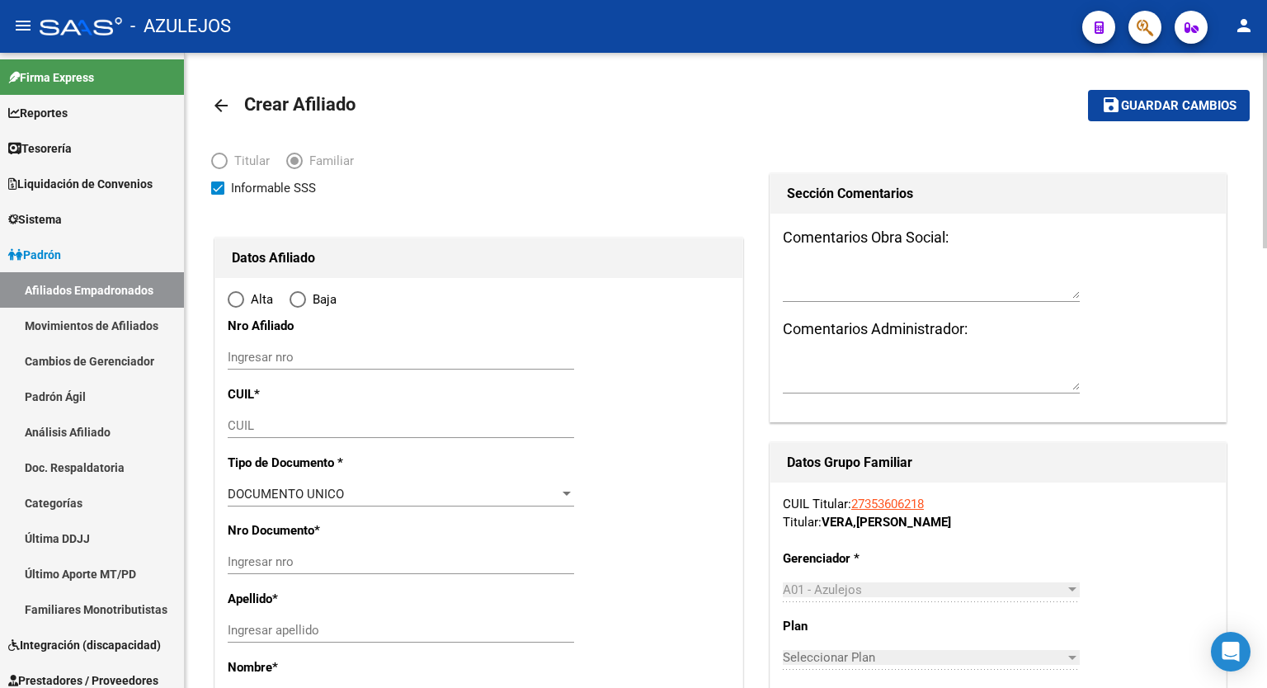
type input "MERLO"
type input "1722"
type input "[PERSON_NAME]"
type input "4016"
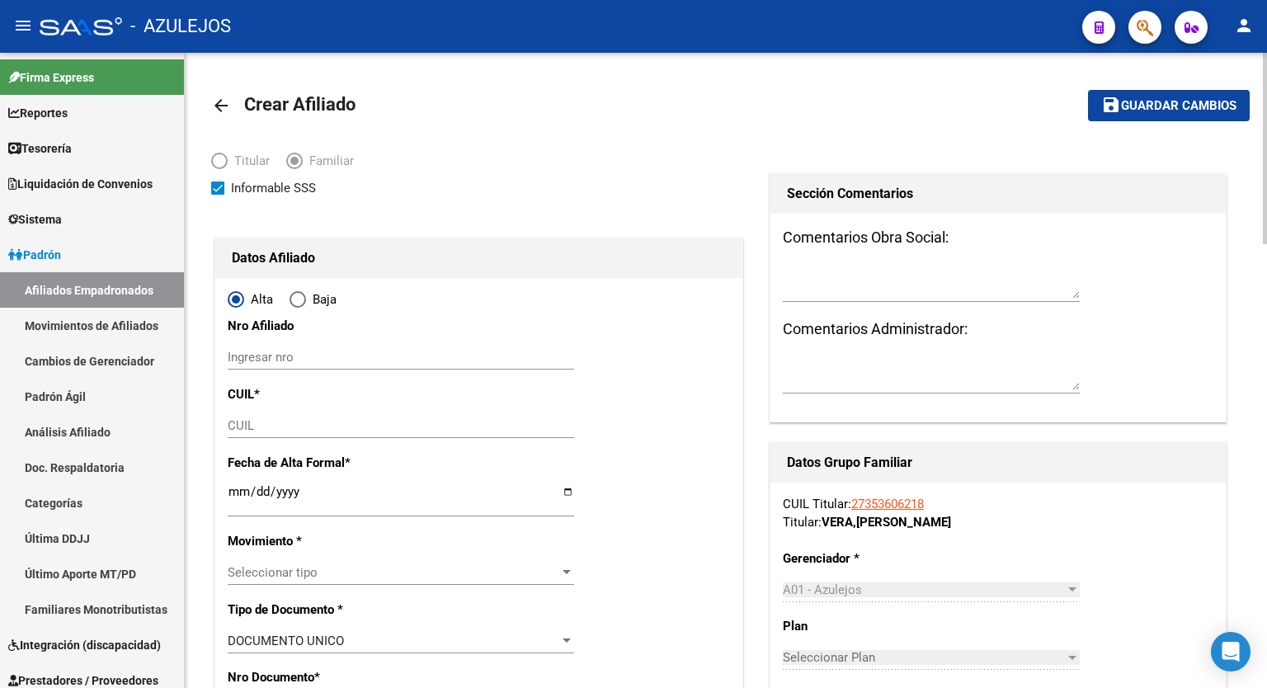
radio input "true"
type input "27-35360621-8"
click at [350, 425] on input "CUIL" at bounding box center [401, 425] width 346 height 15
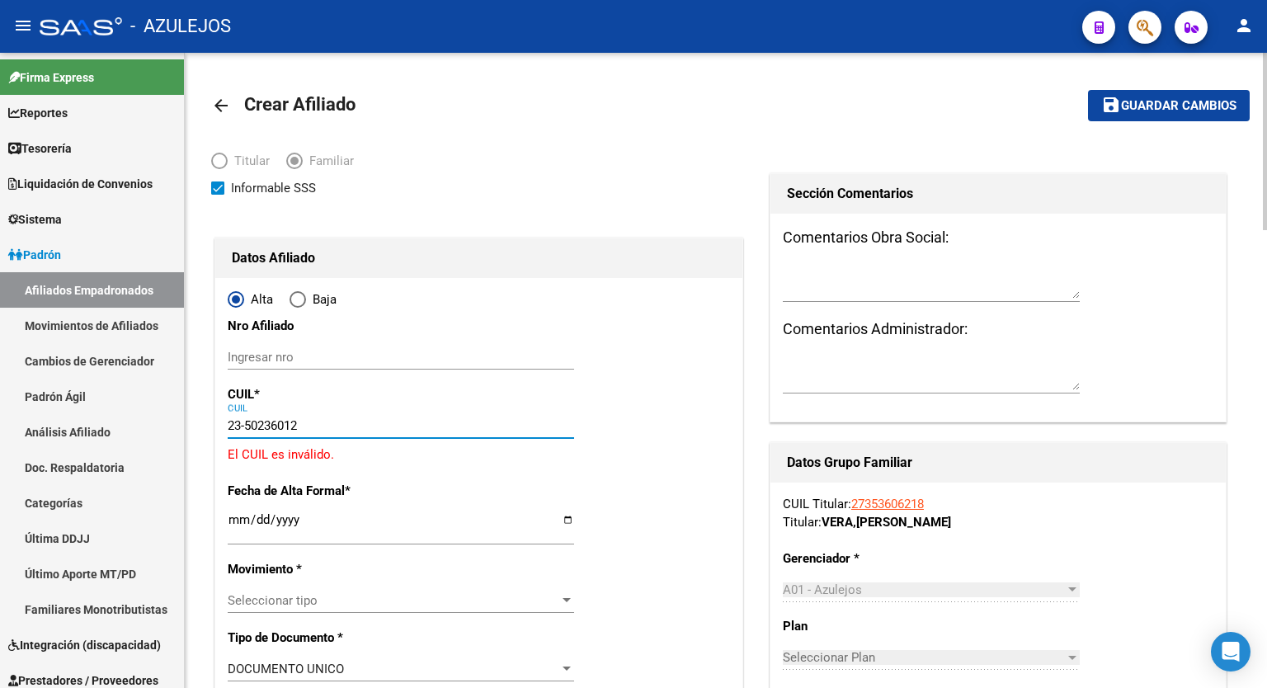
type input "23-50236012-4"
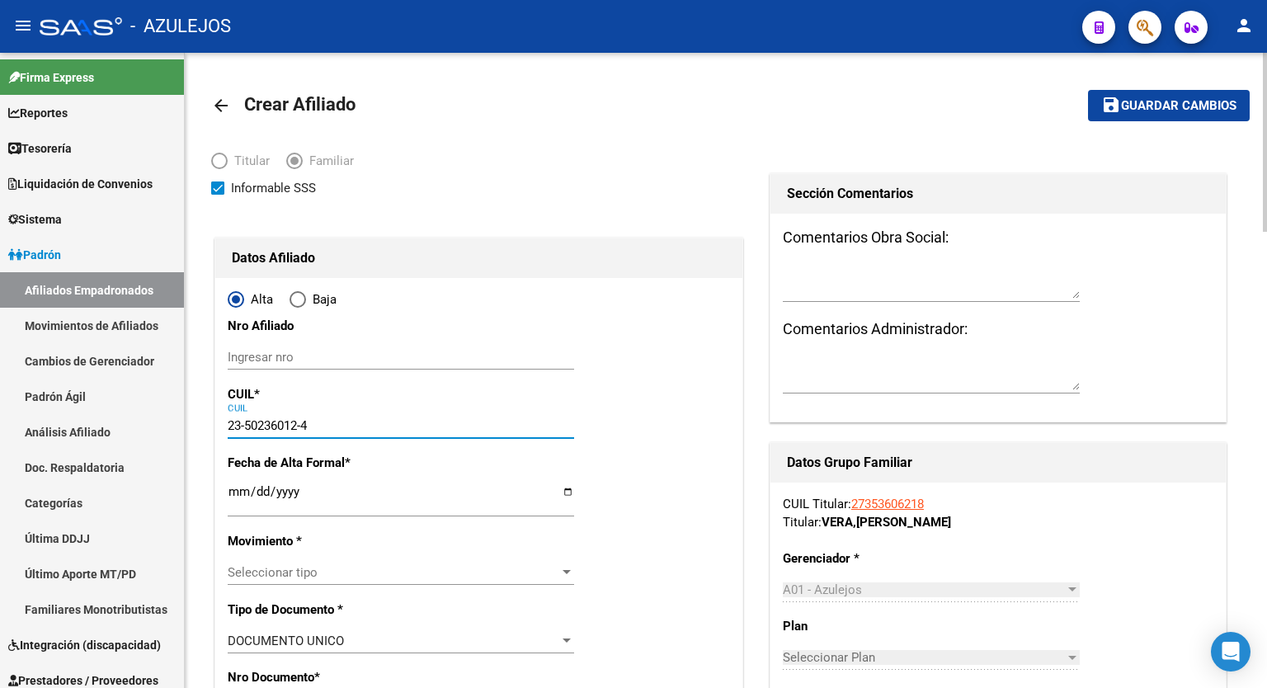
type input "50236012"
type input "[PERSON_NAME]"
type input "[DATE]"
type input "CRUCE CASTELAR"
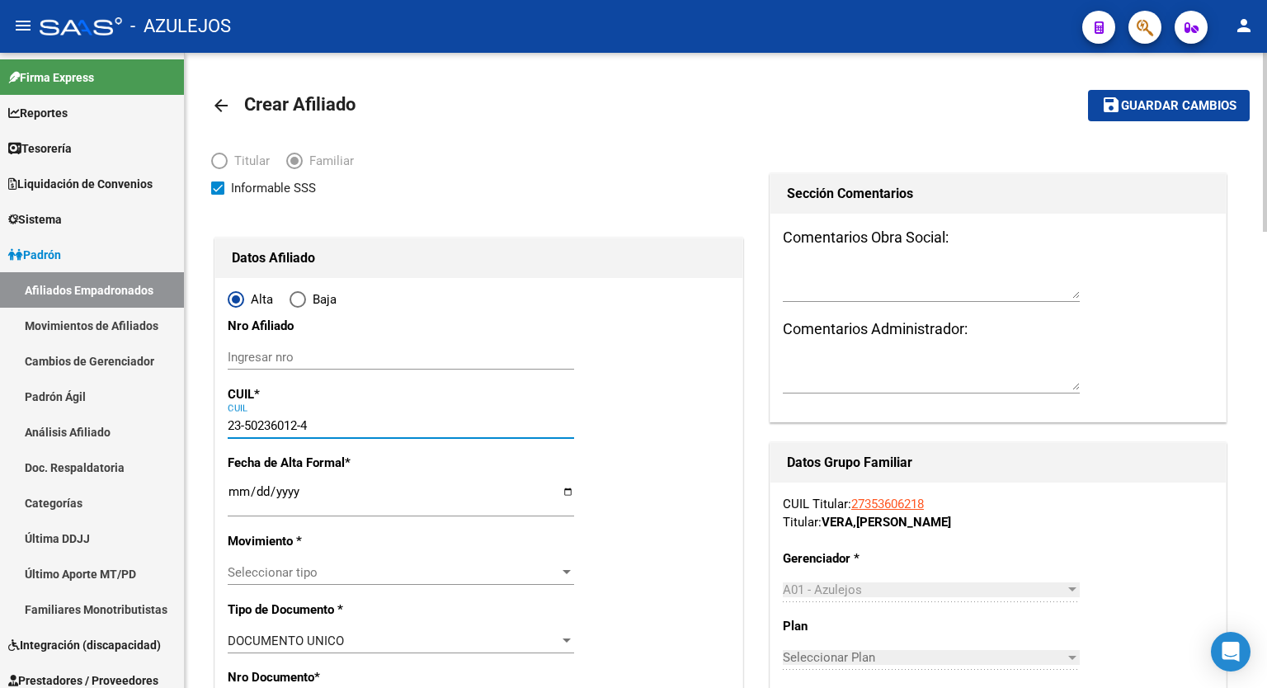
type input "1744"
type input "[GEOGRAPHIC_DATA]"
type input "1592"
type input "23-50236012-4"
click at [570, 492] on input "Ingresar fecha" at bounding box center [401, 498] width 346 height 26
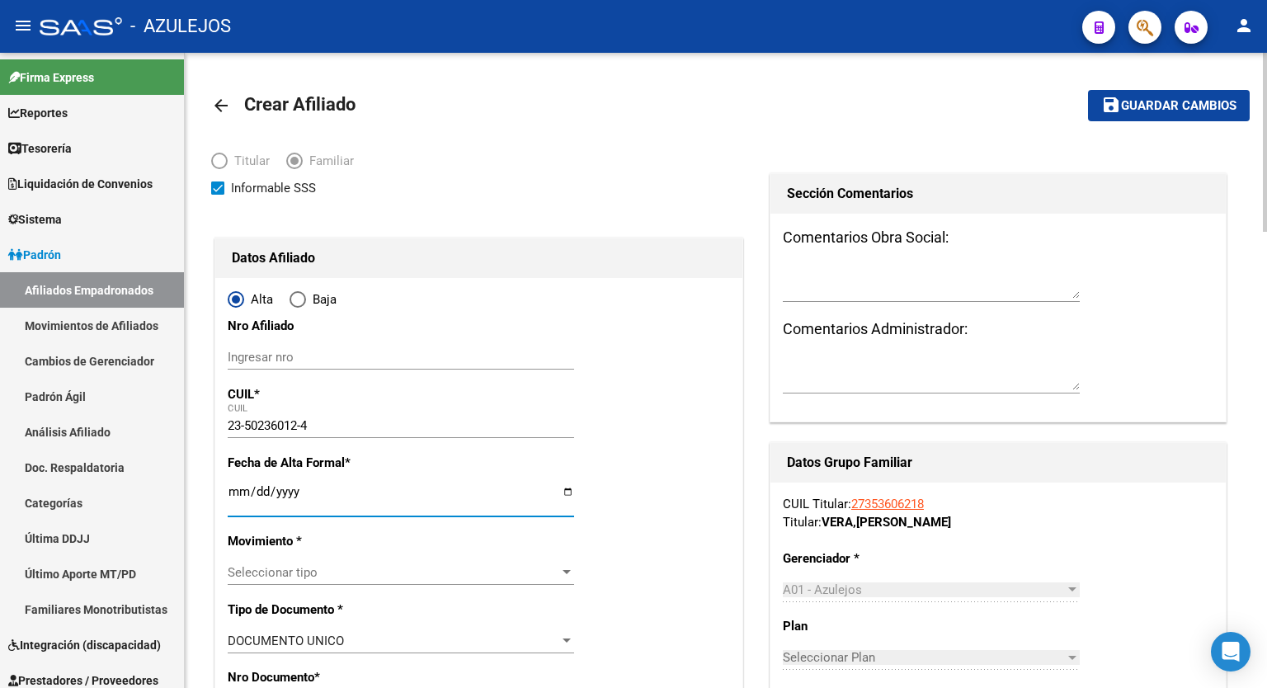
type input "[DATE]"
click at [574, 572] on app-drop-down-list "Movimiento * Seleccionar tipo Seleccionar tipo" at bounding box center [408, 557] width 360 height 46
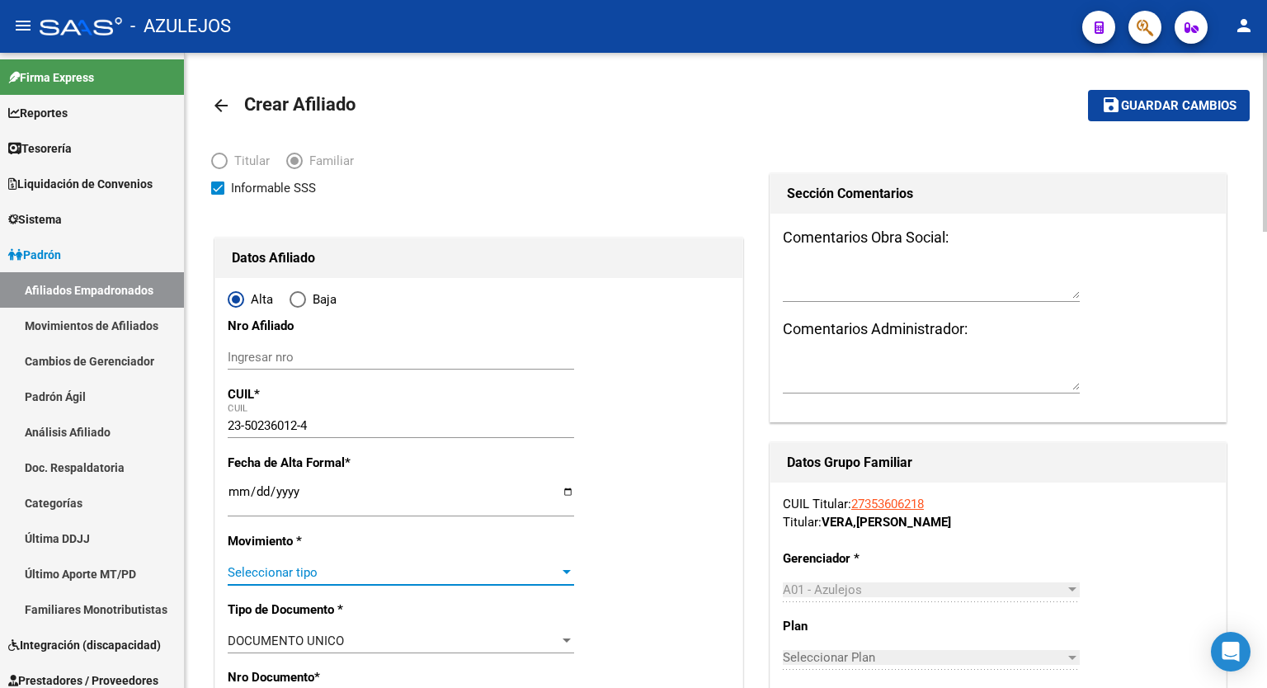
click at [567, 572] on div at bounding box center [566, 572] width 8 height 4
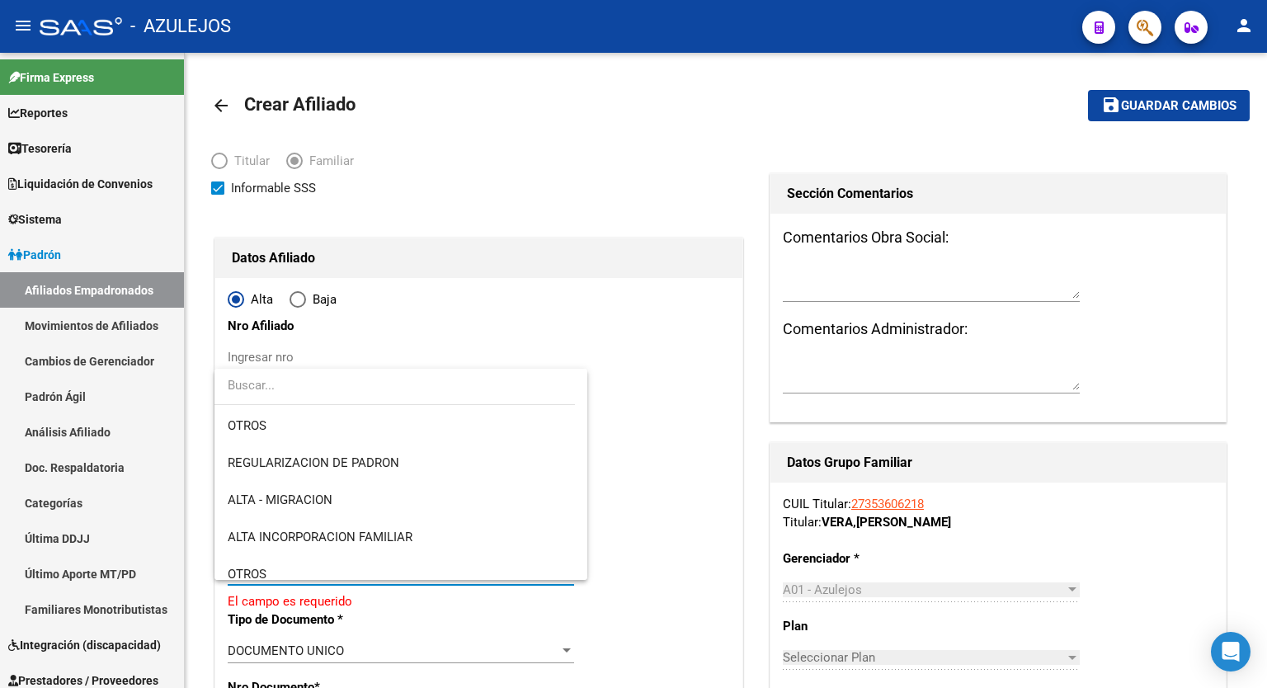
scroll to position [165, 0]
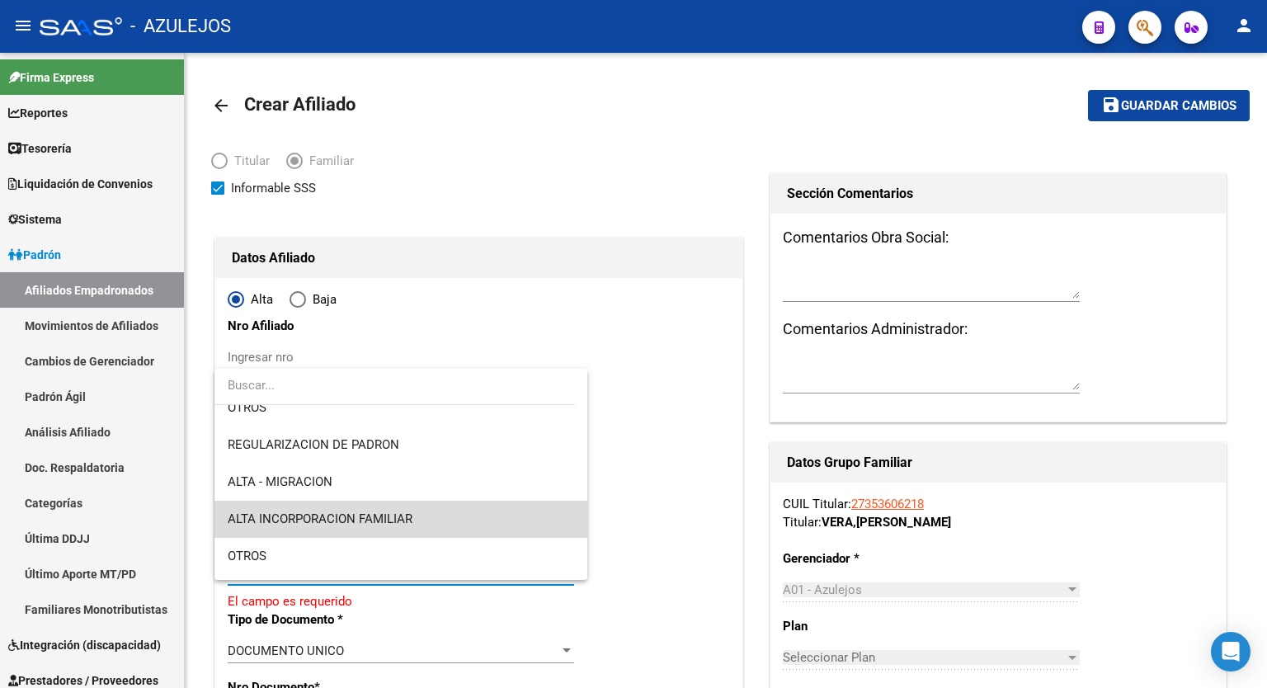
click at [434, 522] on span "ALTA INCORPORACION FAMILIAR" at bounding box center [401, 519] width 346 height 37
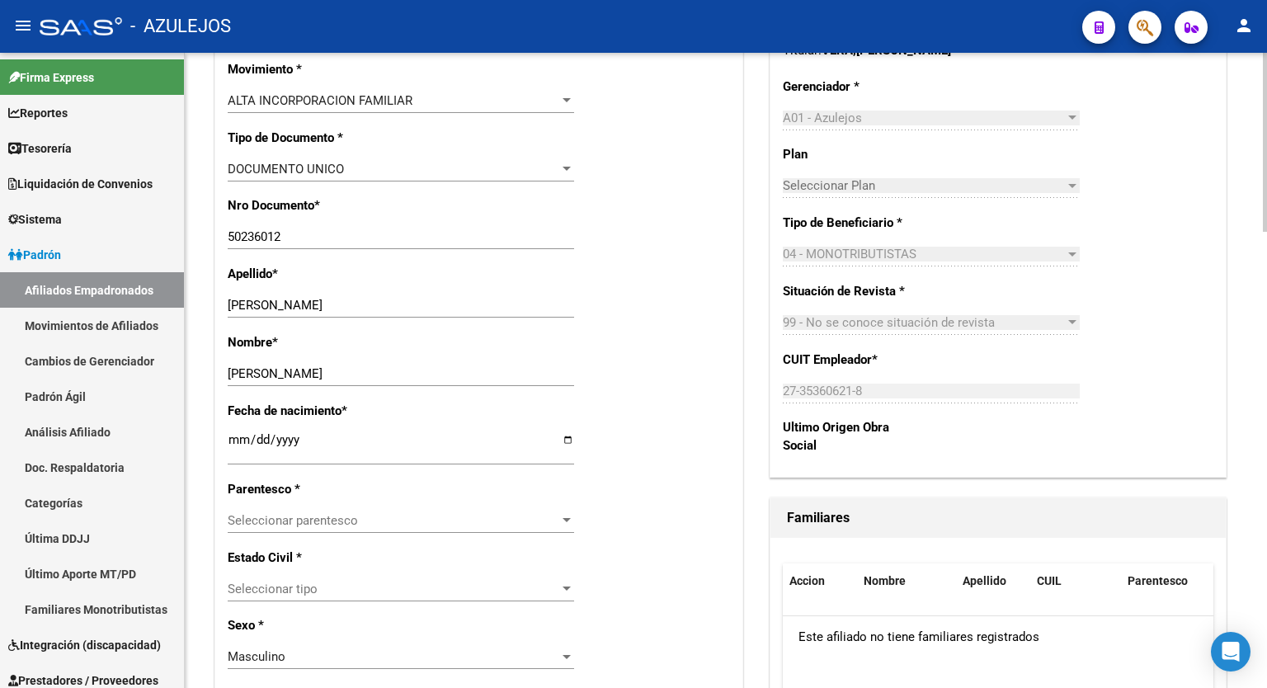
scroll to position [495, 0]
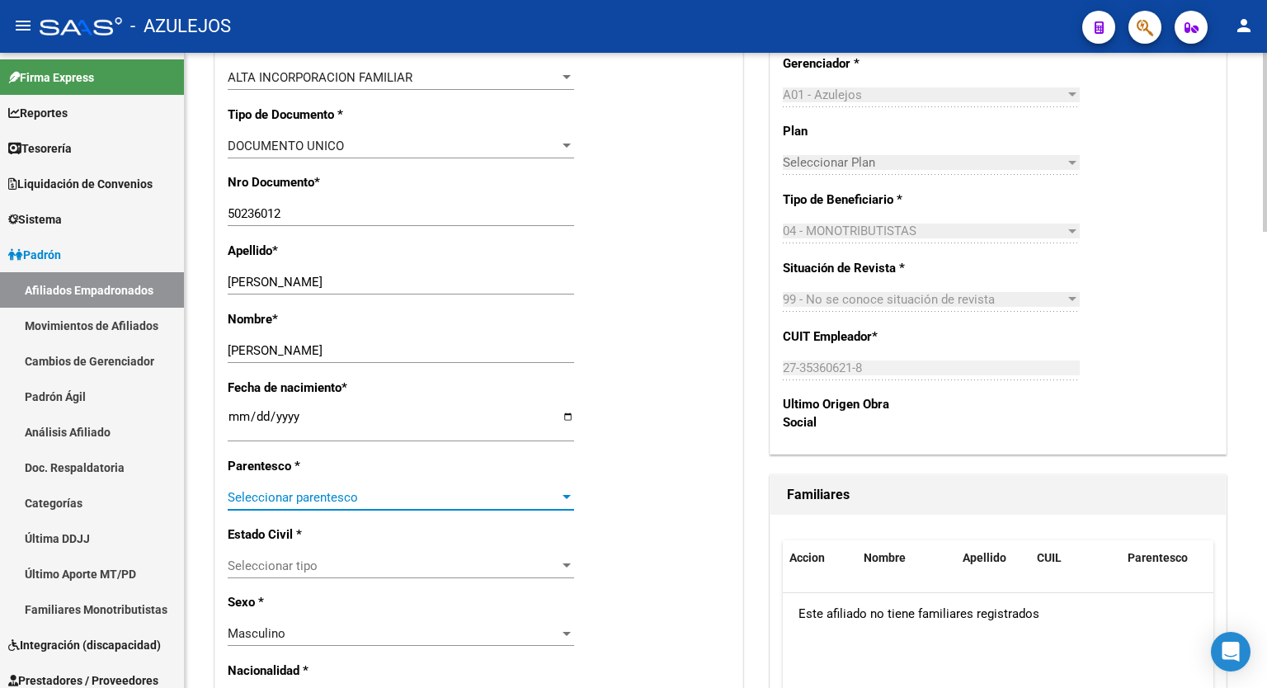
click at [562, 499] on div at bounding box center [566, 497] width 15 height 13
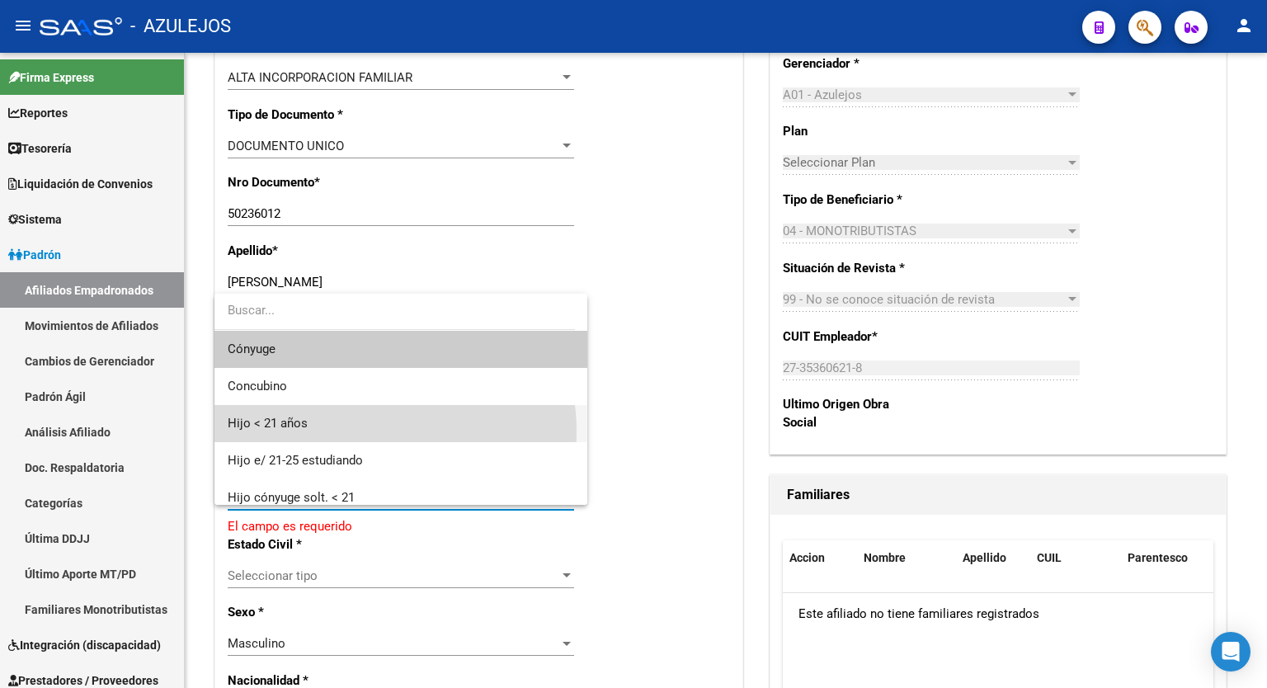
click at [374, 431] on span "Hijo < 21 años" at bounding box center [401, 423] width 346 height 37
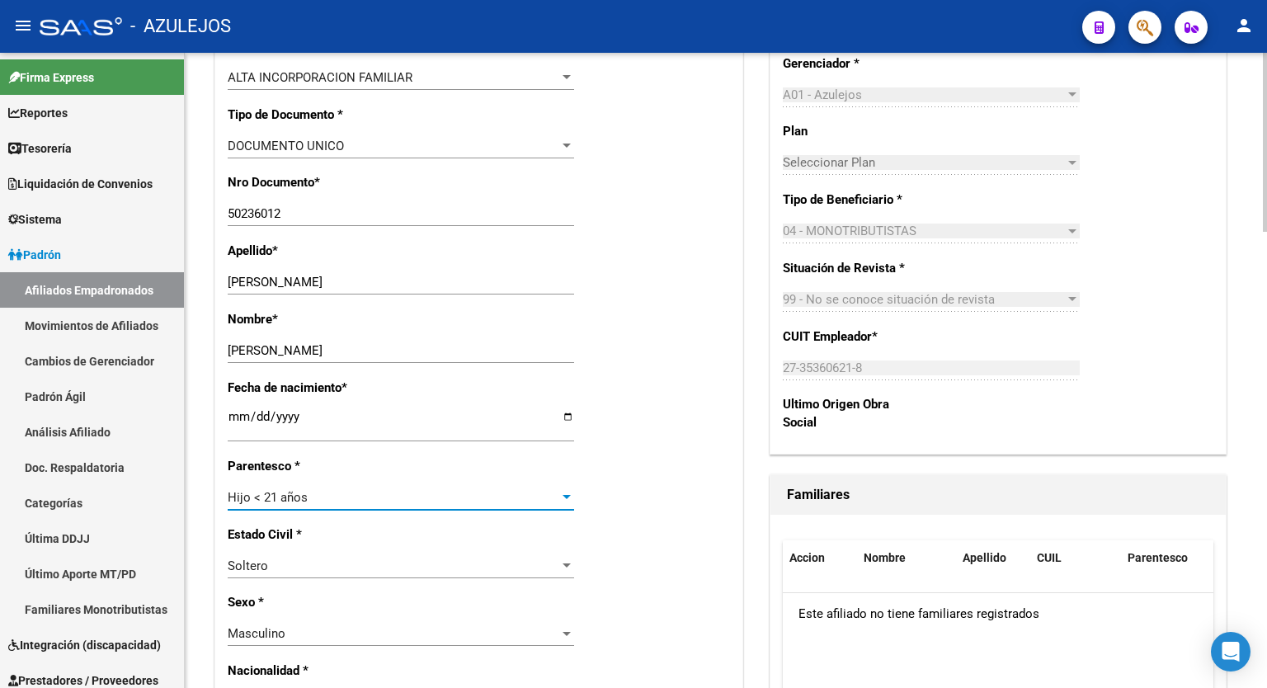
scroll to position [0, 0]
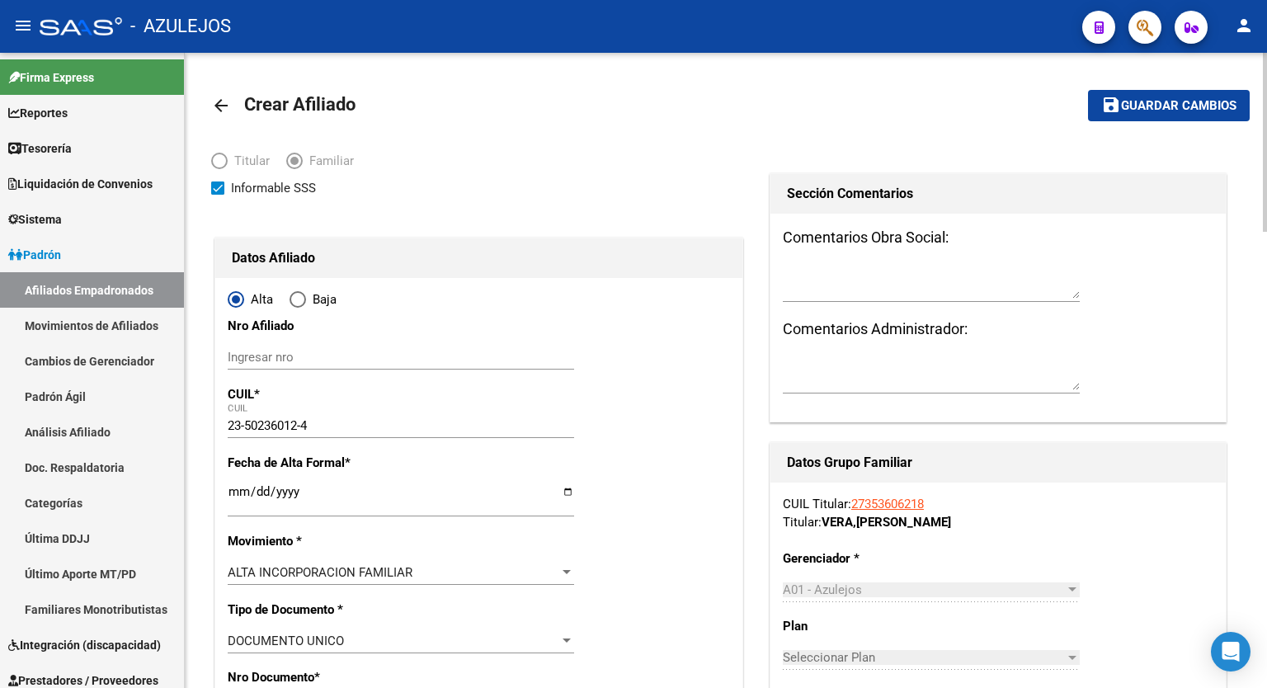
click at [1266, 63] on div at bounding box center [1265, 142] width 4 height 179
click at [1199, 105] on span "Guardar cambios" at bounding box center [1178, 106] width 115 height 15
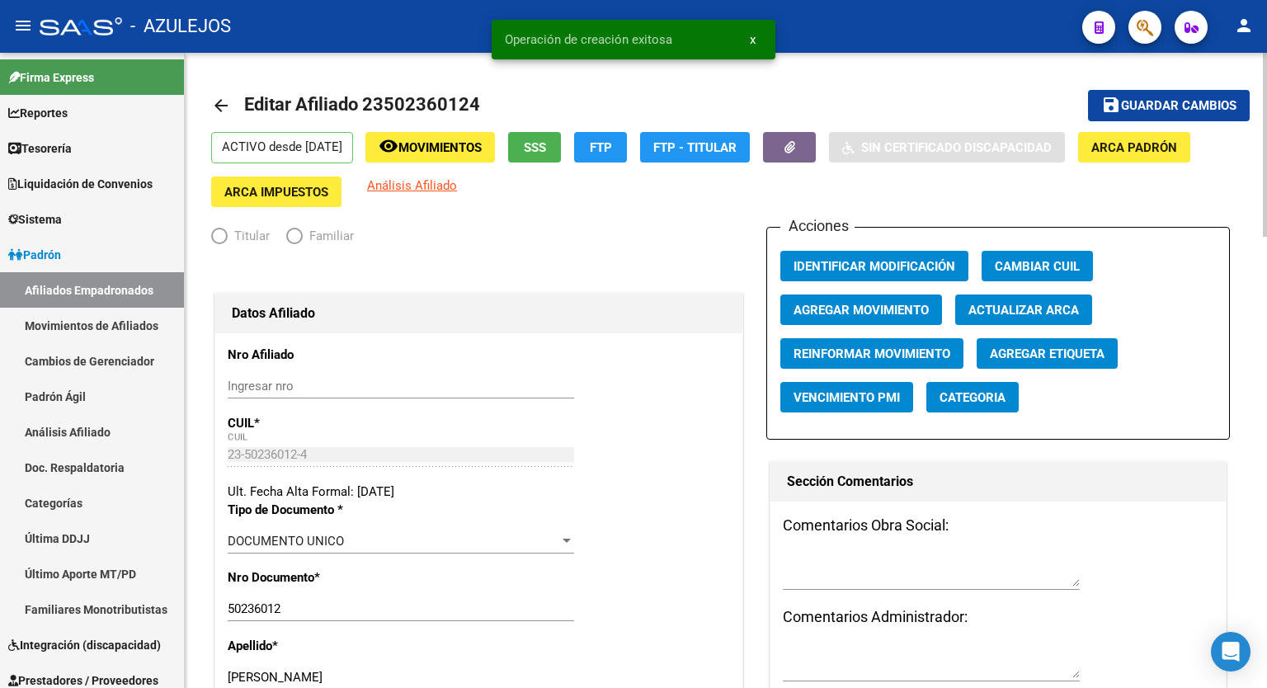
radio input "true"
type input "27-35360621-8"
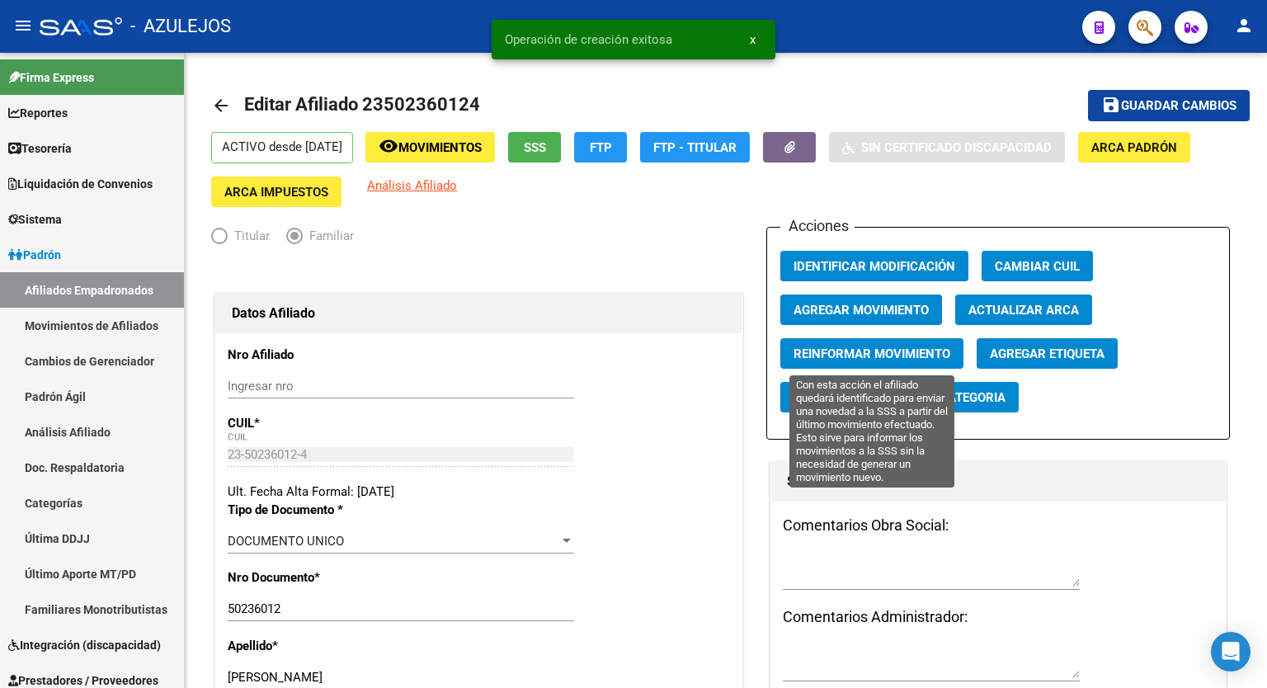
click at [918, 357] on span "Reinformar Movimiento" at bounding box center [871, 353] width 157 height 15
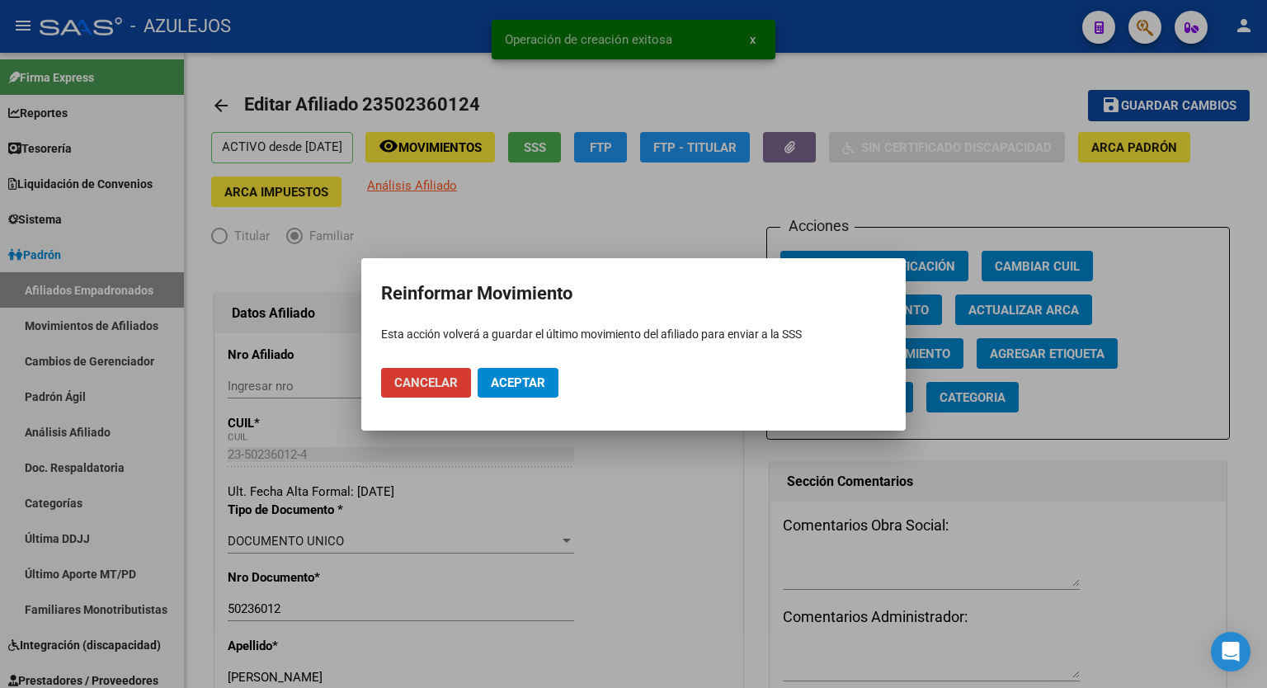
click at [538, 374] on button "Aceptar" at bounding box center [518, 383] width 81 height 30
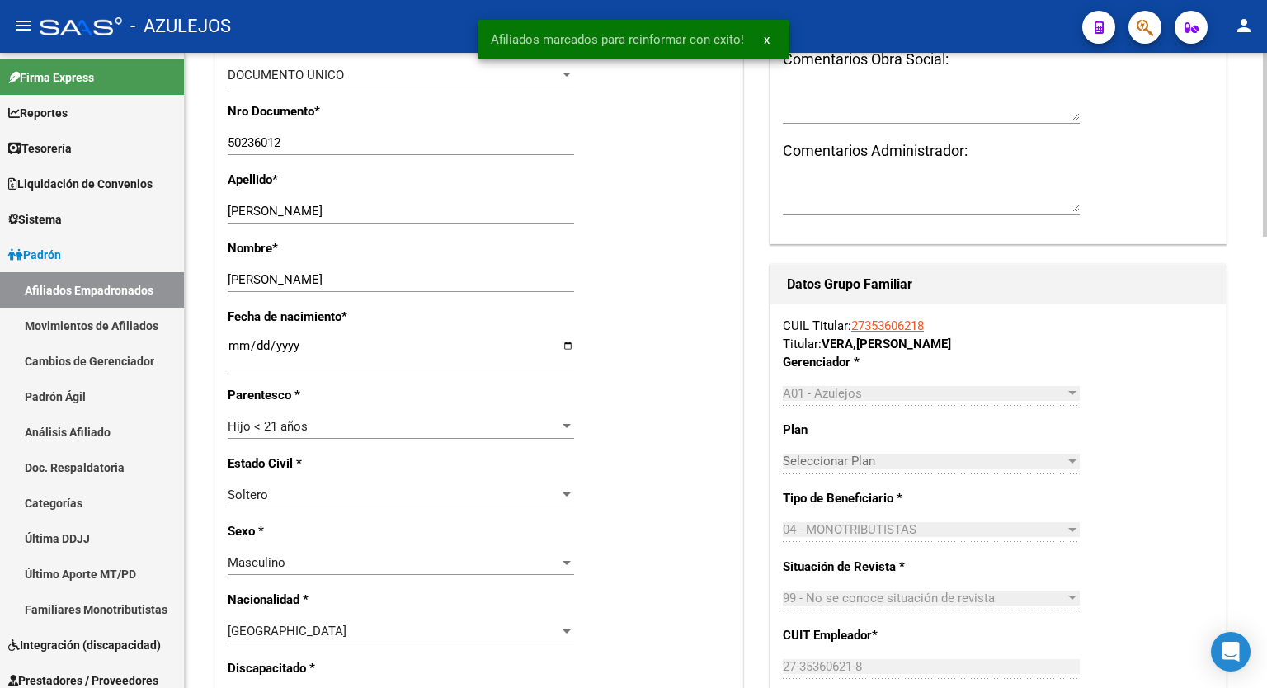
click at [1266, 331] on div at bounding box center [1265, 280] width 4 height 184
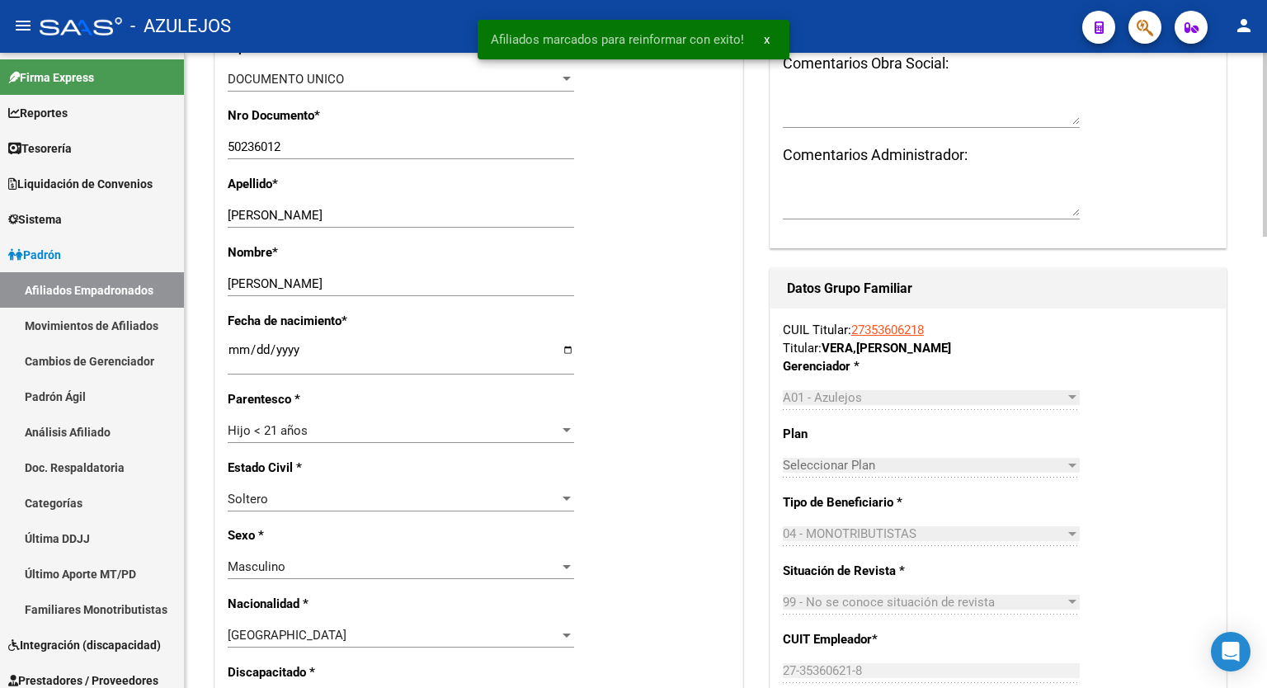
click at [904, 324] on link "27353606218" at bounding box center [887, 329] width 73 height 15
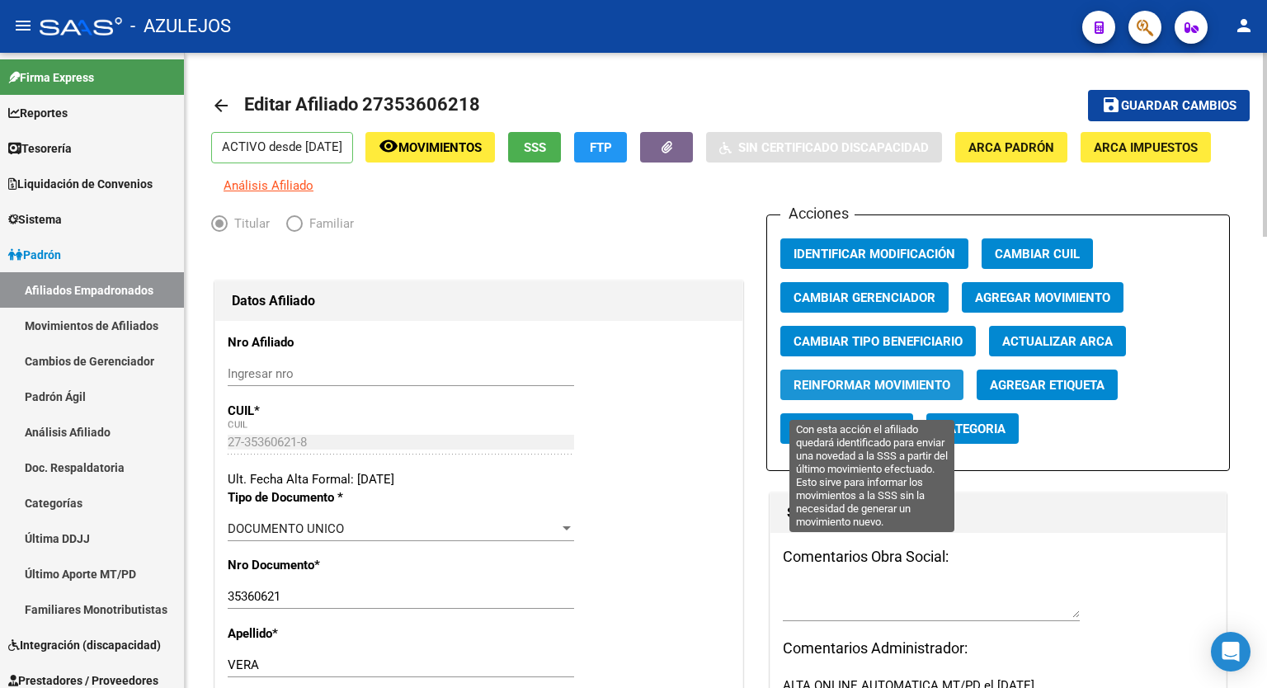
click at [881, 393] on span "Reinformar Movimiento" at bounding box center [871, 385] width 157 height 15
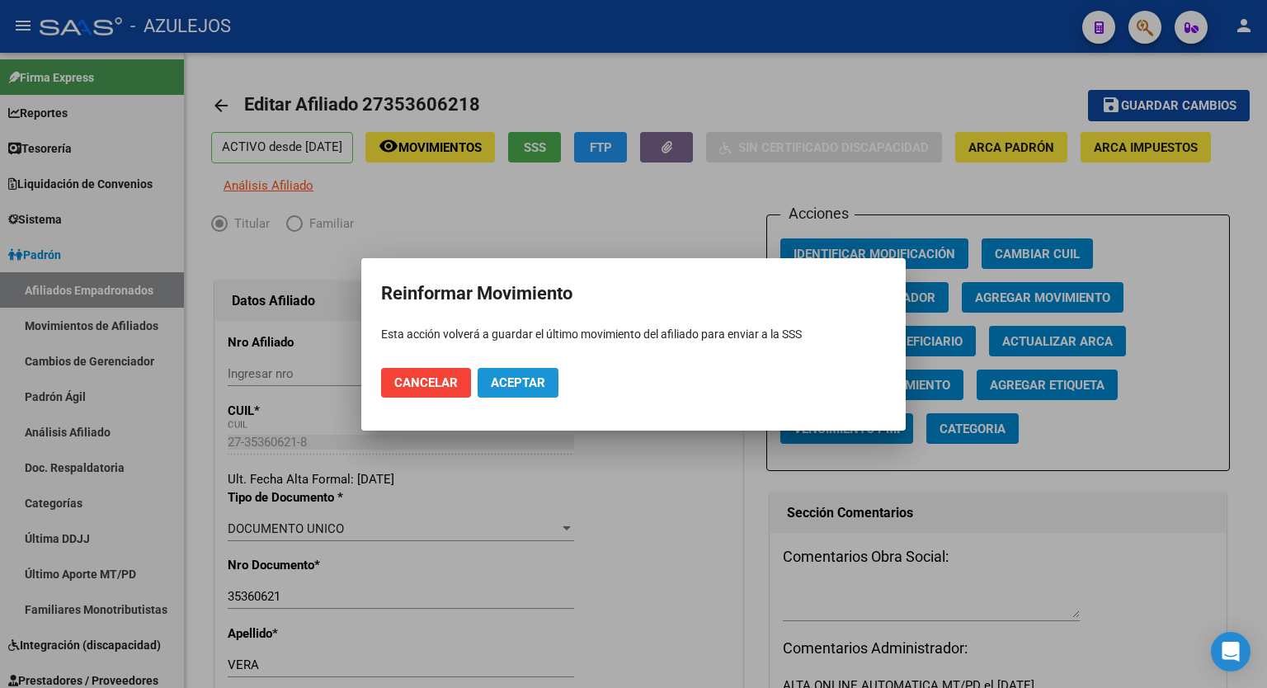
click at [528, 387] on span "Aceptar" at bounding box center [518, 382] width 54 height 15
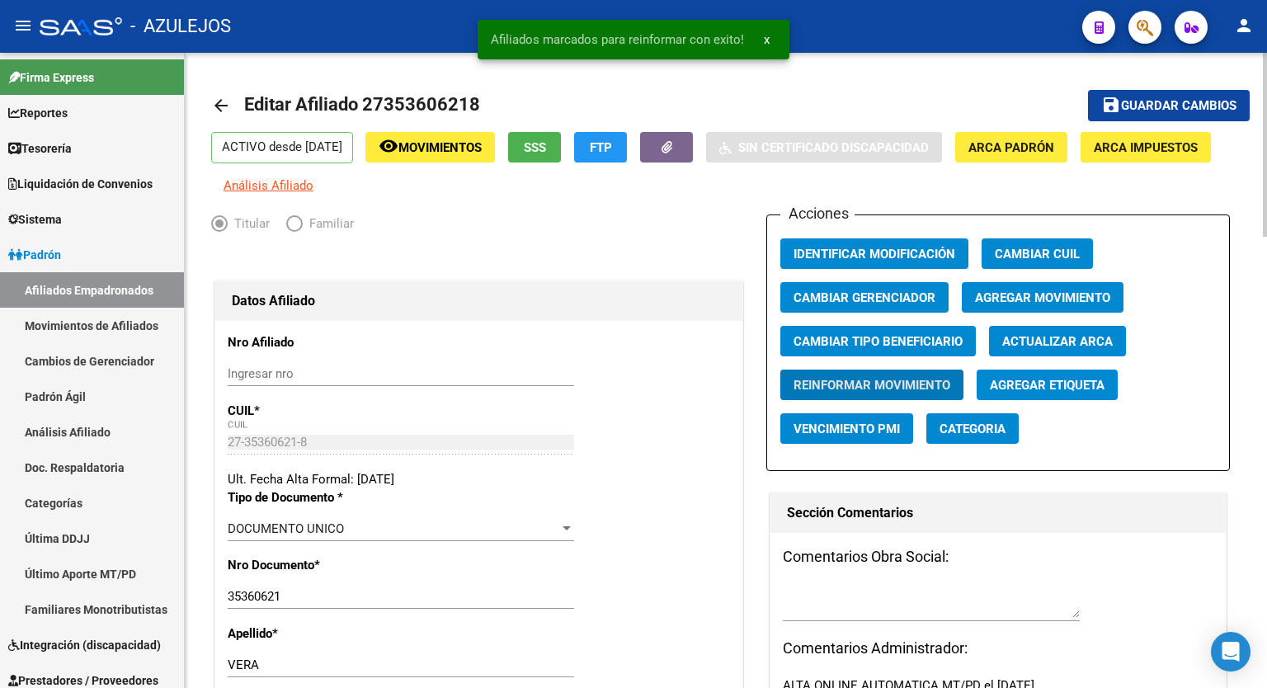
click at [1266, 34] on div "menu - AZULEJOS person Firma Express Reportes Tablero de Control Ingresos Perci…" at bounding box center [633, 344] width 1267 height 688
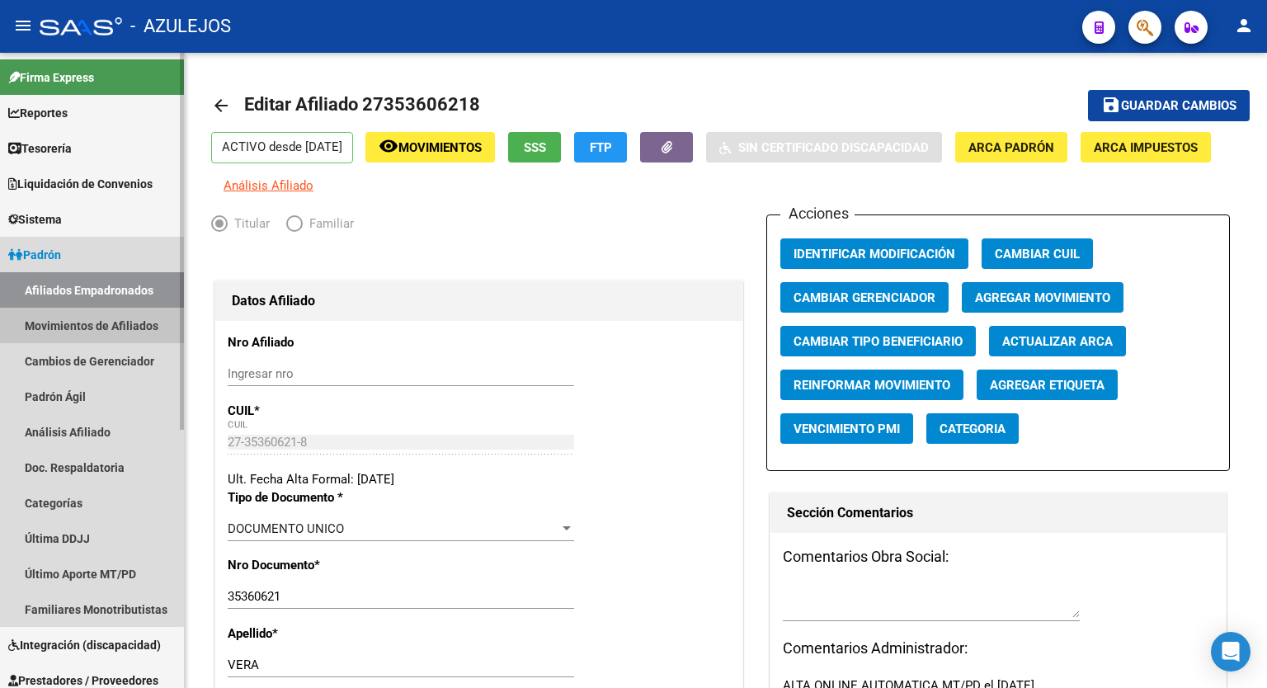
click at [66, 318] on link "Movimientos de Afiliados" at bounding box center [92, 325] width 184 height 35
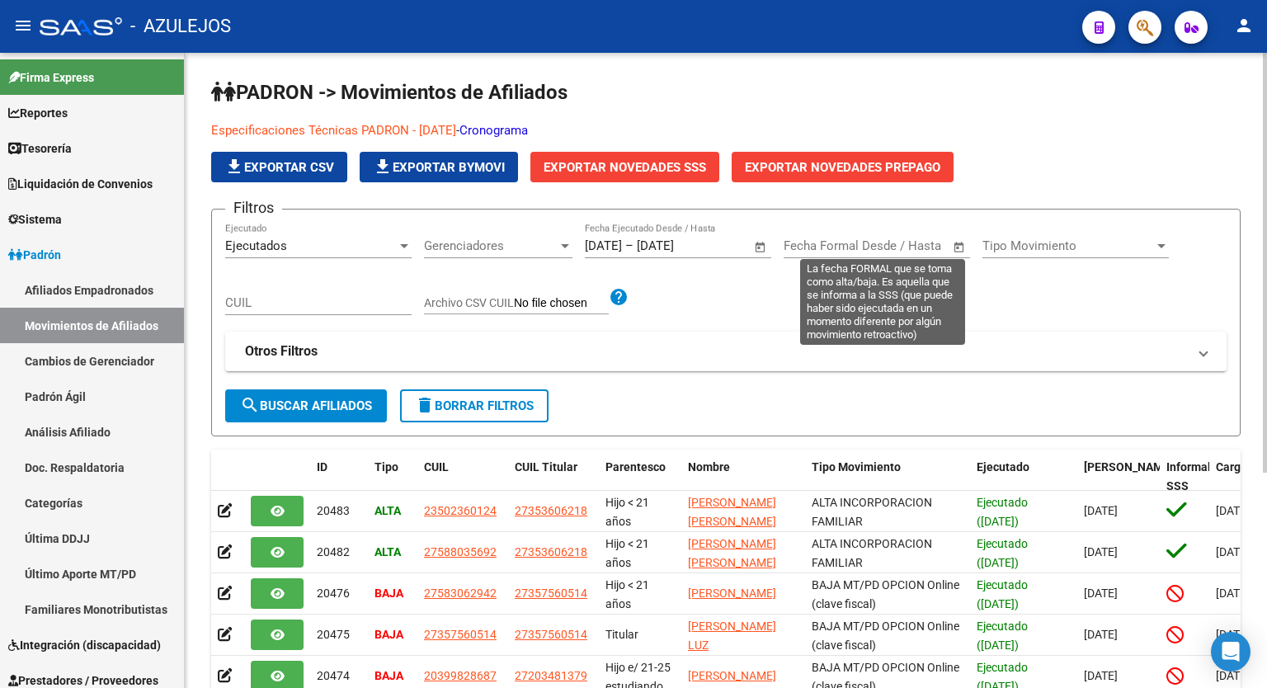
click at [957, 248] on span "Open calendar" at bounding box center [959, 247] width 40 height 40
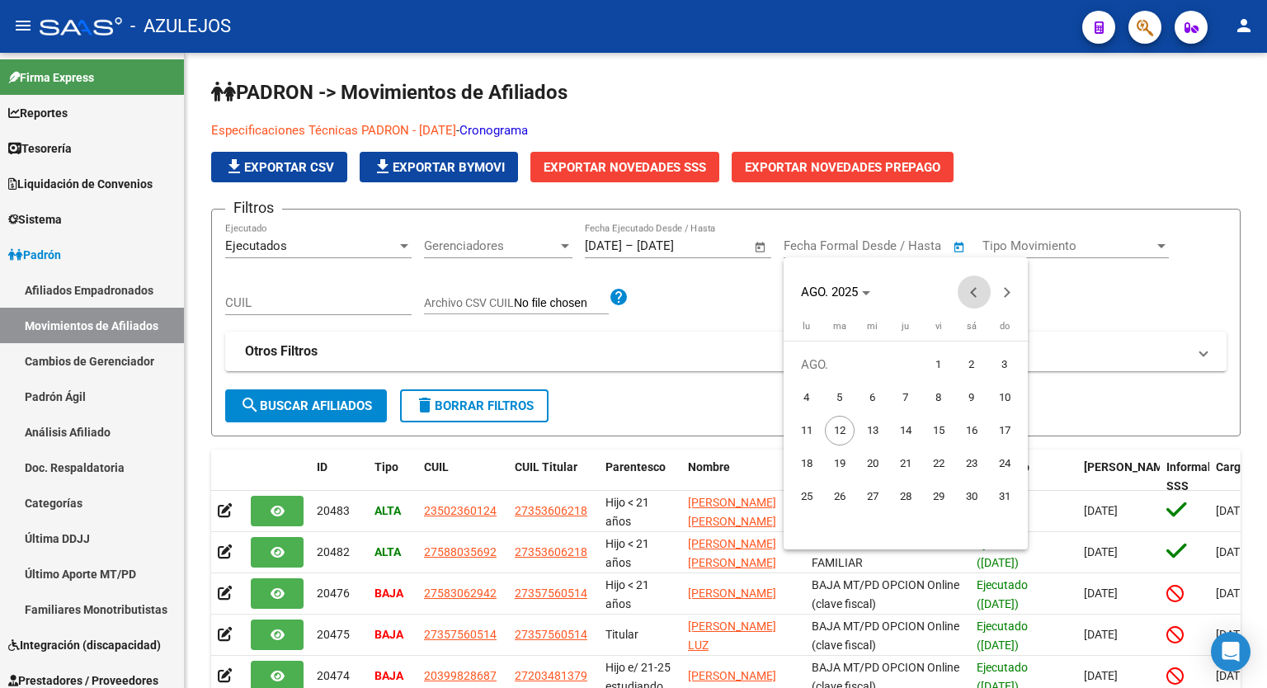
click at [973, 291] on button "Previous month" at bounding box center [974, 291] width 33 height 33
click at [843, 393] on span "1" at bounding box center [840, 398] width 30 height 30
type input "[DATE]"
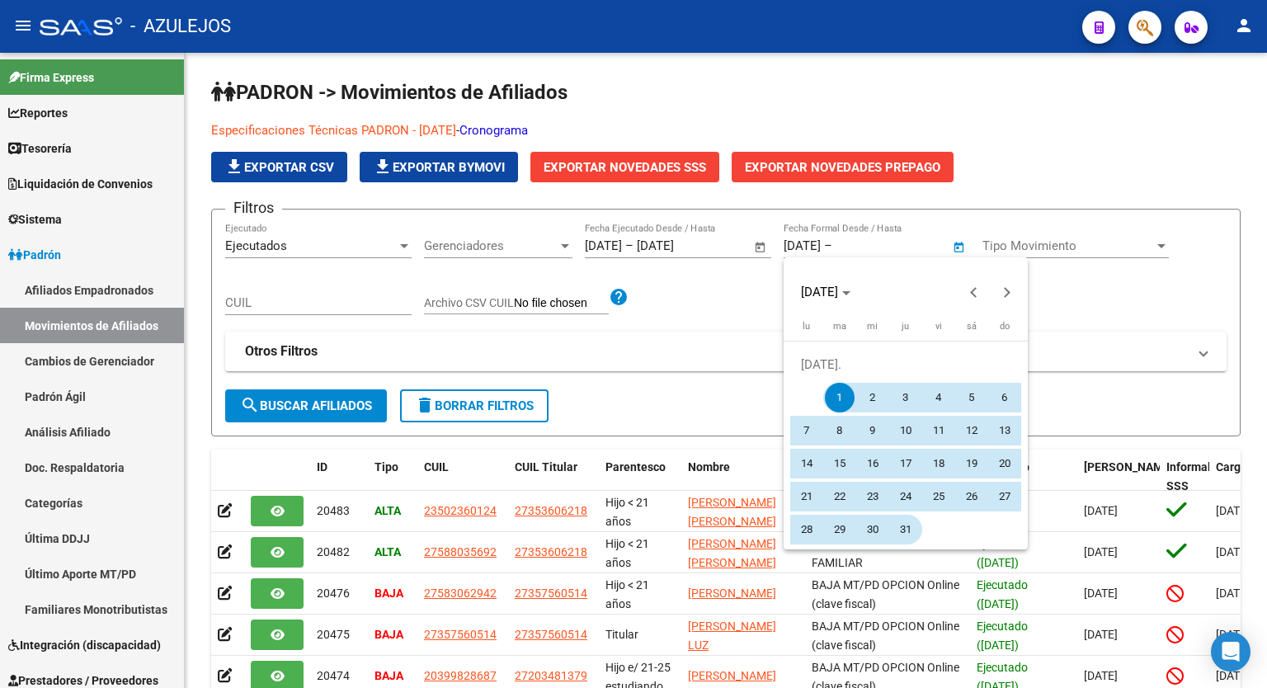
click at [906, 521] on span "31" at bounding box center [906, 530] width 30 height 30
type input "[DATE]"
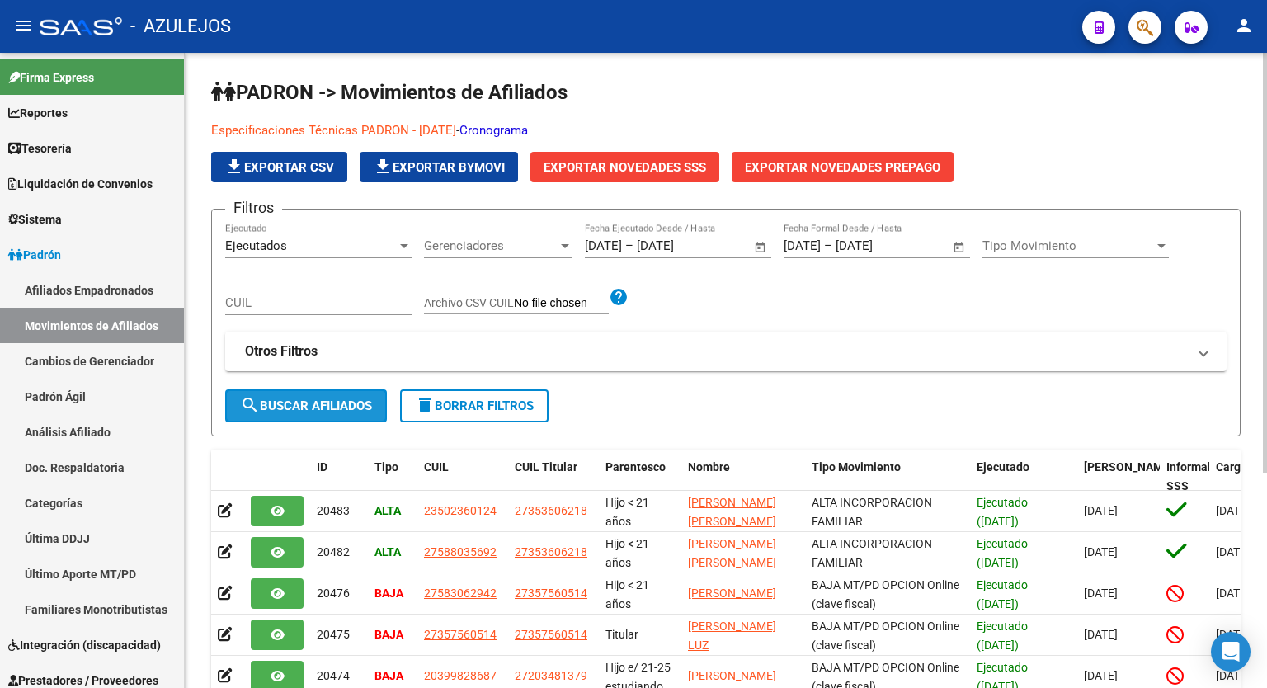
click at [346, 412] on button "search Buscar Afiliados" at bounding box center [306, 405] width 162 height 33
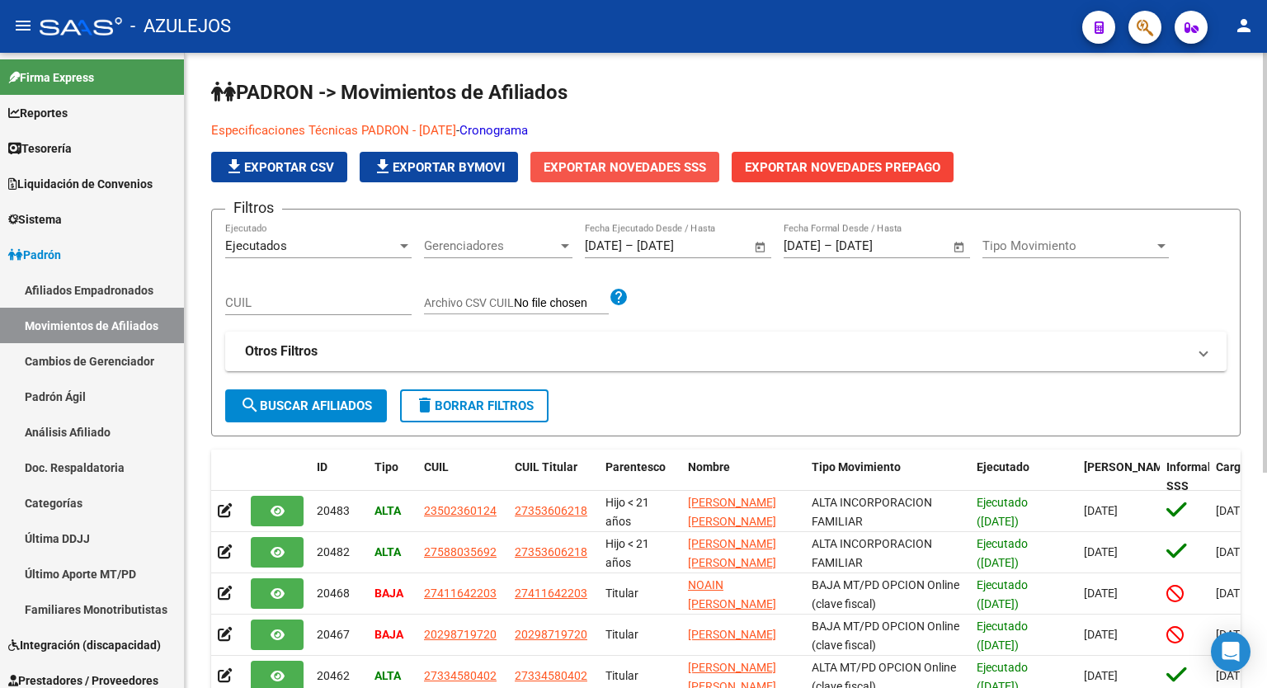
click at [620, 160] on span "Exportar Novedades SSS" at bounding box center [625, 167] width 162 height 15
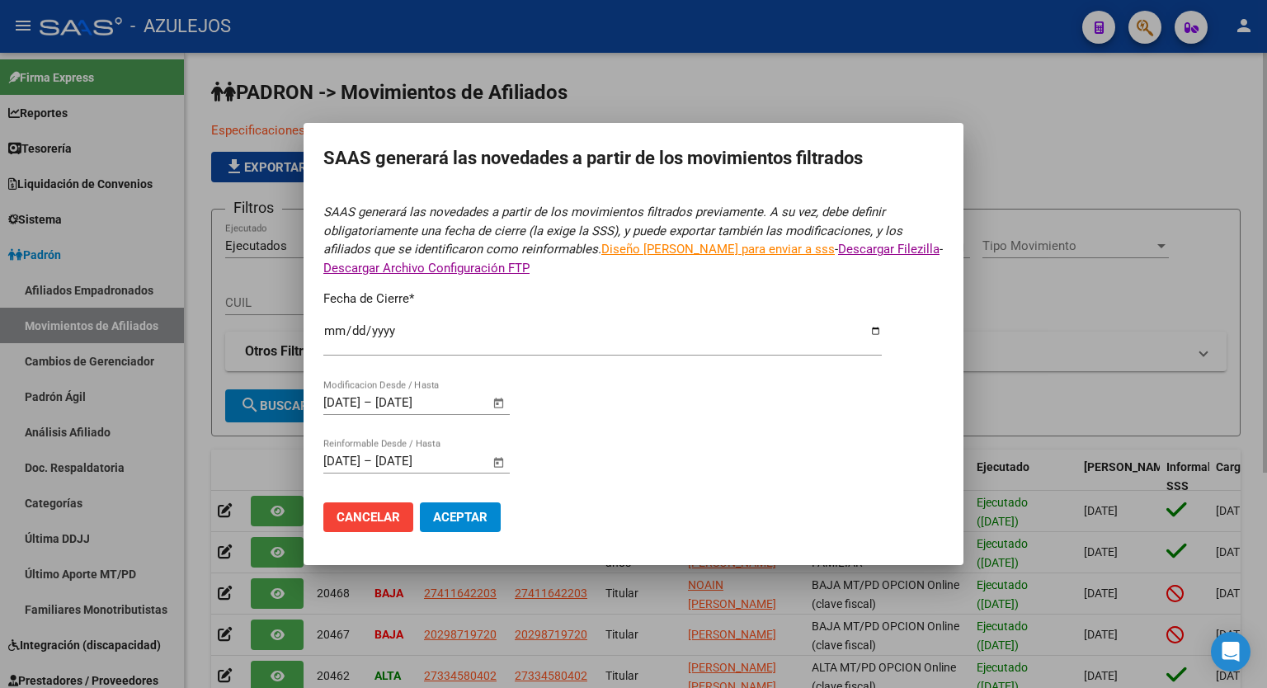
type input "[DATE]"
click at [478, 510] on span "Aceptar" at bounding box center [460, 517] width 54 height 15
